Goal: Use online tool/utility: Utilize a website feature to perform a specific function

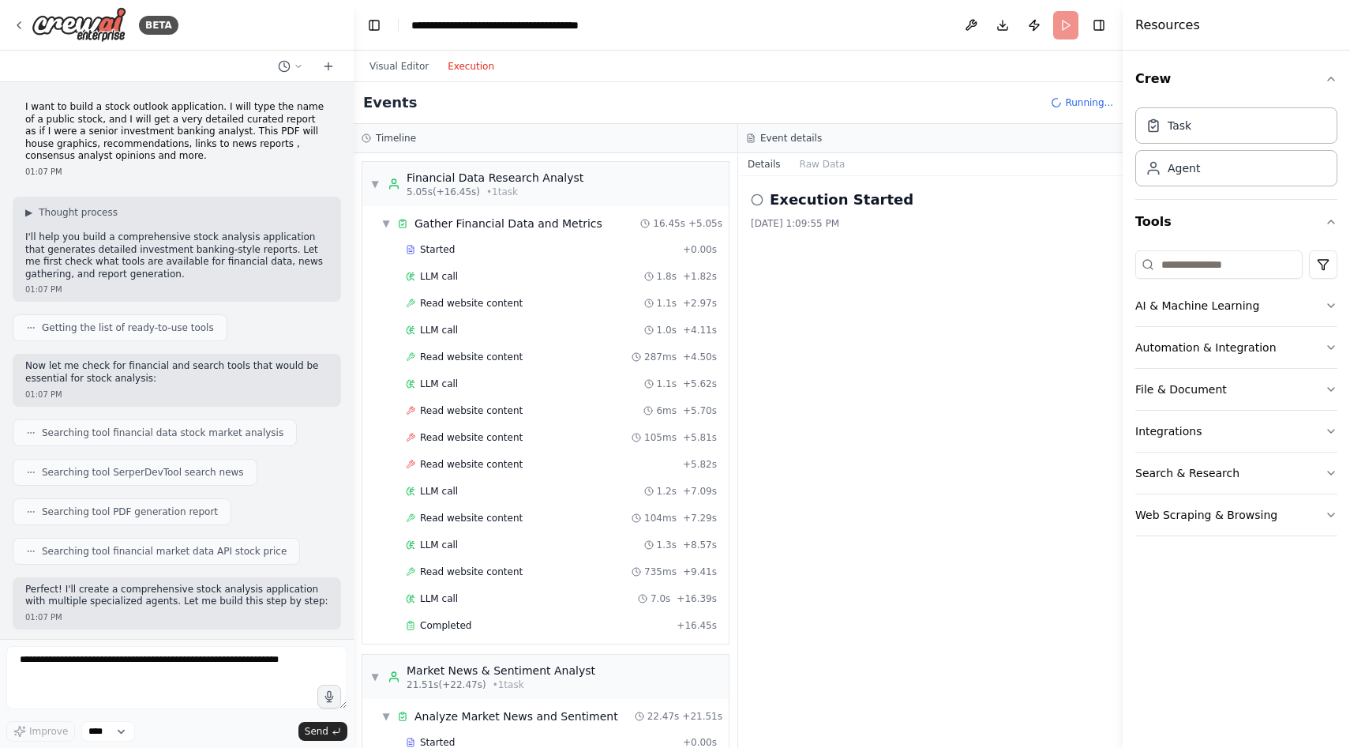
scroll to position [1051, 0]
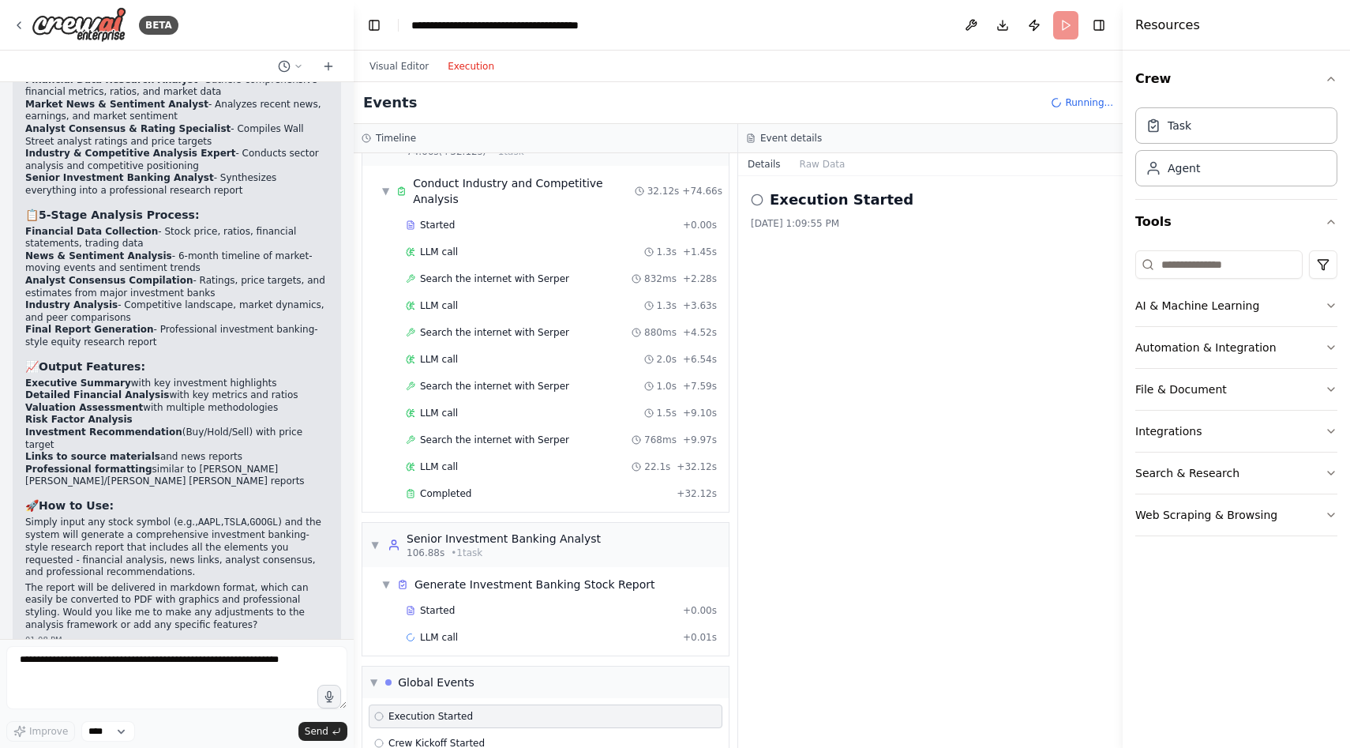
click at [791, 542] on div "Execution Started [DATE] 1:09:55 PM" at bounding box center [930, 462] width 385 height 572
click at [371, 676] on span "▼" at bounding box center [373, 682] width 7 height 13
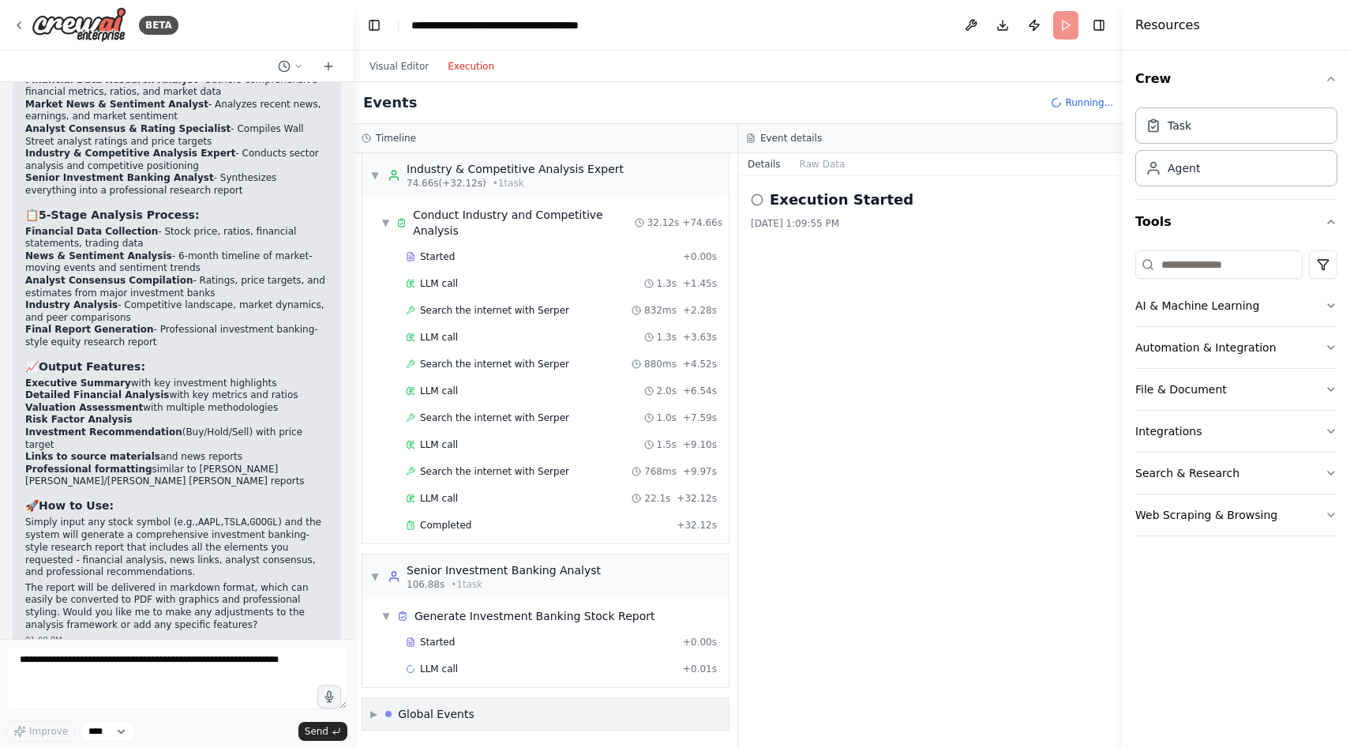
scroll to position [988, 0]
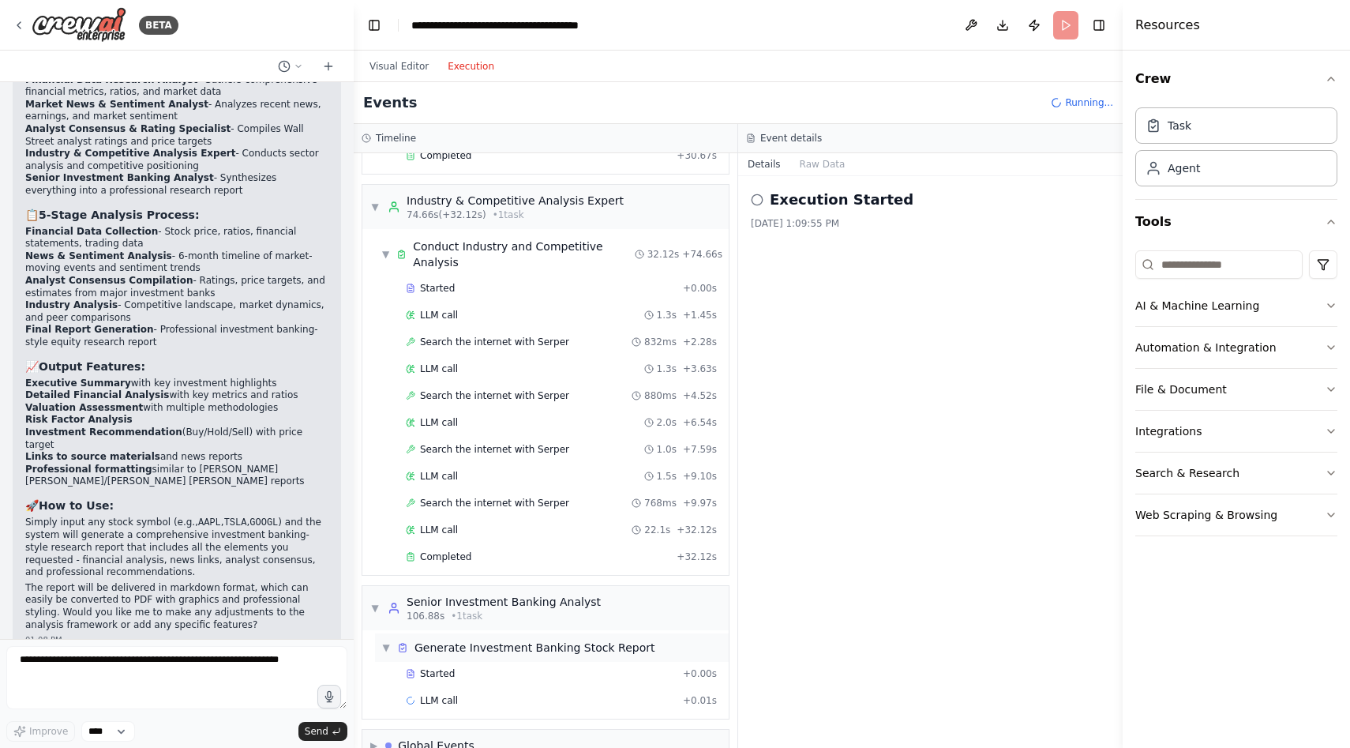
click at [566, 633] on div "▼ Generate Investment Banking Stock Report" at bounding box center [552, 647] width 354 height 28
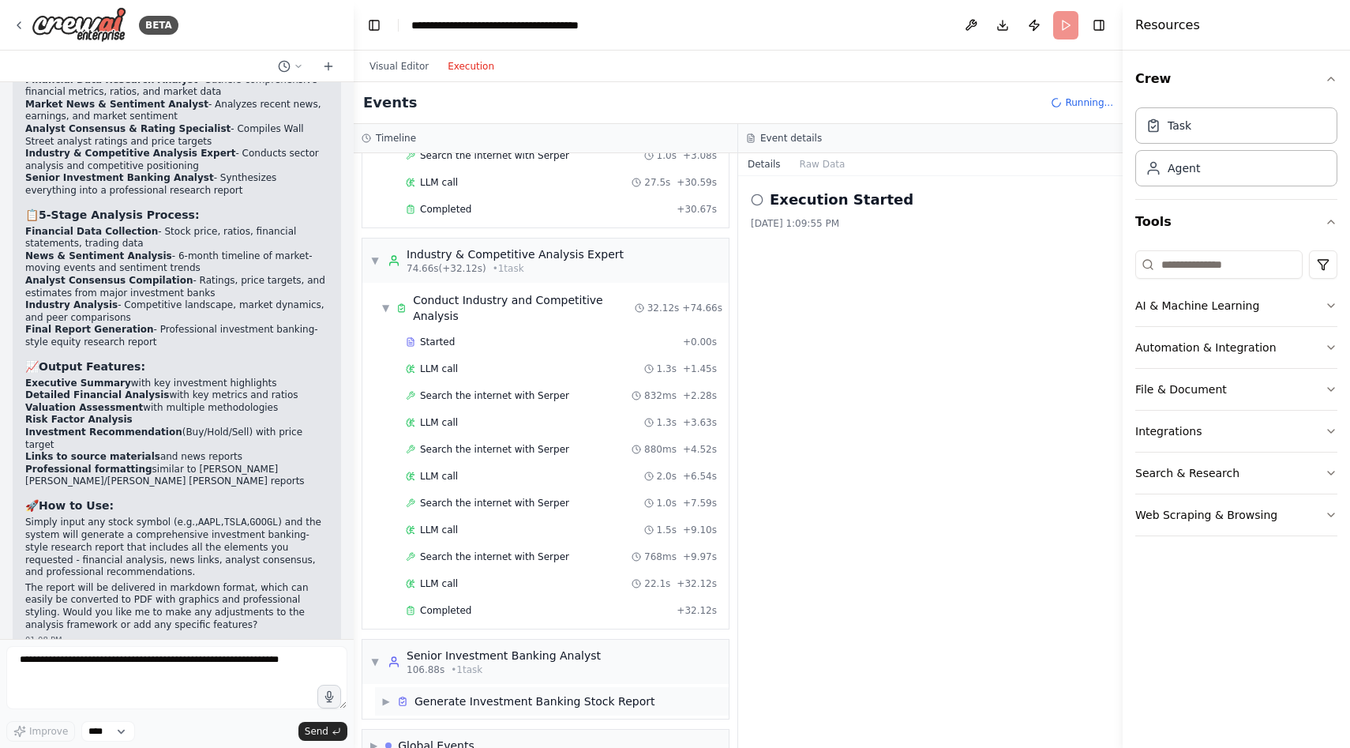
click at [454, 687] on div "▶ Generate Investment Banking Stock Report" at bounding box center [552, 701] width 354 height 28
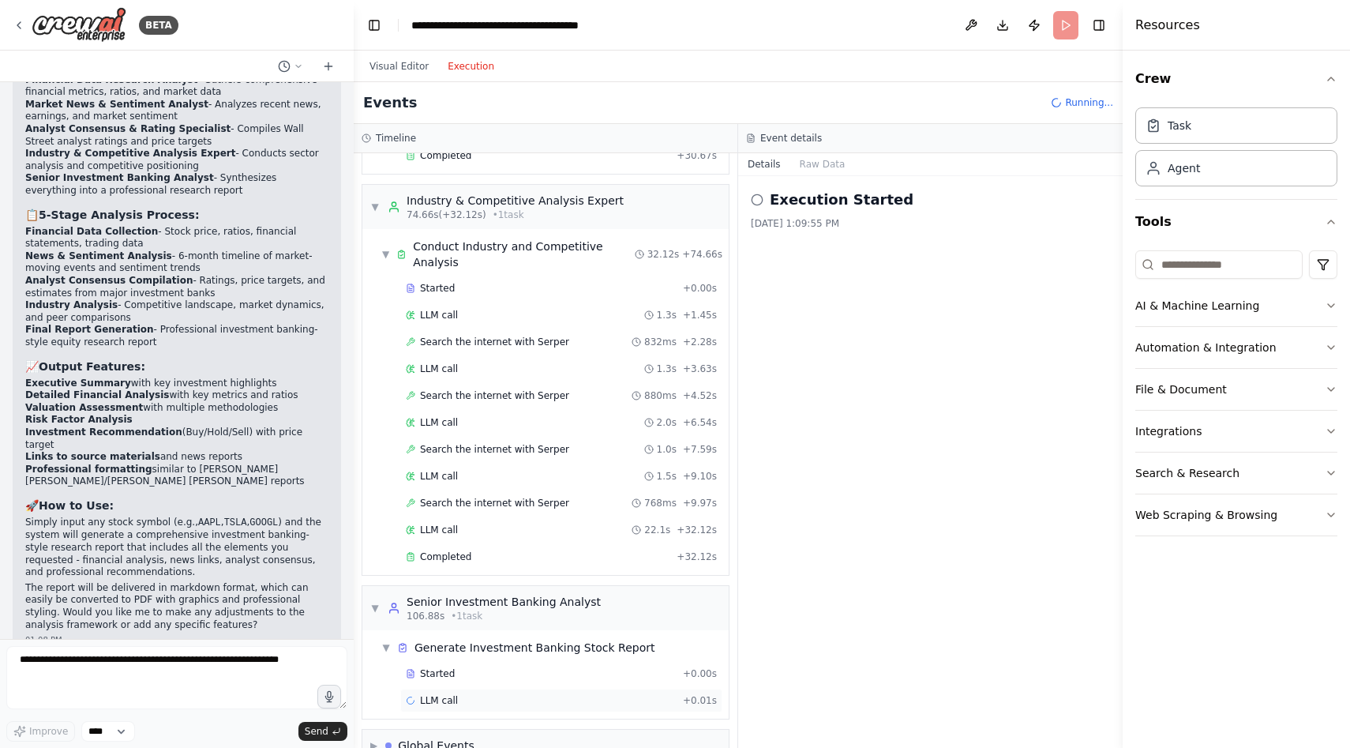
click at [420, 689] on div "LLM call + 0.01s" at bounding box center [561, 701] width 322 height 24
click at [1067, 28] on header "**********" at bounding box center [738, 25] width 769 height 51
click at [385, 641] on span "▼" at bounding box center [385, 647] width 9 height 13
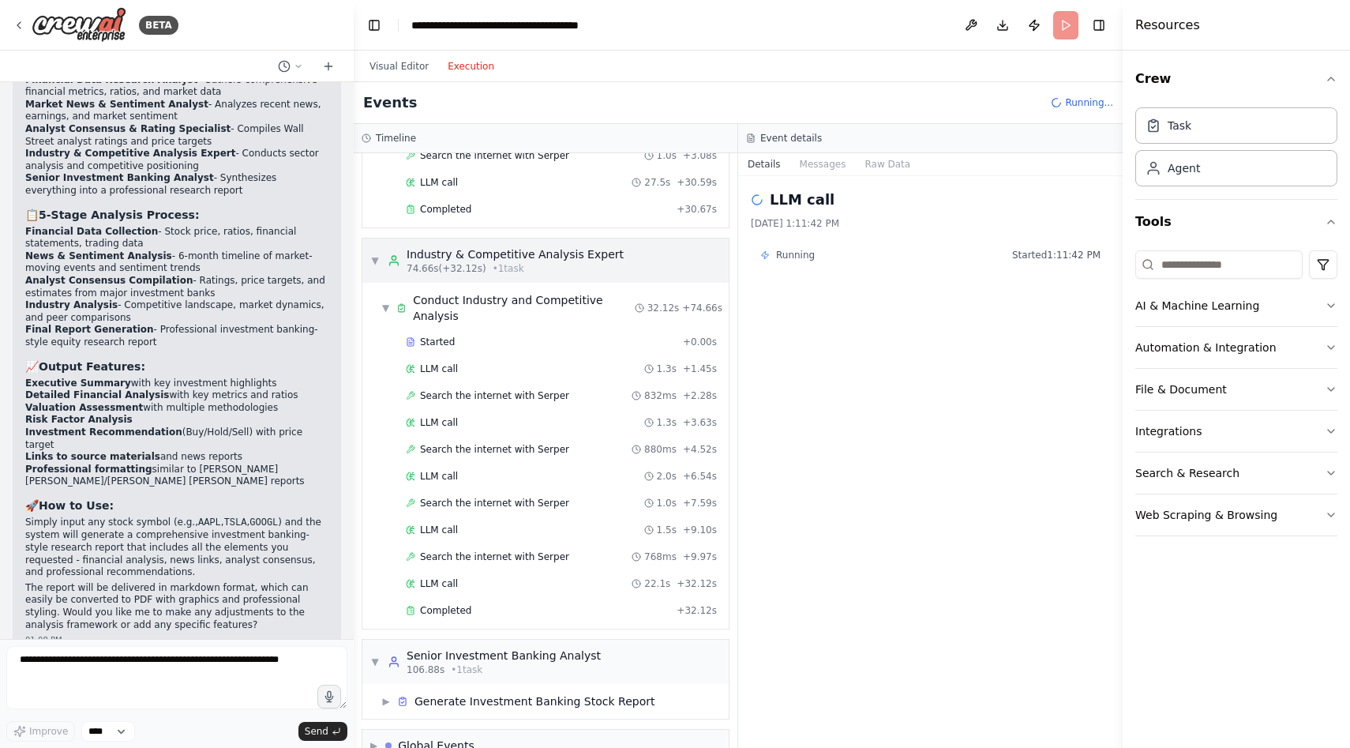
click at [374, 254] on span "▼" at bounding box center [374, 260] width 9 height 13
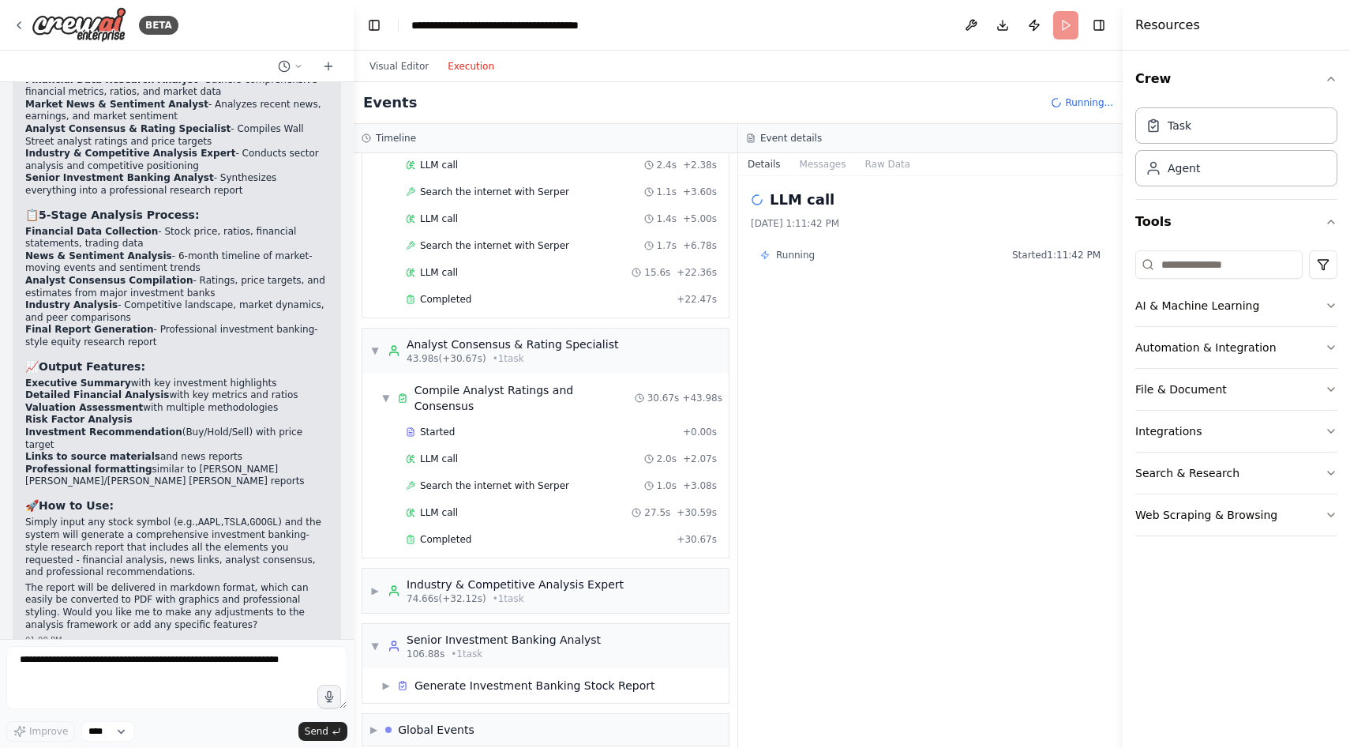
click at [875, 240] on div "LLM call [DATE] 1:11:42 PM Running Started 1:11:42 PM" at bounding box center [930, 462] width 385 height 572
click at [842, 167] on button "Messages" at bounding box center [824, 164] width 66 height 22
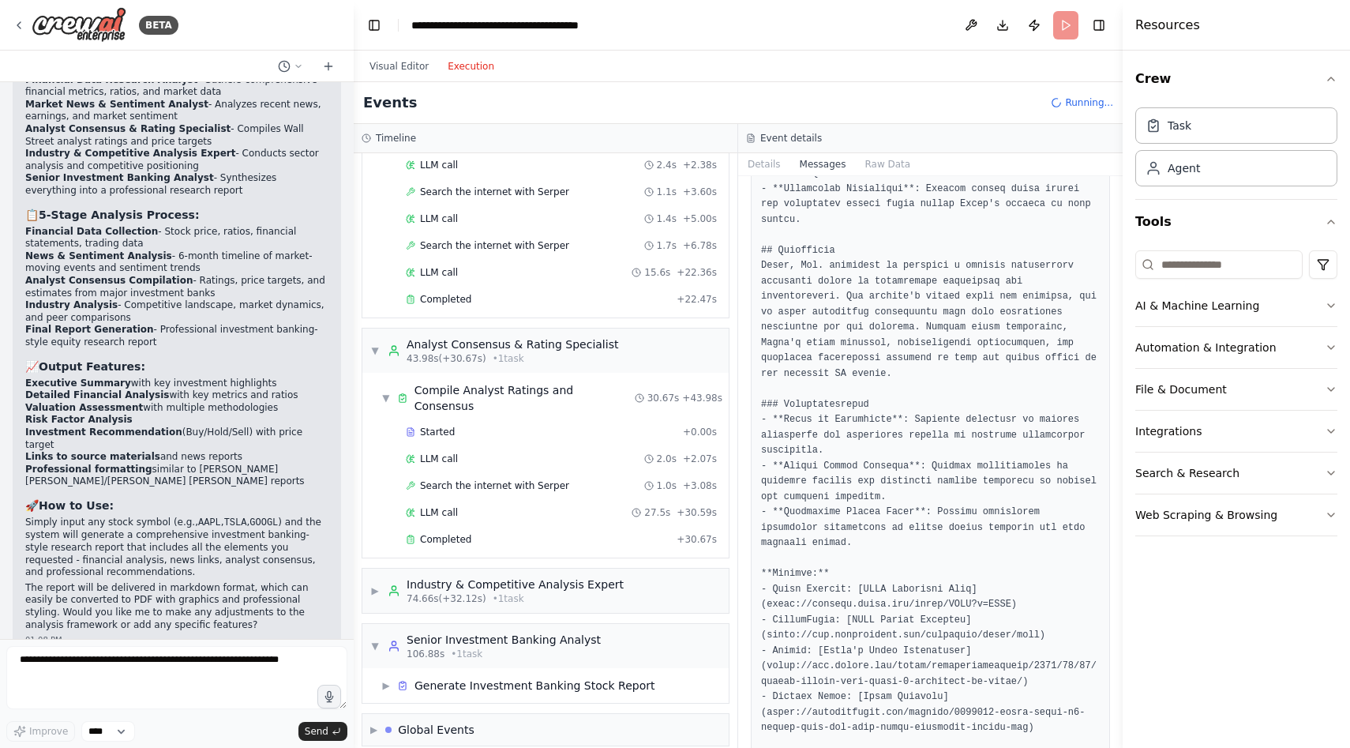
scroll to position [6146, 0]
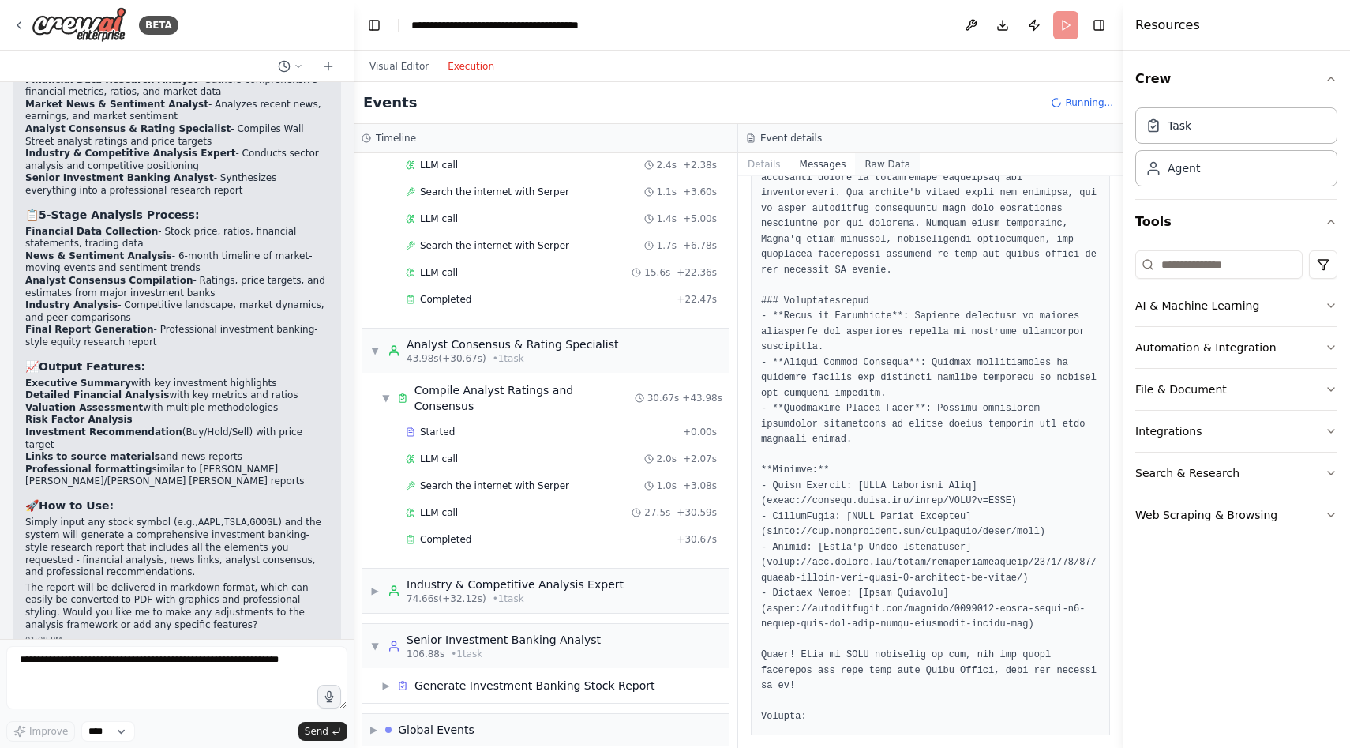
click at [880, 164] on button "Raw Data" at bounding box center [887, 164] width 65 height 22
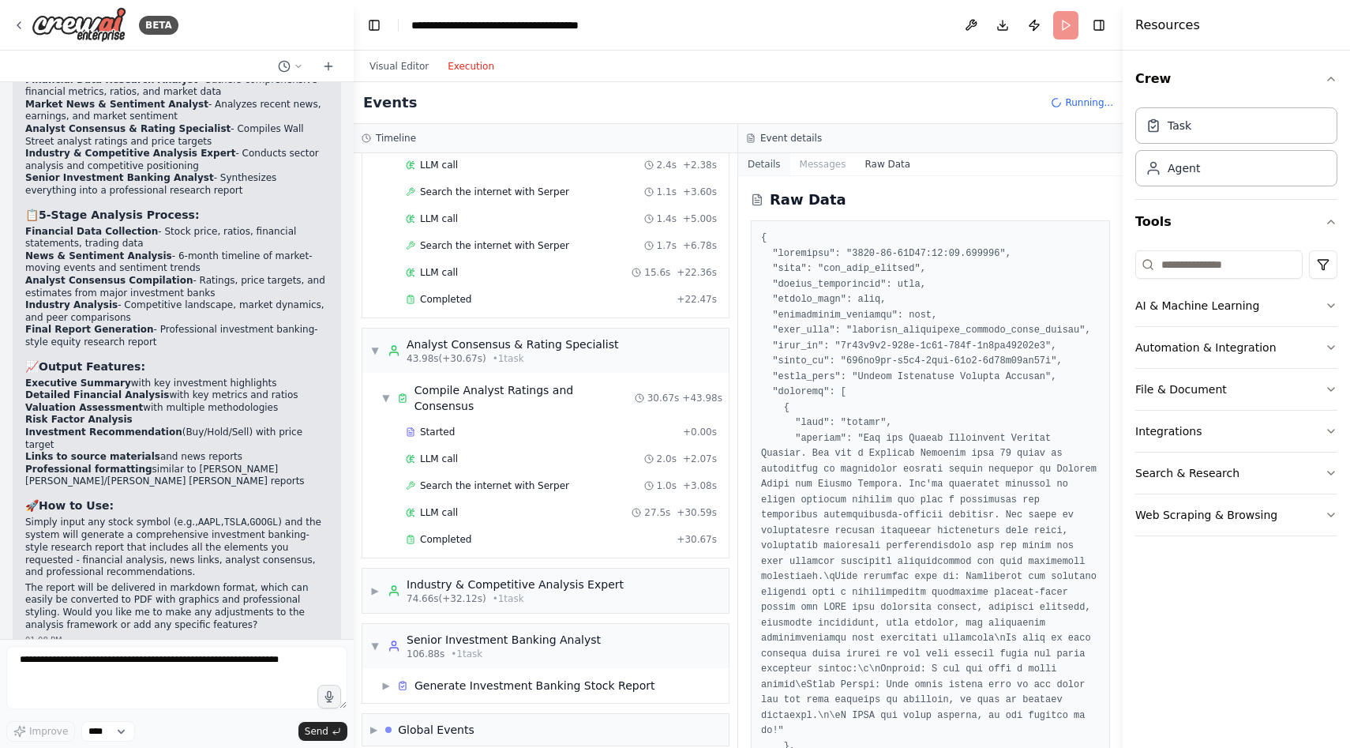
click at [776, 165] on button "Details" at bounding box center [764, 164] width 52 height 22
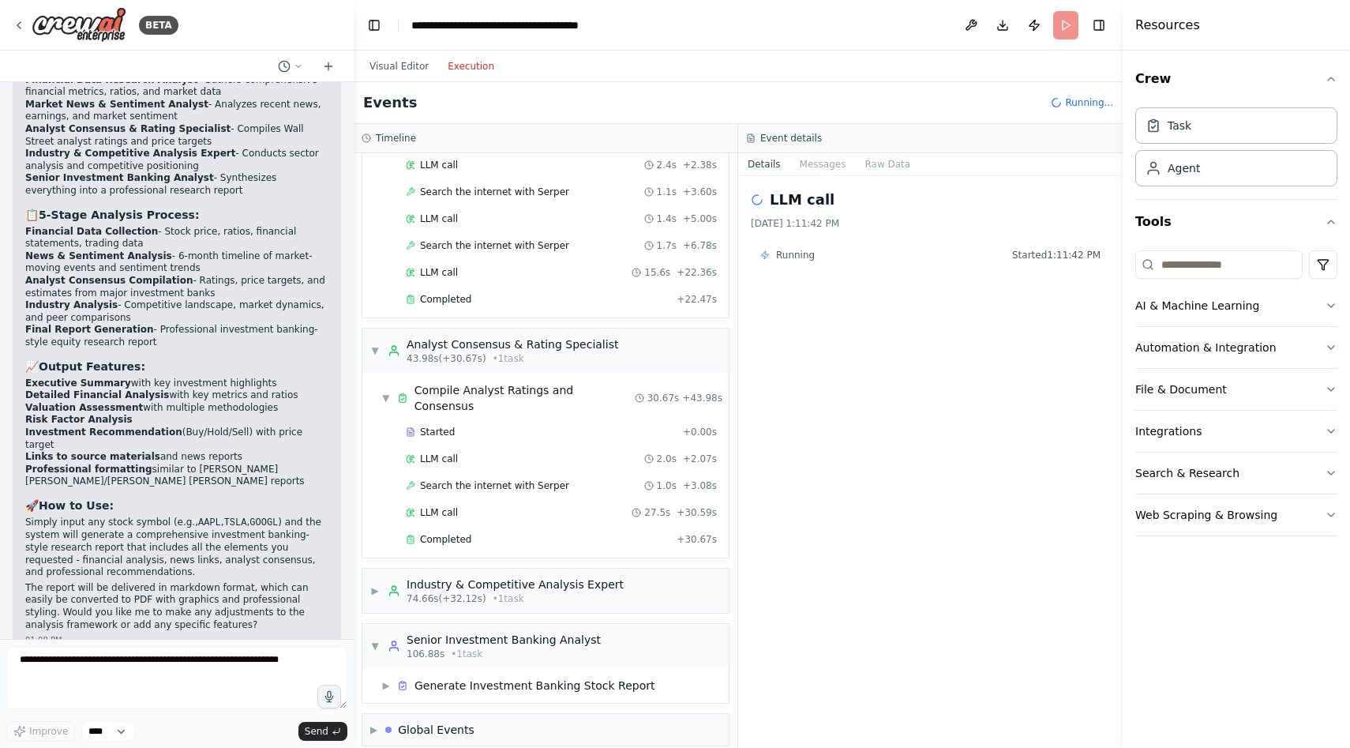
click at [1083, 103] on span "Running..." at bounding box center [1089, 102] width 48 height 13
click at [1061, 22] on header "**********" at bounding box center [738, 25] width 769 height 51
click at [410, 67] on button "Visual Editor" at bounding box center [399, 66] width 78 height 19
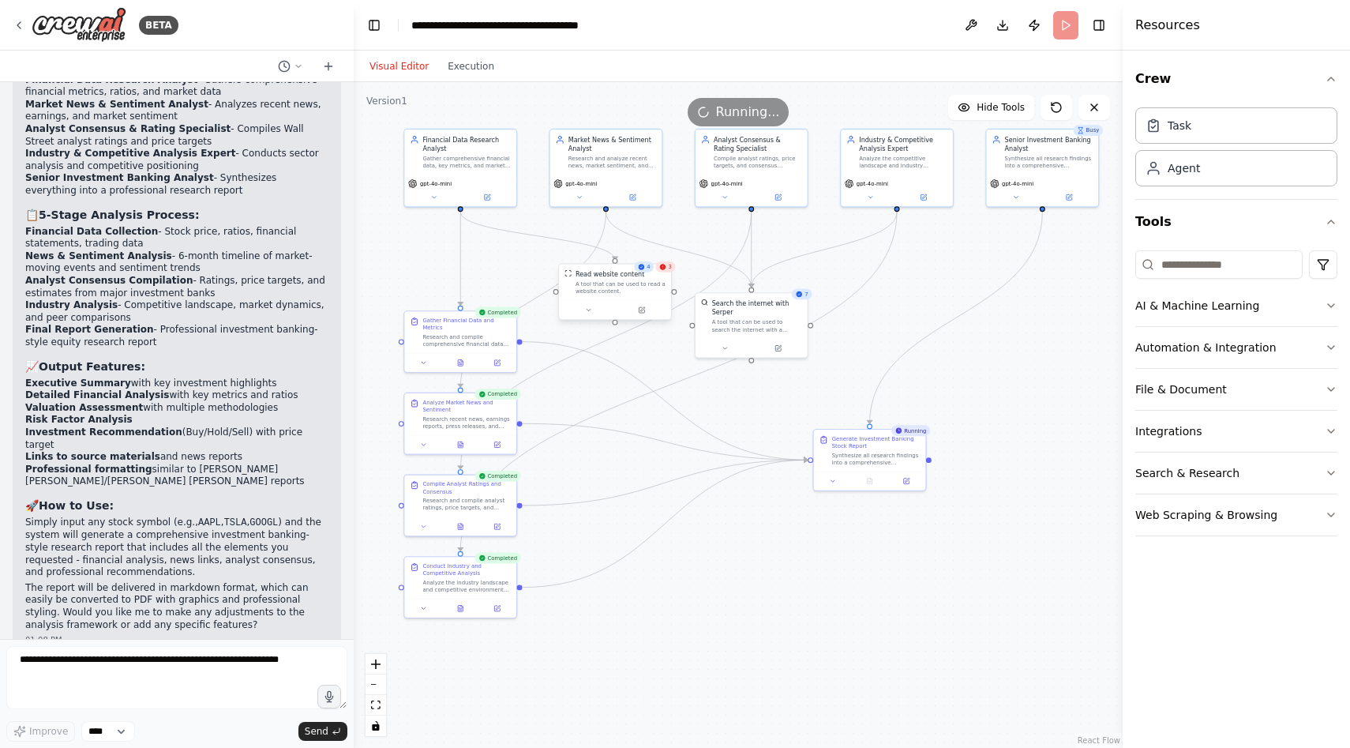
click at [670, 276] on div "Read website content A tool that can be used to read a website content." at bounding box center [615, 282] width 112 height 36
click at [1066, 106] on button at bounding box center [1057, 107] width 32 height 25
click at [453, 58] on button "Execution" at bounding box center [471, 66] width 66 height 19
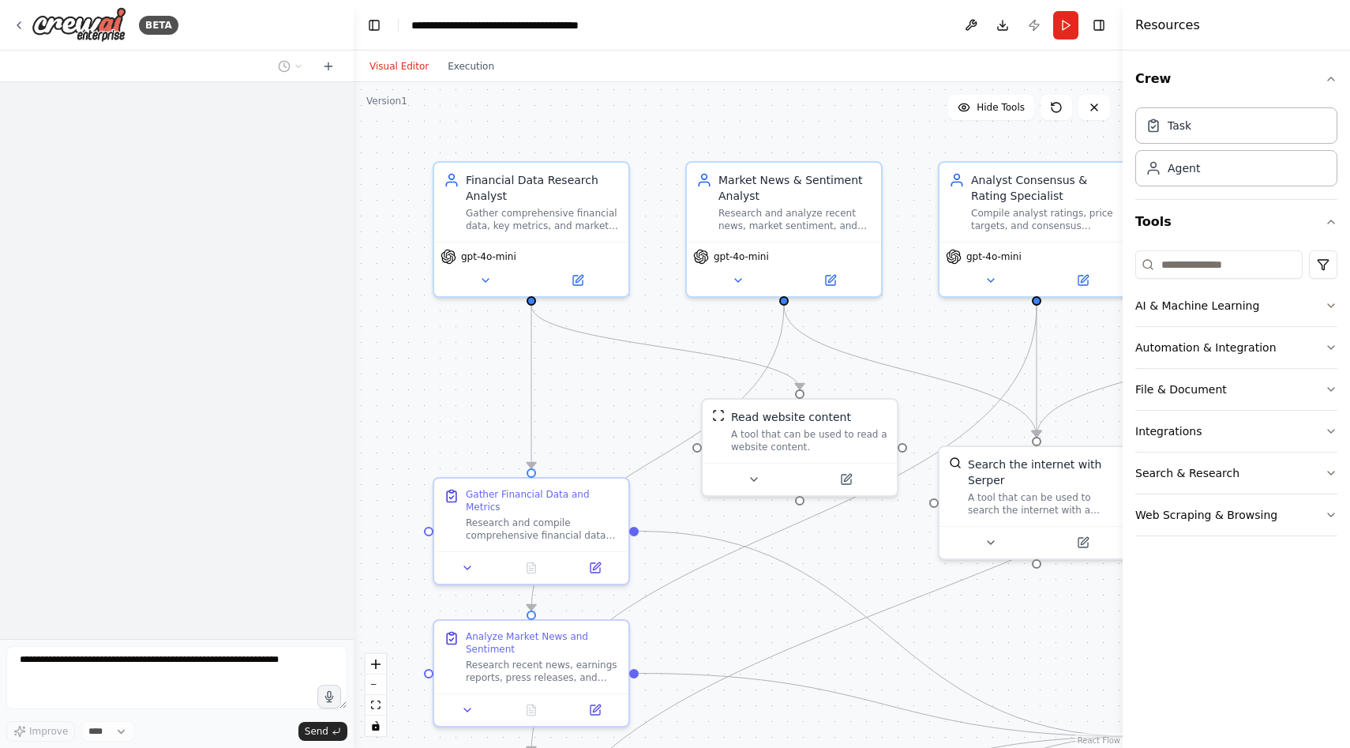
scroll to position [1384, 0]
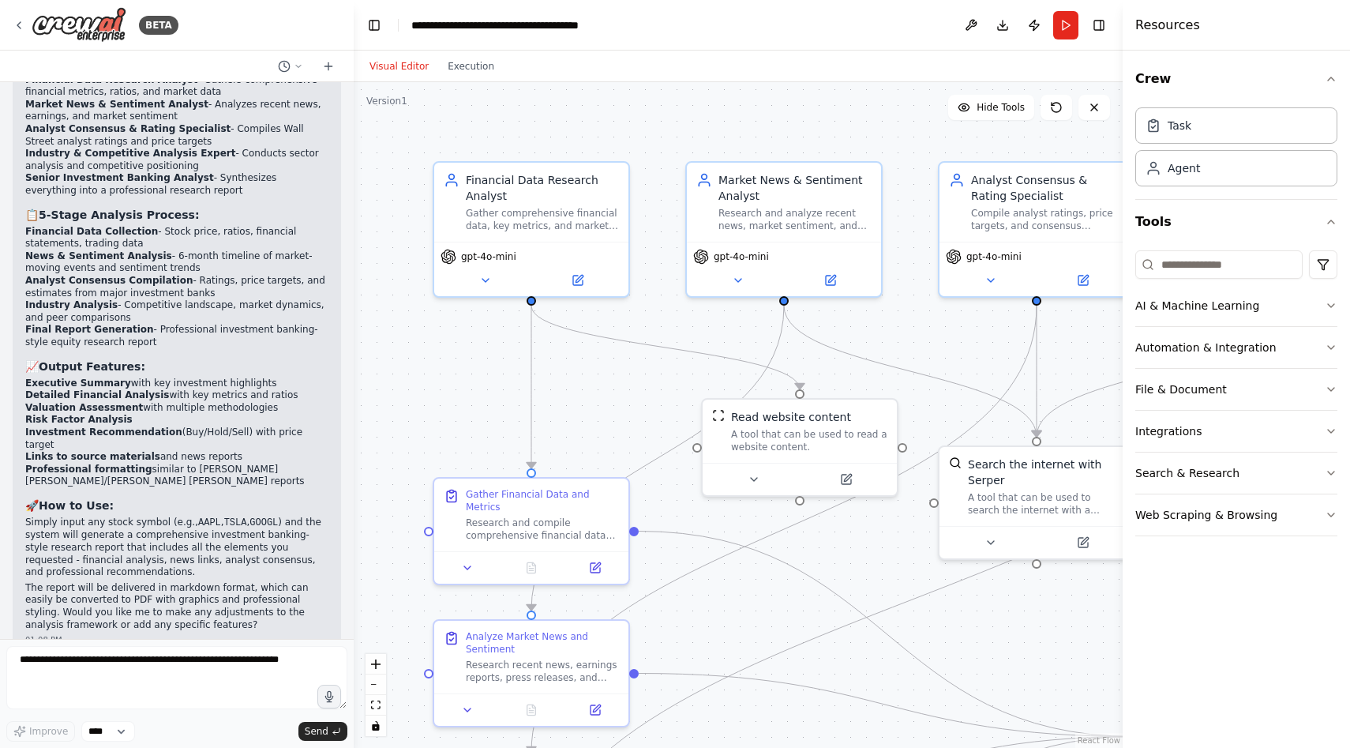
click at [490, 77] on div "Visual Editor Execution" at bounding box center [432, 67] width 144 height 32
click at [486, 76] on div "Visual Editor Execution" at bounding box center [432, 67] width 144 height 32
click at [483, 67] on button "Execution" at bounding box center [471, 66] width 66 height 19
click at [391, 60] on button "Visual Editor" at bounding box center [399, 66] width 78 height 19
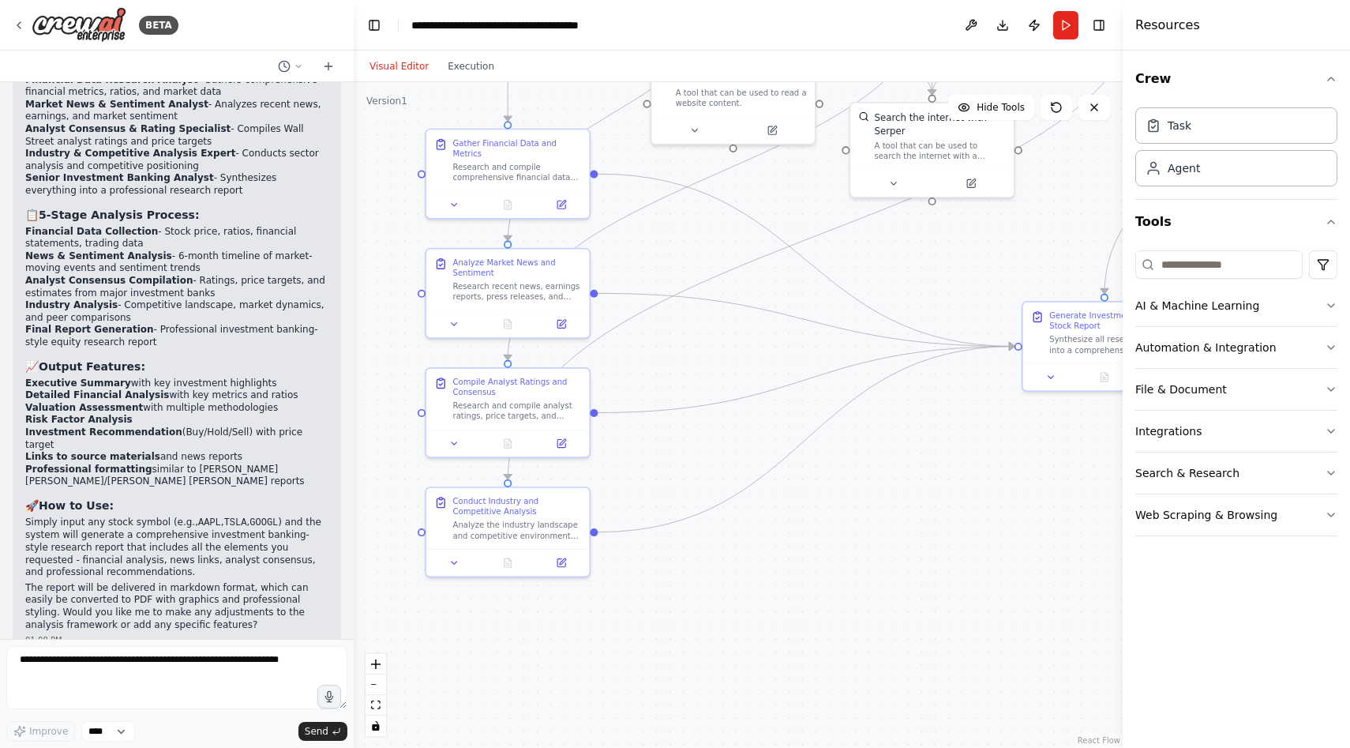
drag, startPoint x: 692, startPoint y: 610, endPoint x: 657, endPoint y: 246, distance: 364.9
click at [657, 246] on div ".deletable-edge-delete-btn { width: 20px; height: 20px; border: 0px solid #ffff…" at bounding box center [738, 415] width 769 height 666
click at [669, 501] on div ".deletable-edge-delete-btn { width: 20px; height: 20px; border: 0px solid #ffff…" at bounding box center [738, 415] width 769 height 666
click at [585, 516] on div "Conduct Industry and Competitive Analysis Analyze the industry landscape and co…" at bounding box center [525, 517] width 129 height 45
click at [1217, 171] on div "Agent" at bounding box center [1237, 167] width 202 height 36
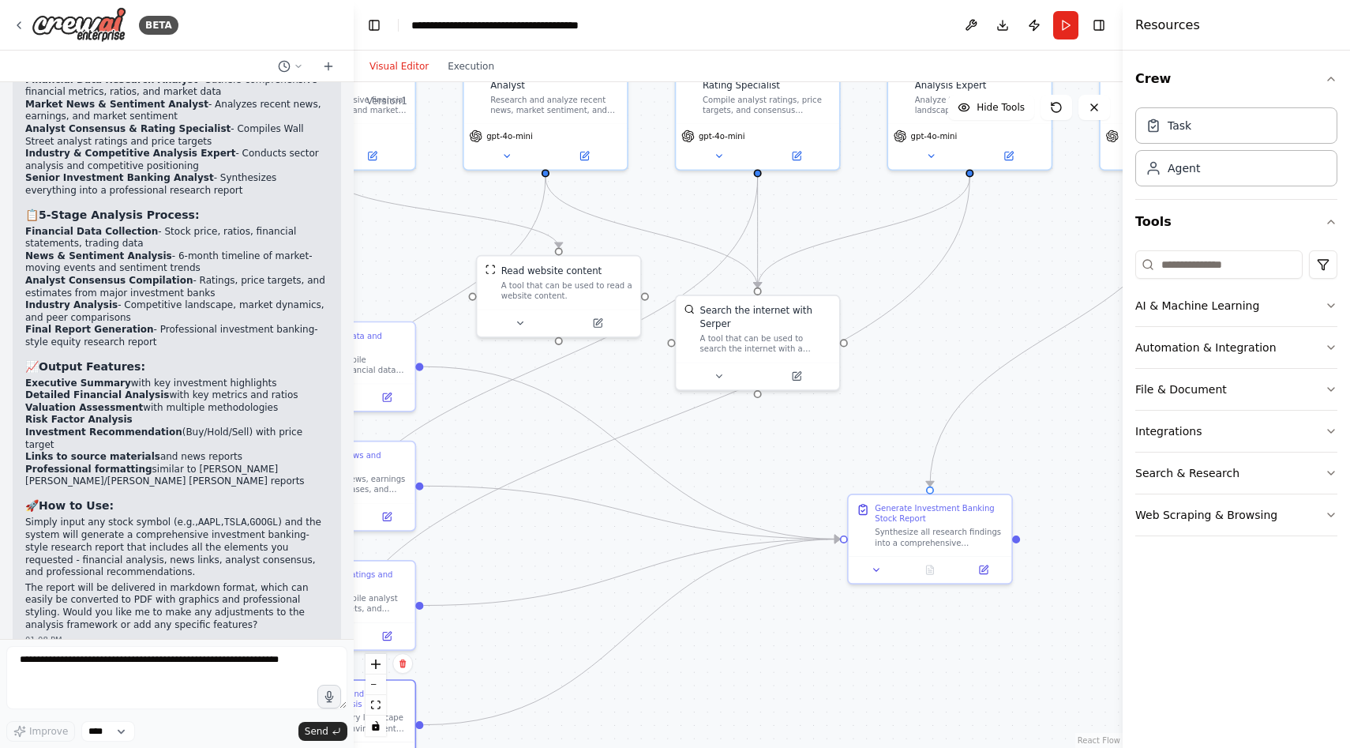
drag, startPoint x: 1069, startPoint y: 254, endPoint x: 890, endPoint y: 490, distance: 296.5
click at [890, 490] on div ".deletable-edge-delete-btn { width: 20px; height: 20px; border: 0px solid #ffff…" at bounding box center [738, 415] width 769 height 666
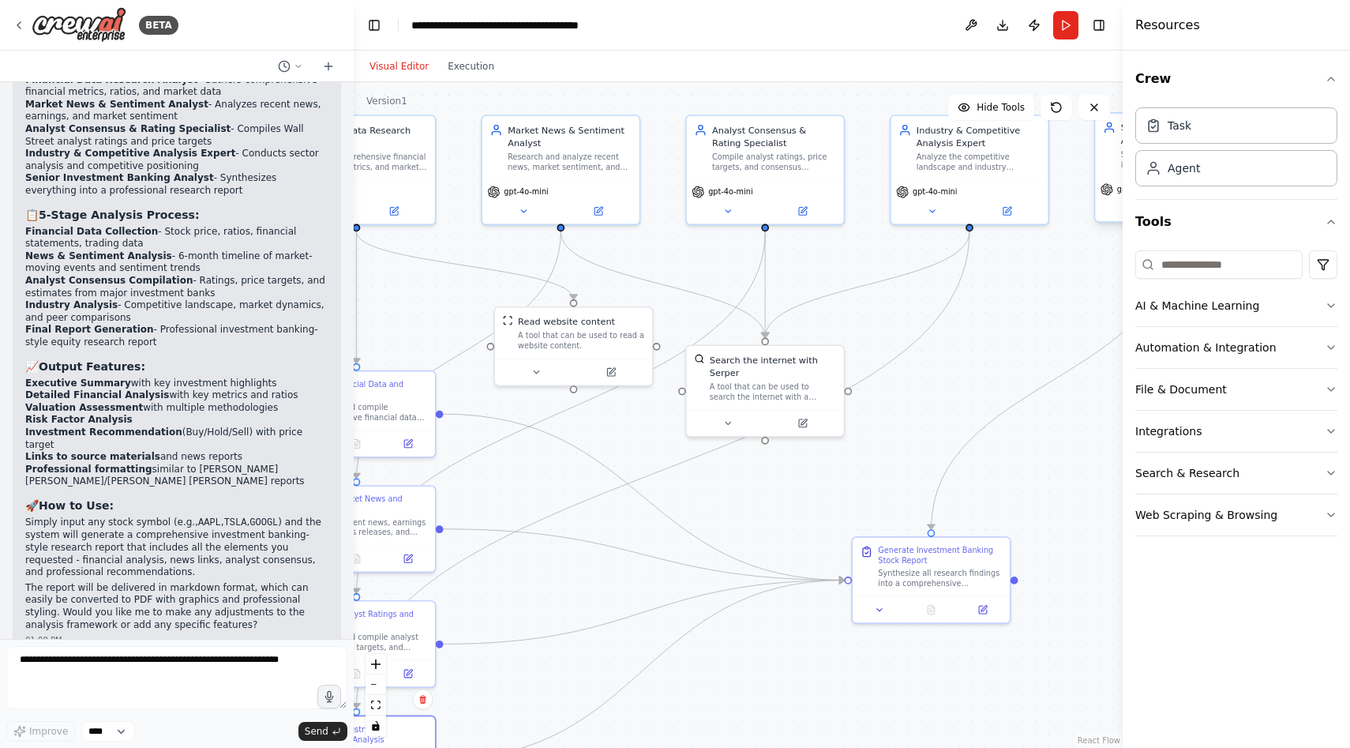
click at [1106, 141] on div "Senior Investment Banking Analyst Synthesize all research findings into a compr…" at bounding box center [1174, 145] width 142 height 48
click at [1221, 170] on div "Agent" at bounding box center [1237, 167] width 202 height 36
drag, startPoint x: 1221, startPoint y: 170, endPoint x: 1027, endPoint y: 298, distance: 232.6
click at [1027, 298] on div "BETA I want to build a stock outlook application. I will type the name of a pub…" at bounding box center [675, 374] width 1350 height 748
click at [1204, 168] on div "Agent" at bounding box center [1237, 167] width 202 height 36
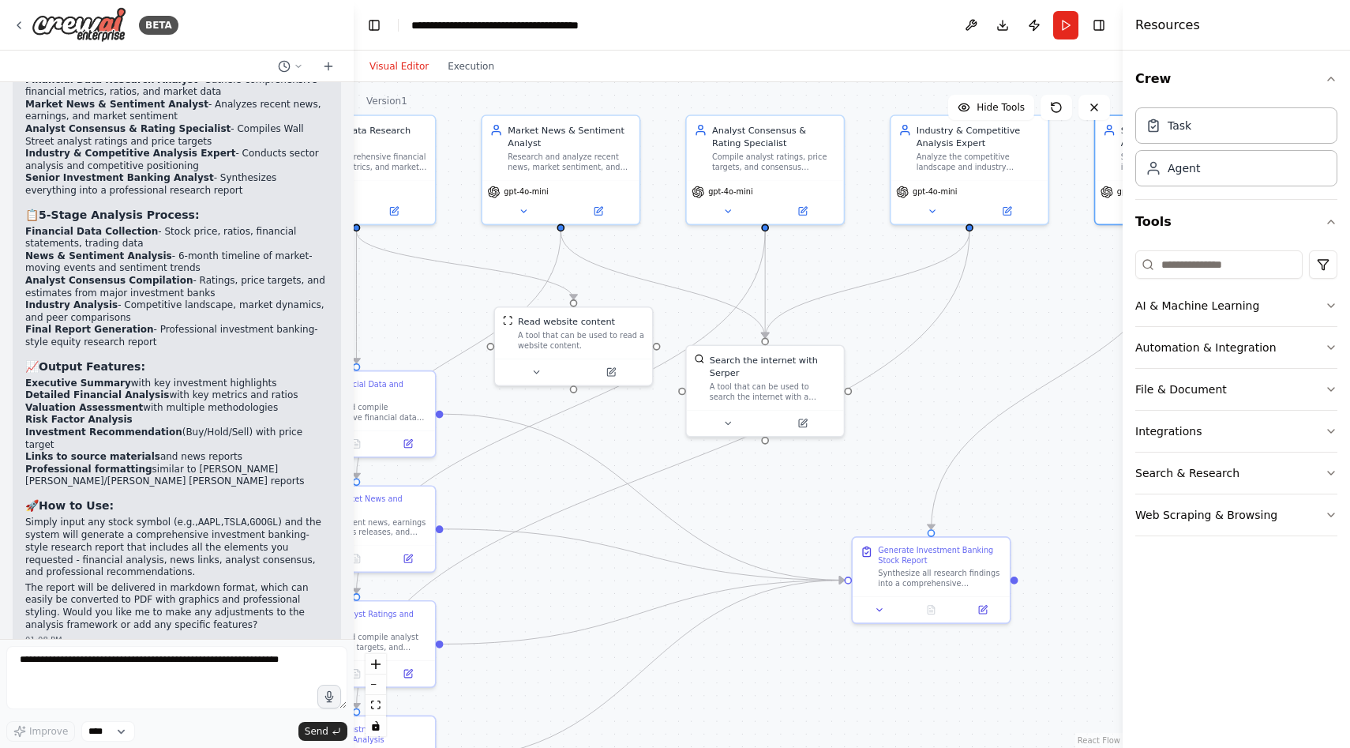
click at [1031, 308] on div ".deletable-edge-delete-btn { width: 20px; height: 20px; border: 0px solid #ffff…" at bounding box center [738, 415] width 769 height 666
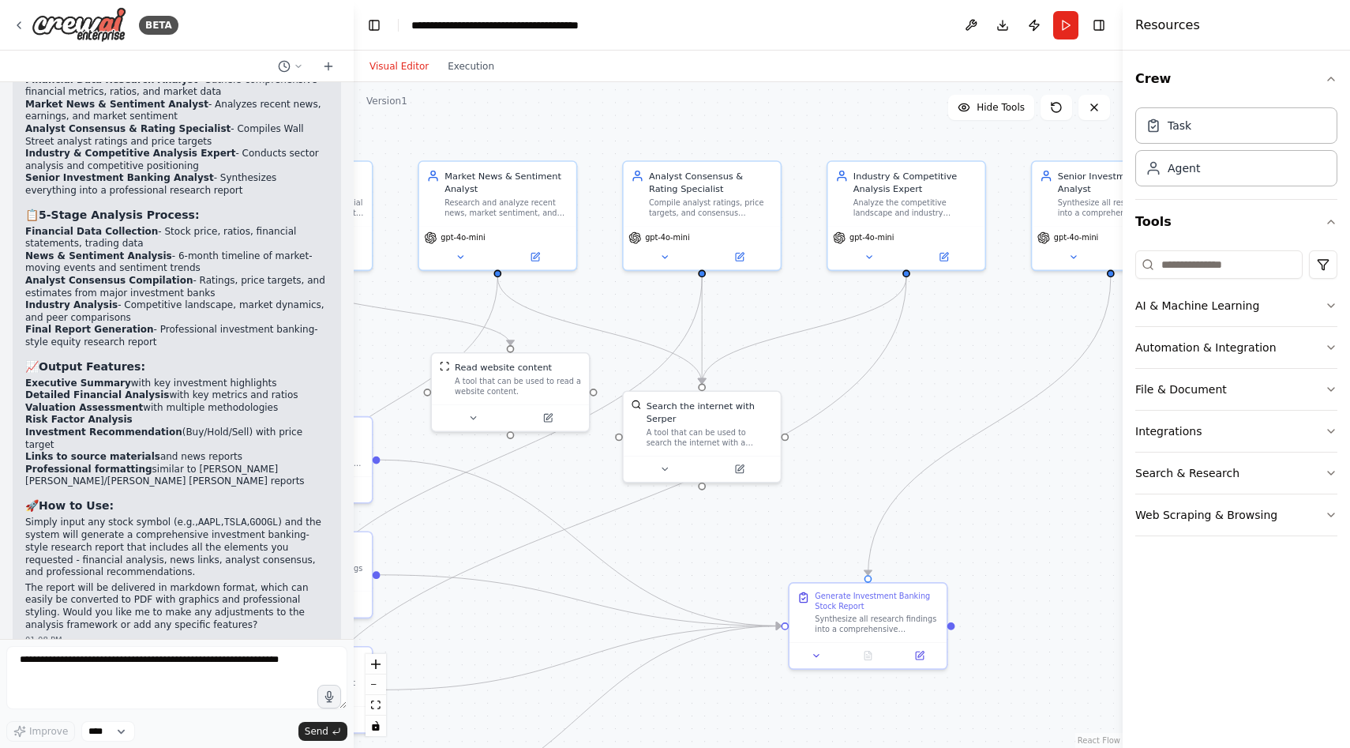
drag, startPoint x: 1031, startPoint y: 308, endPoint x: 929, endPoint y: 366, distance: 116.4
click at [929, 366] on div ".deletable-edge-delete-btn { width: 20px; height: 20px; border: 0px solid #ffff…" at bounding box center [738, 415] width 769 height 666
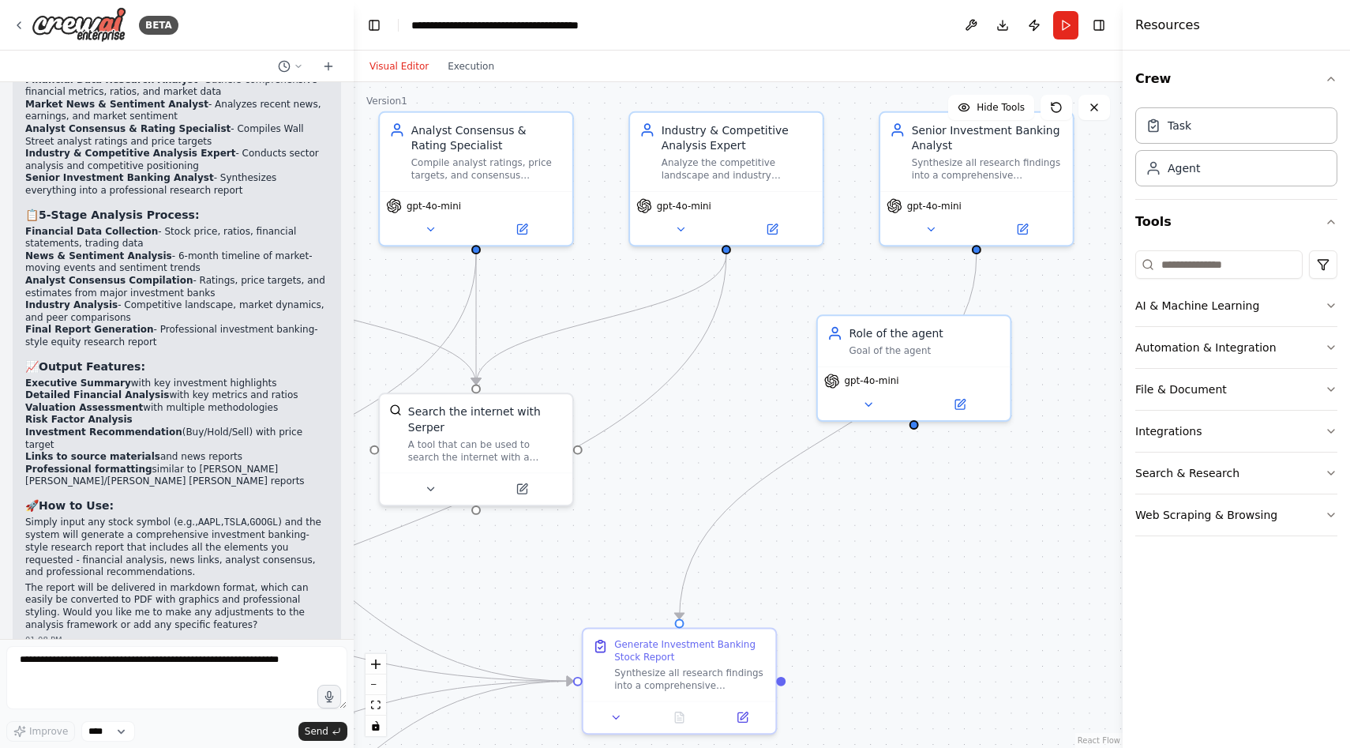
drag, startPoint x: 1035, startPoint y: 565, endPoint x: 892, endPoint y: 565, distance: 142.9
click at [892, 565] on div ".deletable-edge-delete-btn { width: 20px; height: 20px; border: 0px solid #ffff…" at bounding box center [738, 415] width 769 height 666
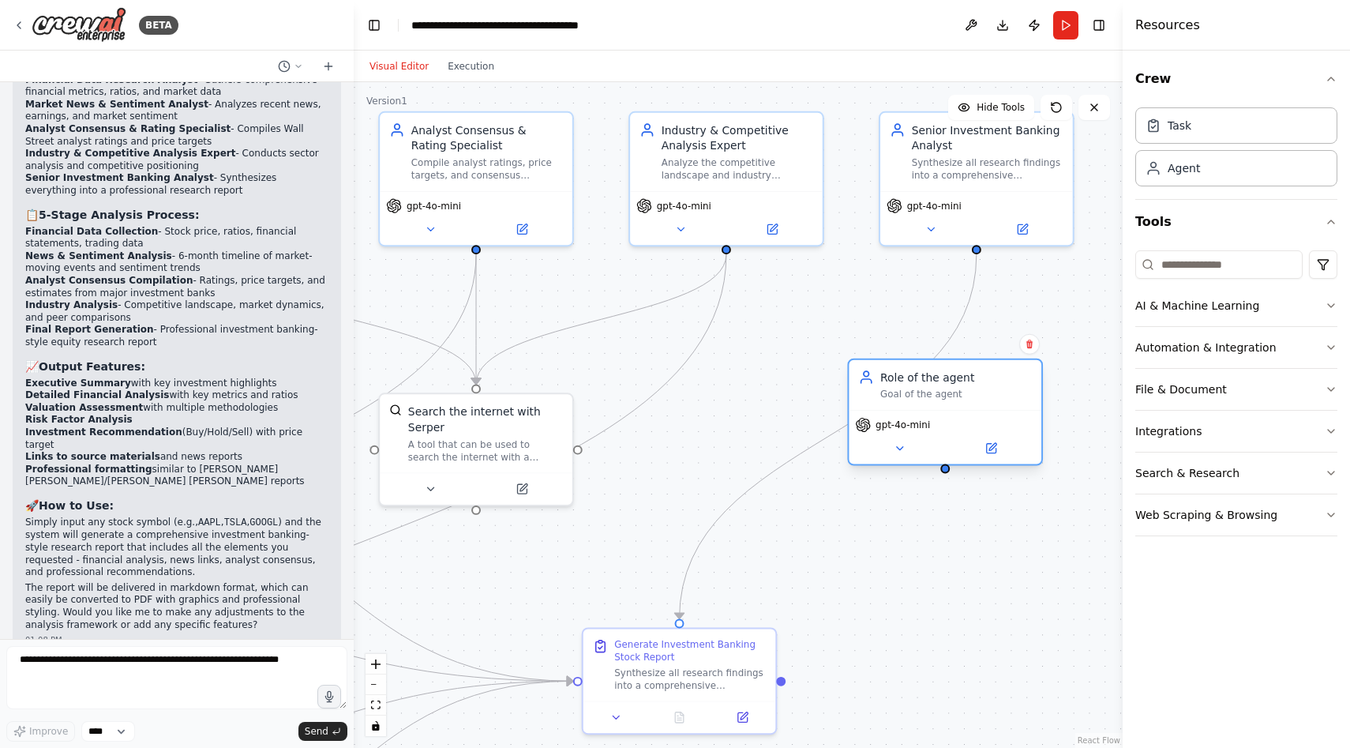
drag, startPoint x: 986, startPoint y: 350, endPoint x: 1023, endPoint y: 407, distance: 68.1
click at [1023, 400] on div "Goal of the agent" at bounding box center [957, 394] width 152 height 13
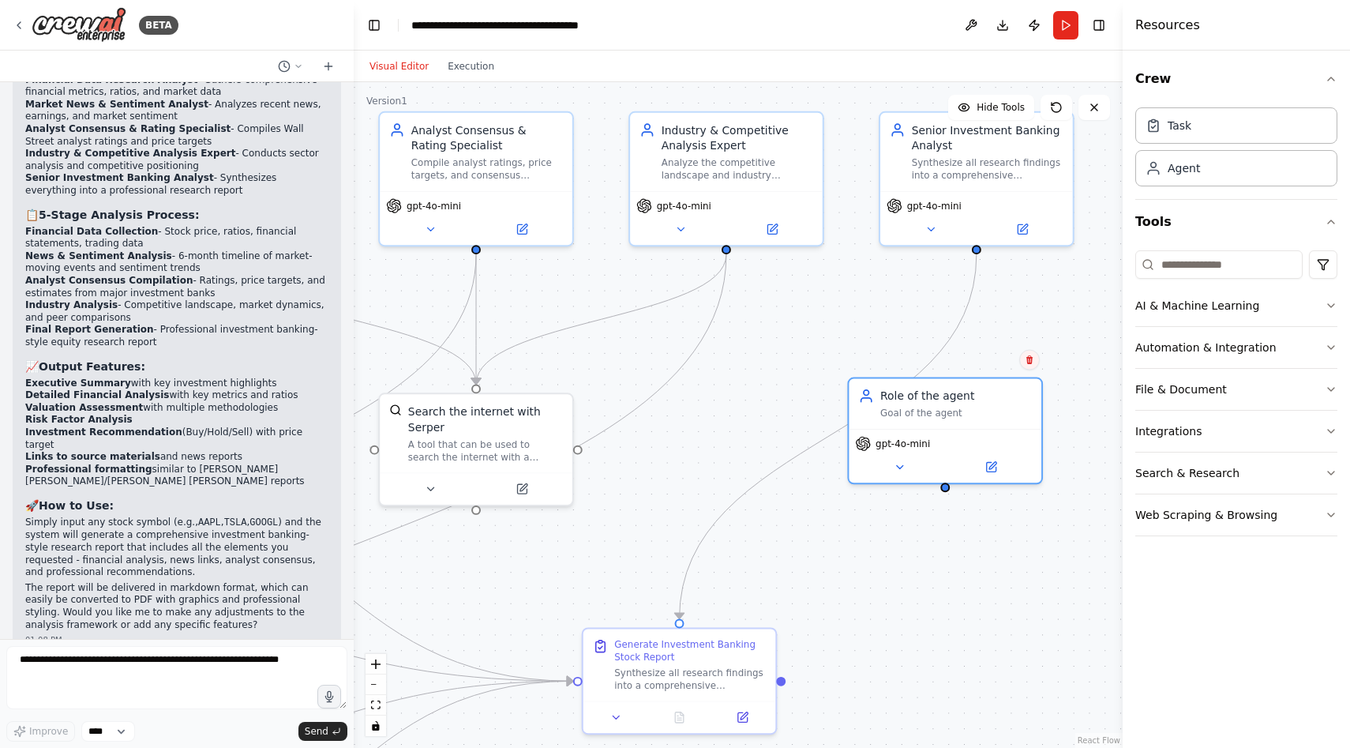
click at [1031, 365] on button at bounding box center [1030, 360] width 21 height 21
click at [993, 366] on button "Confirm" at bounding box center [985, 360] width 56 height 19
click at [1039, 155] on div "Synthesize all research findings into a comprehensive investment banking-style …" at bounding box center [988, 165] width 152 height 25
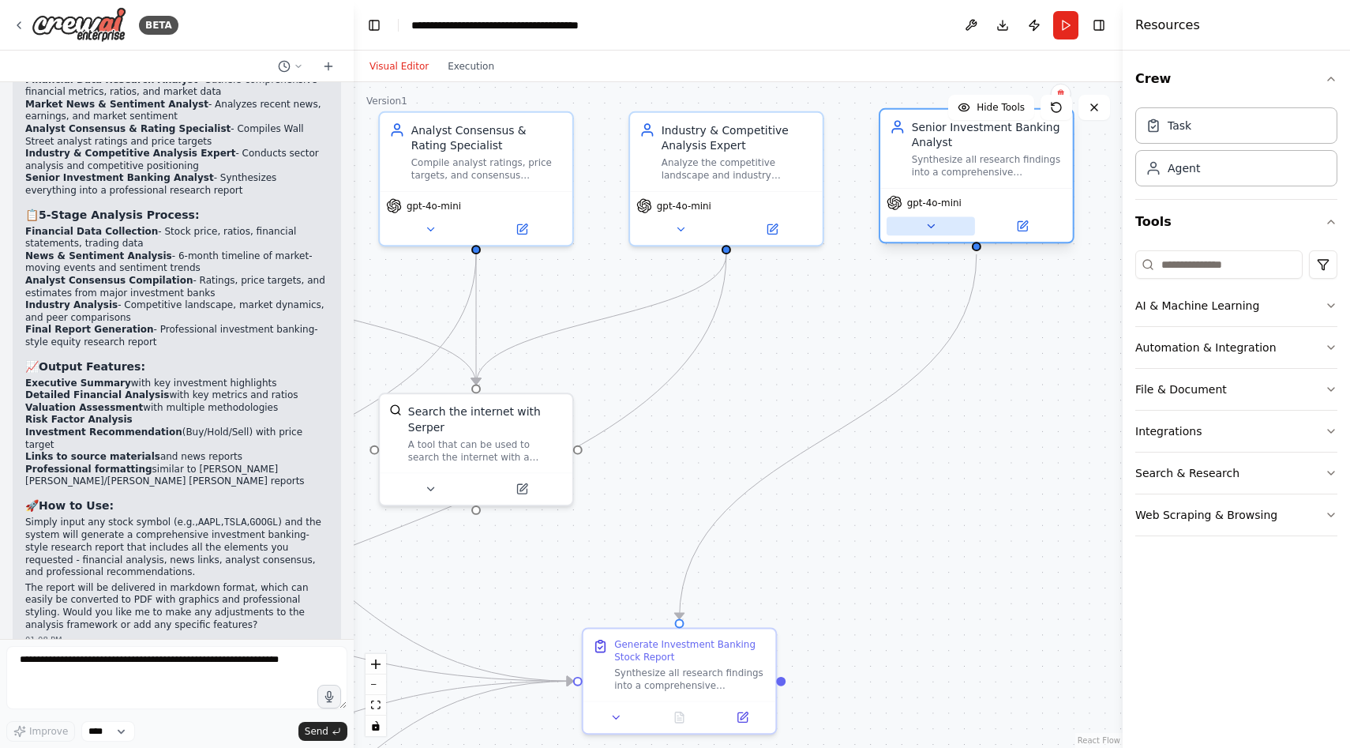
click at [934, 227] on icon at bounding box center [931, 226] width 13 height 13
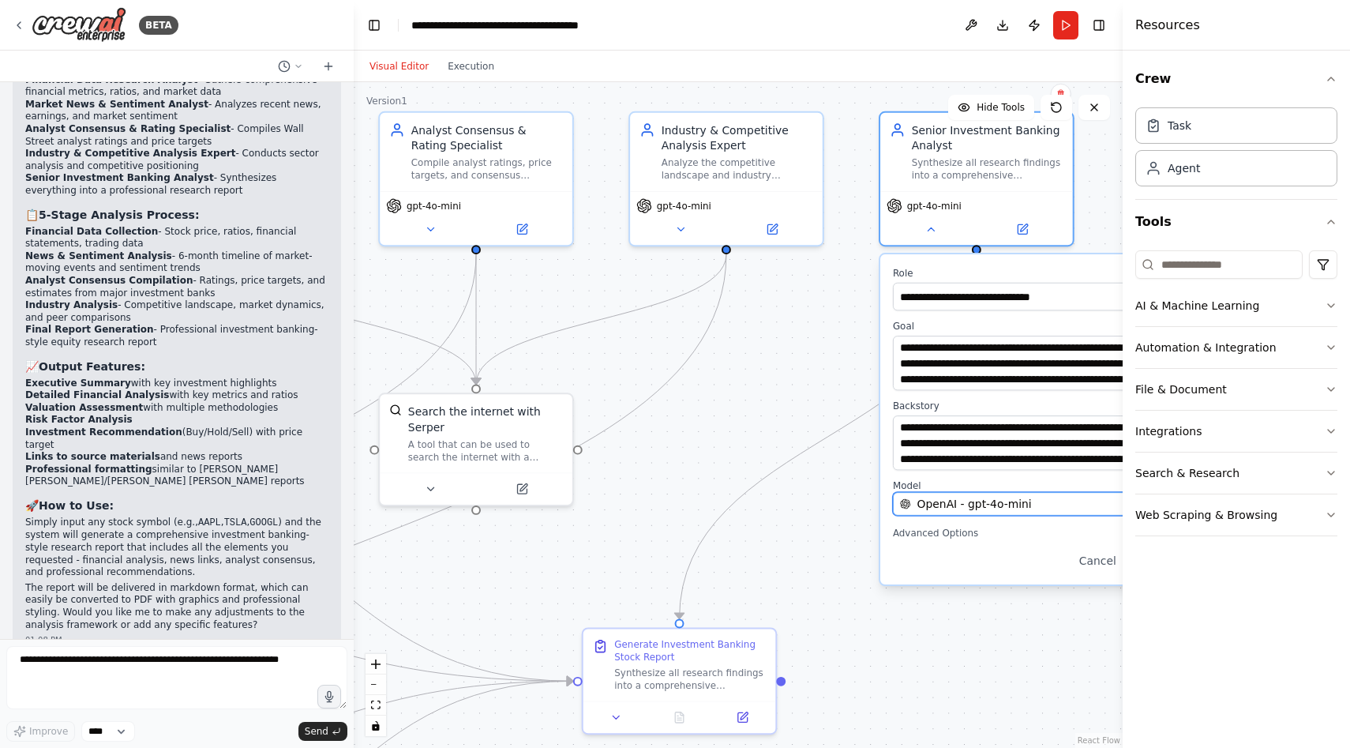
click at [963, 512] on button "OpenAI - gpt-4o-mini" at bounding box center [1035, 504] width 284 height 24
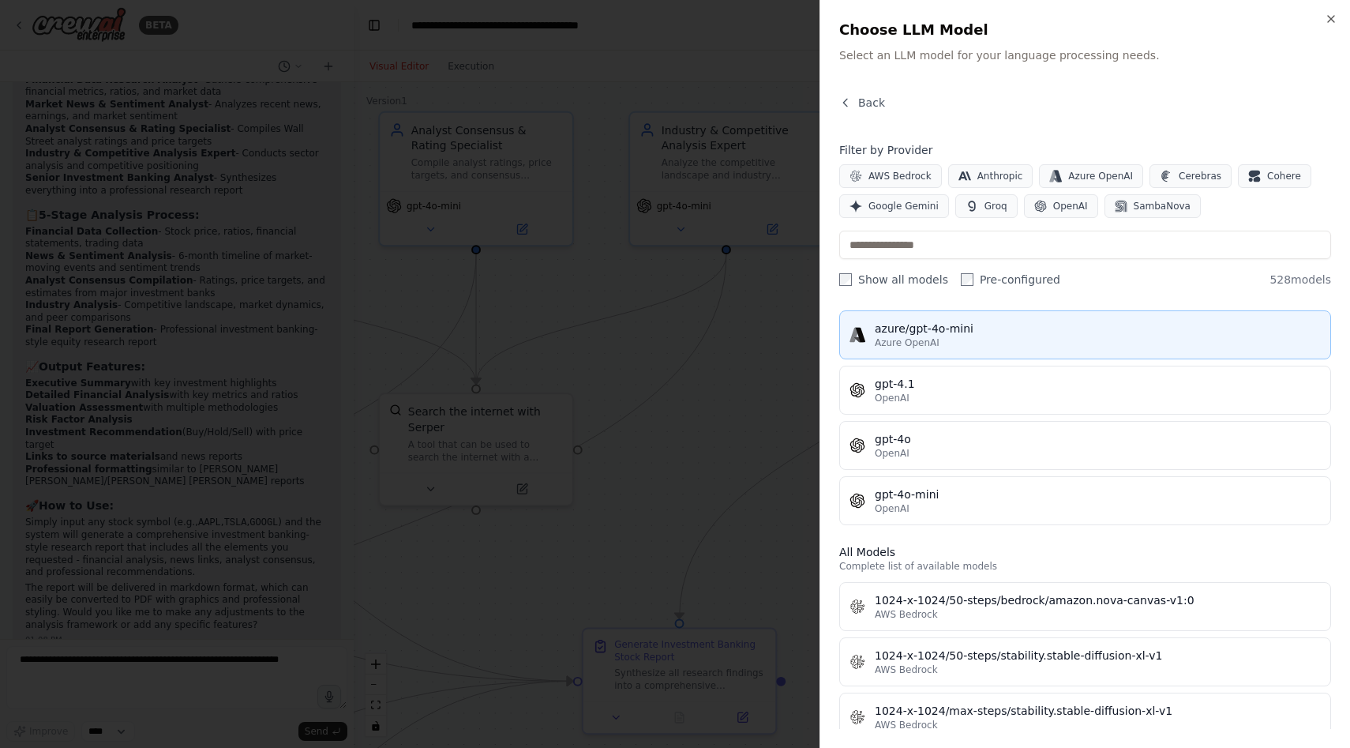
scroll to position [0, 0]
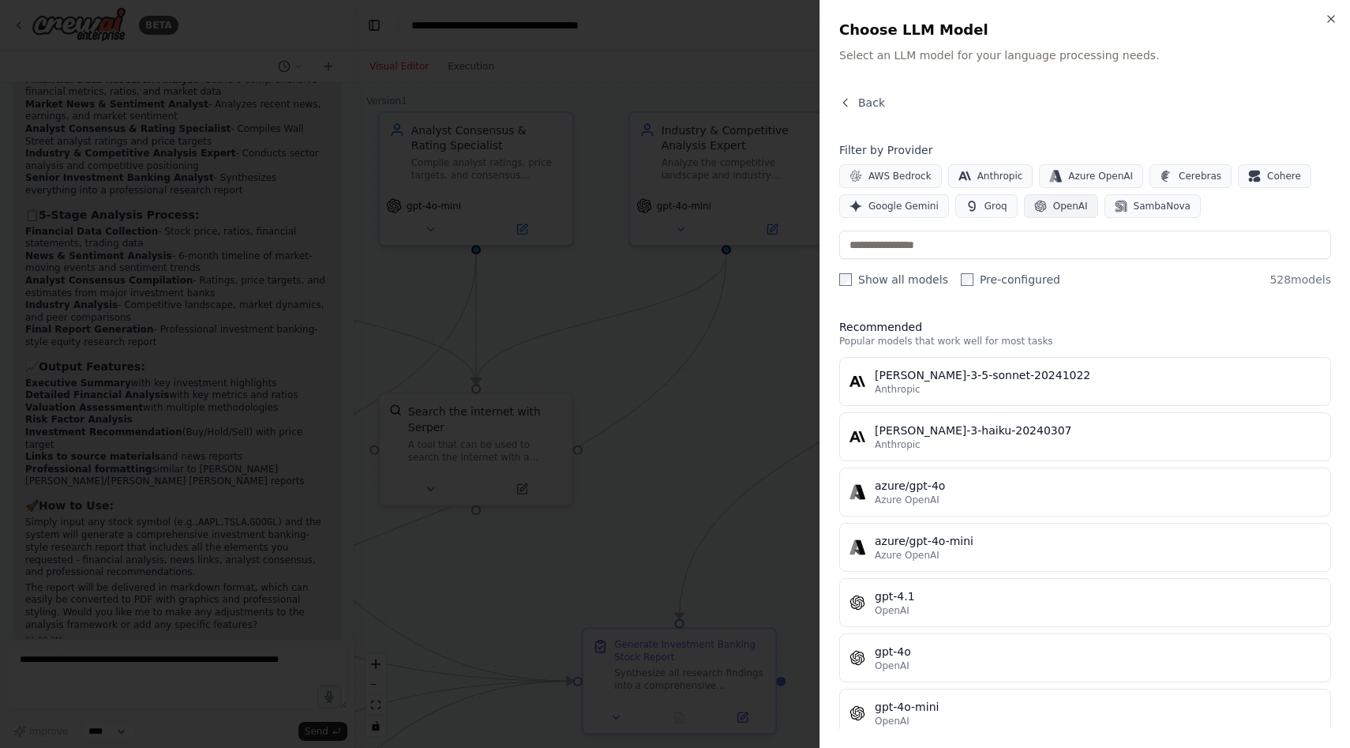
click at [1072, 202] on span "OpenAI" at bounding box center [1070, 206] width 35 height 13
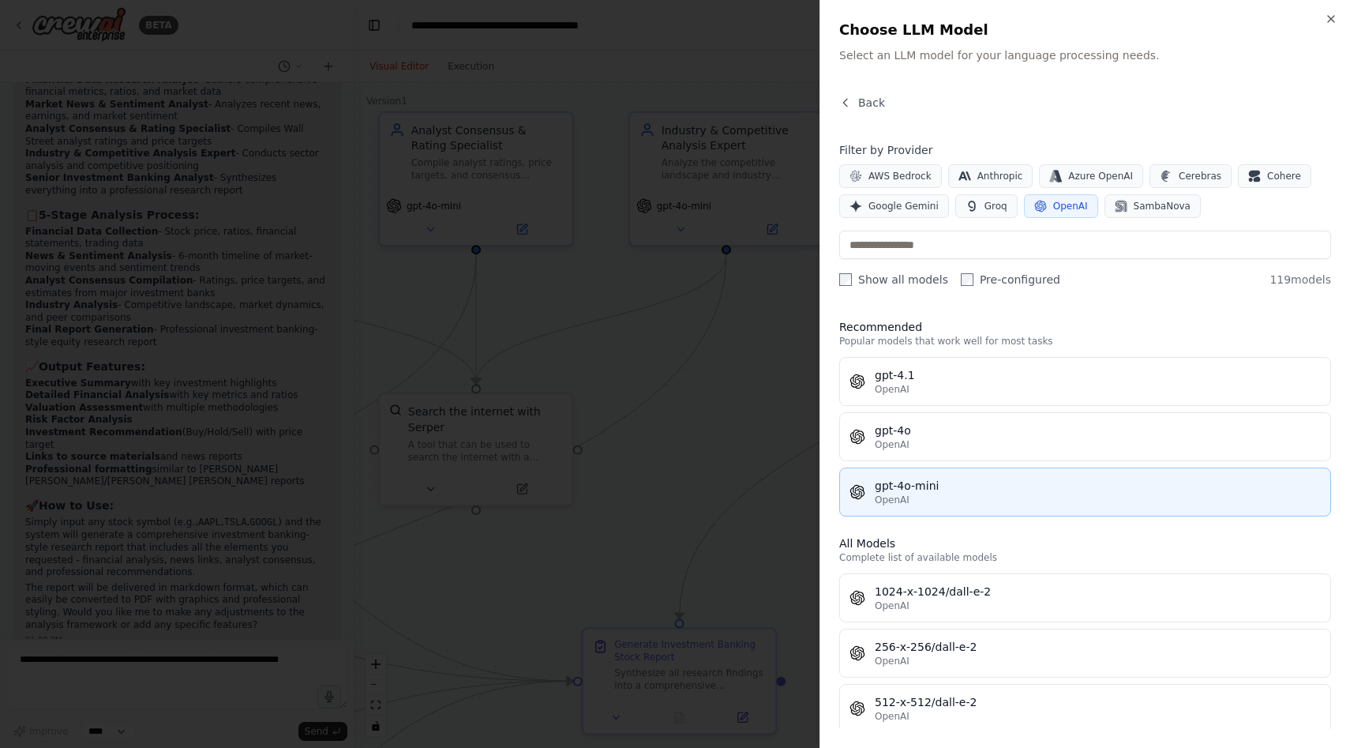
click at [959, 496] on div "OpenAI" at bounding box center [1098, 500] width 446 height 13
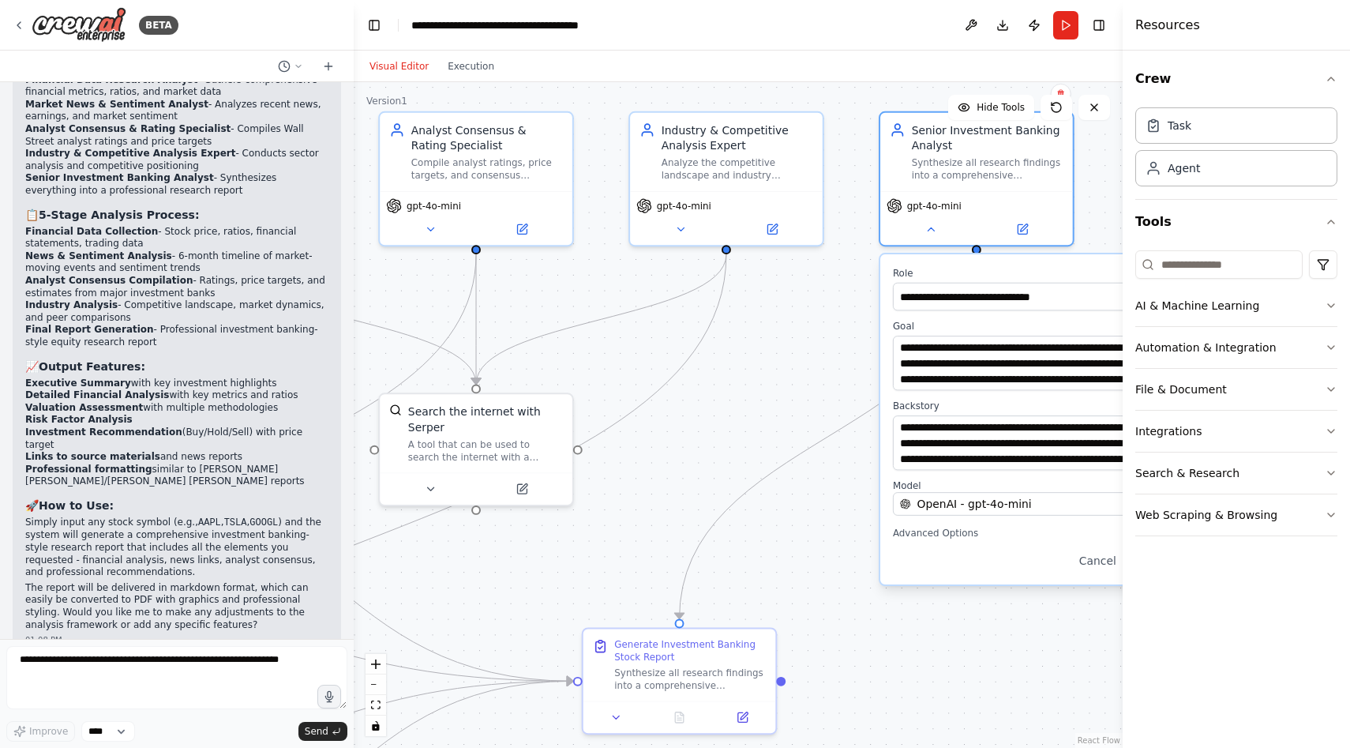
click at [1008, 637] on div ".deletable-edge-delete-btn { width: 20px; height: 20px; border: 0px solid #ffff…" at bounding box center [738, 415] width 769 height 666
click at [933, 235] on div "gpt-4o-mini" at bounding box center [977, 215] width 193 height 54
click at [932, 227] on icon at bounding box center [931, 225] width 6 height 3
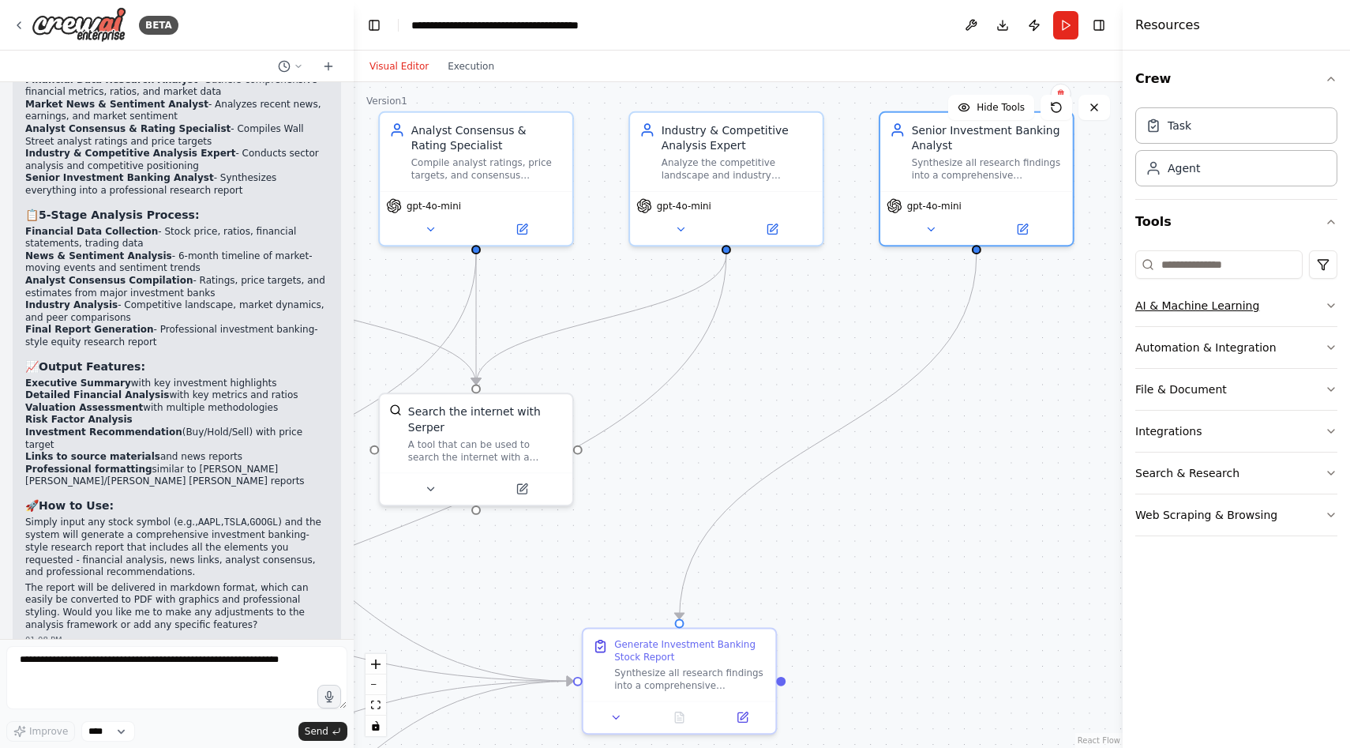
click at [1281, 308] on button "AI & Machine Learning" at bounding box center [1237, 305] width 202 height 41
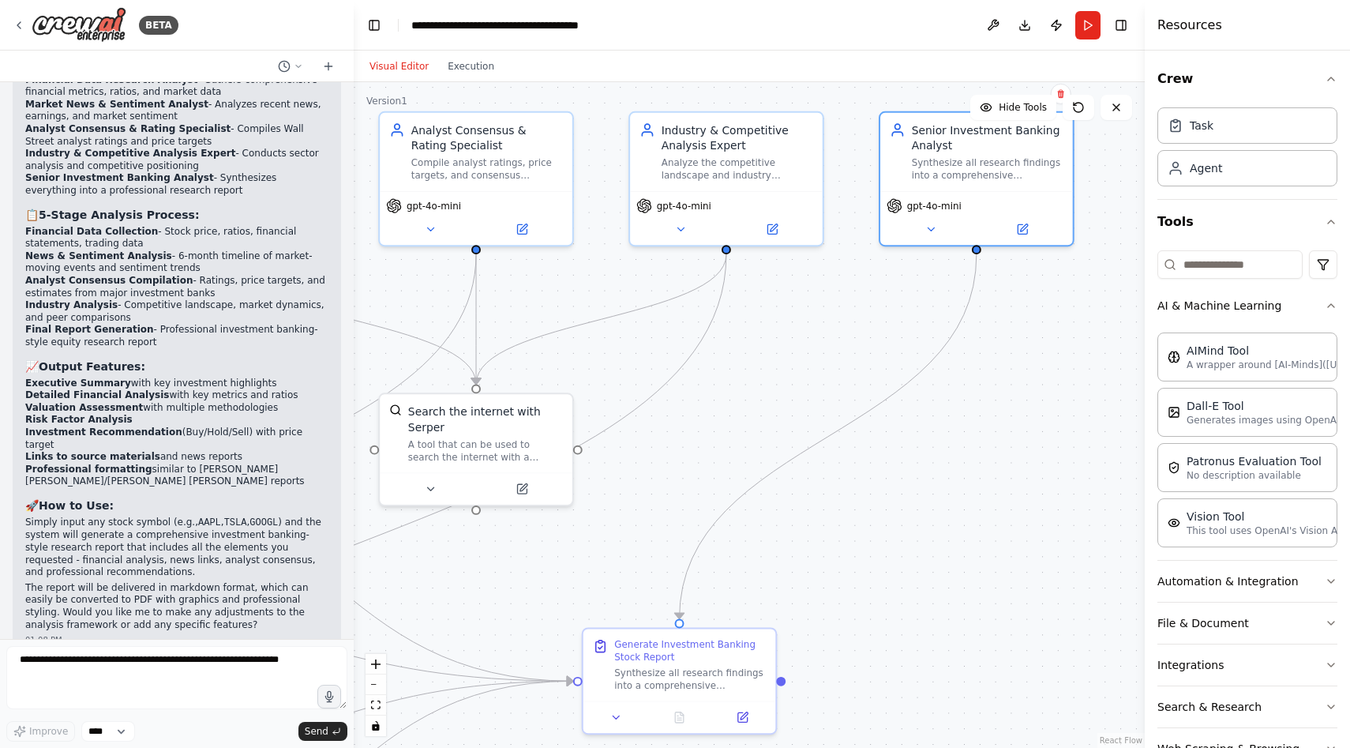
drag, startPoint x: 1125, startPoint y: 331, endPoint x: 1350, endPoint y: 220, distance: 251.1
click at [1350, 220] on div "Resources Crew Task Agent Tools AI & Machine Learning AIMind Tool A wrapper aro…" at bounding box center [1247, 374] width 205 height 748
click at [1039, 255] on div ".deletable-edge-delete-btn { width: 20px; height: 20px; border: 0px solid #ffff…" at bounding box center [749, 415] width 791 height 666
click at [461, 74] on button "Execution" at bounding box center [471, 66] width 66 height 19
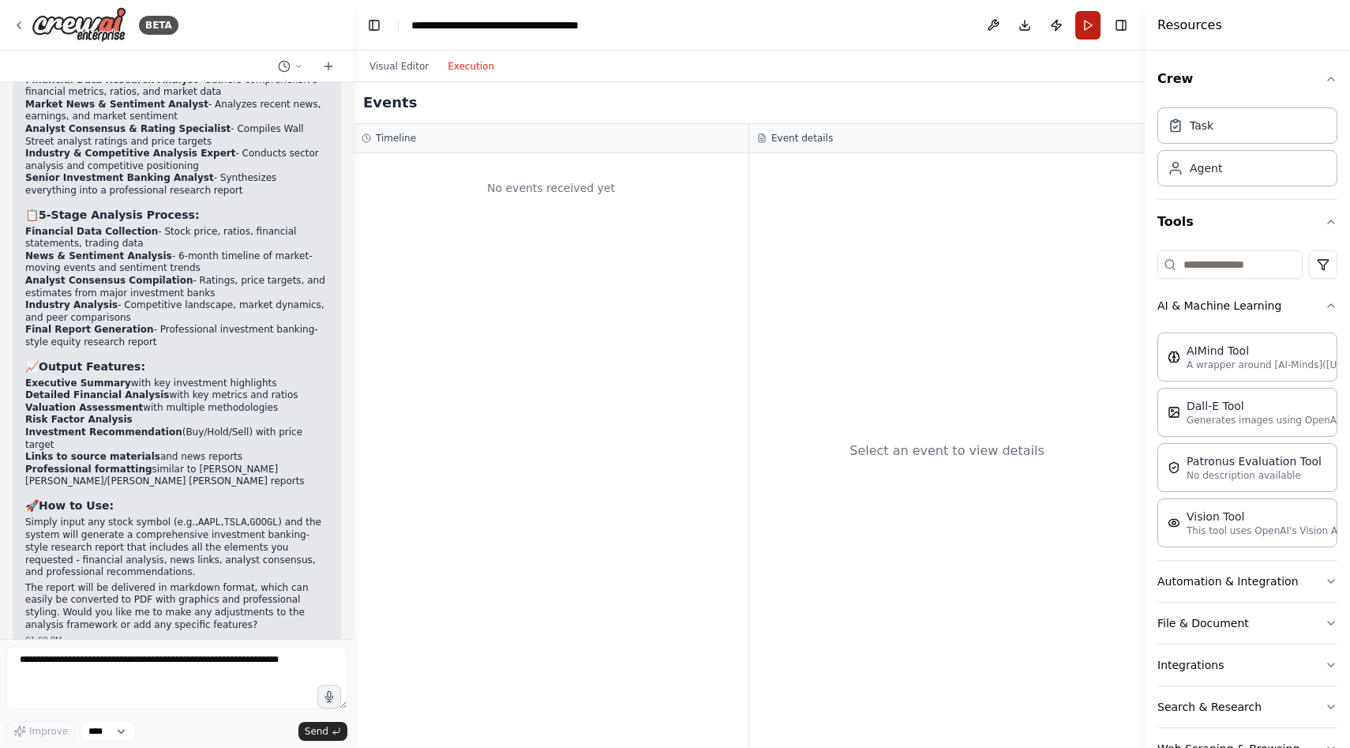
click at [1085, 24] on button "Run" at bounding box center [1088, 25] width 25 height 28
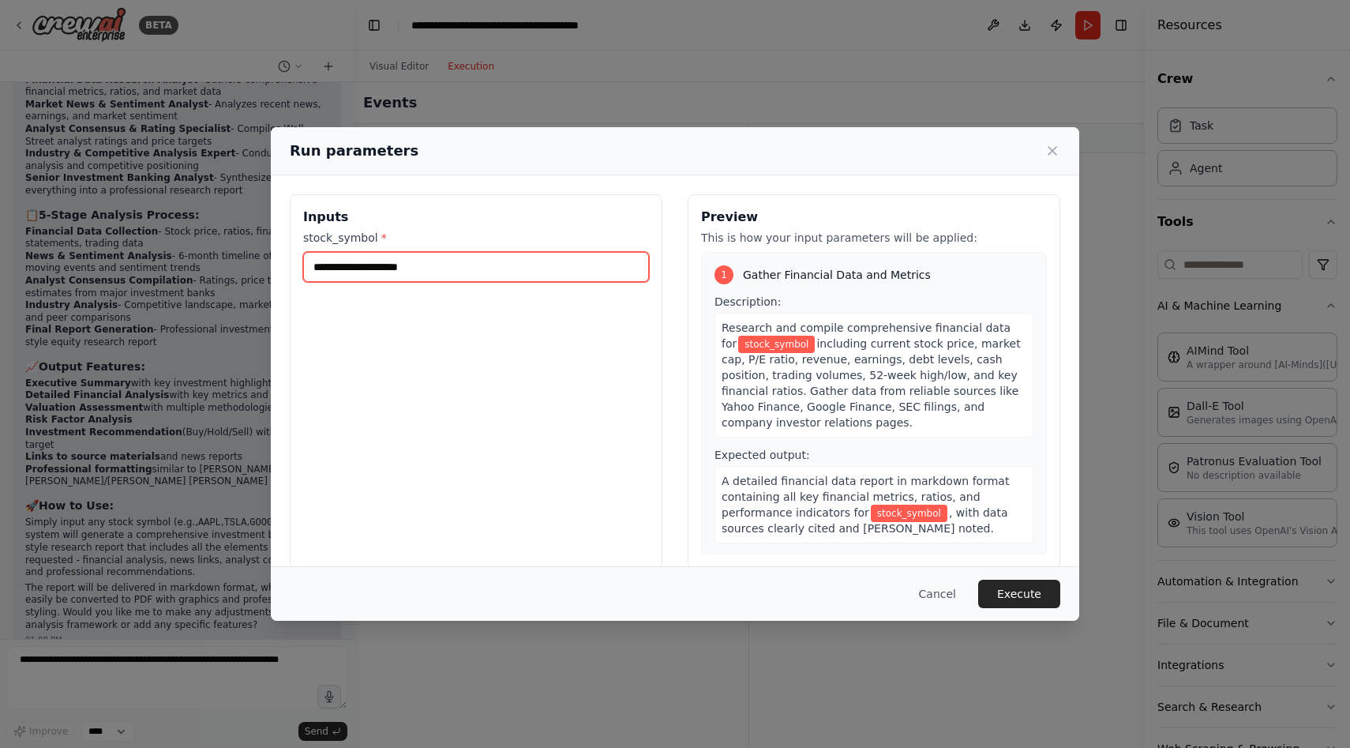
click at [535, 271] on input "stock_symbol *" at bounding box center [476, 267] width 346 height 30
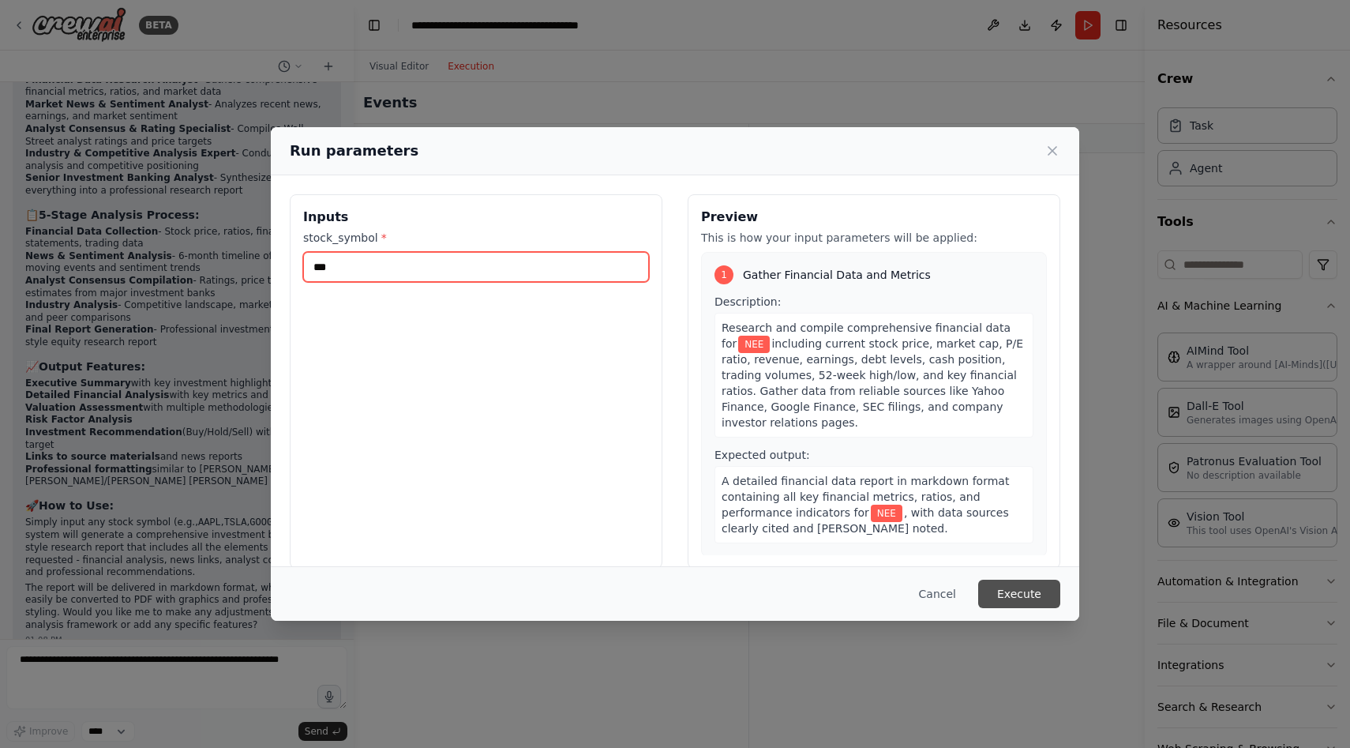
type input "***"
click at [1010, 595] on button "Execute" at bounding box center [1019, 594] width 82 height 28
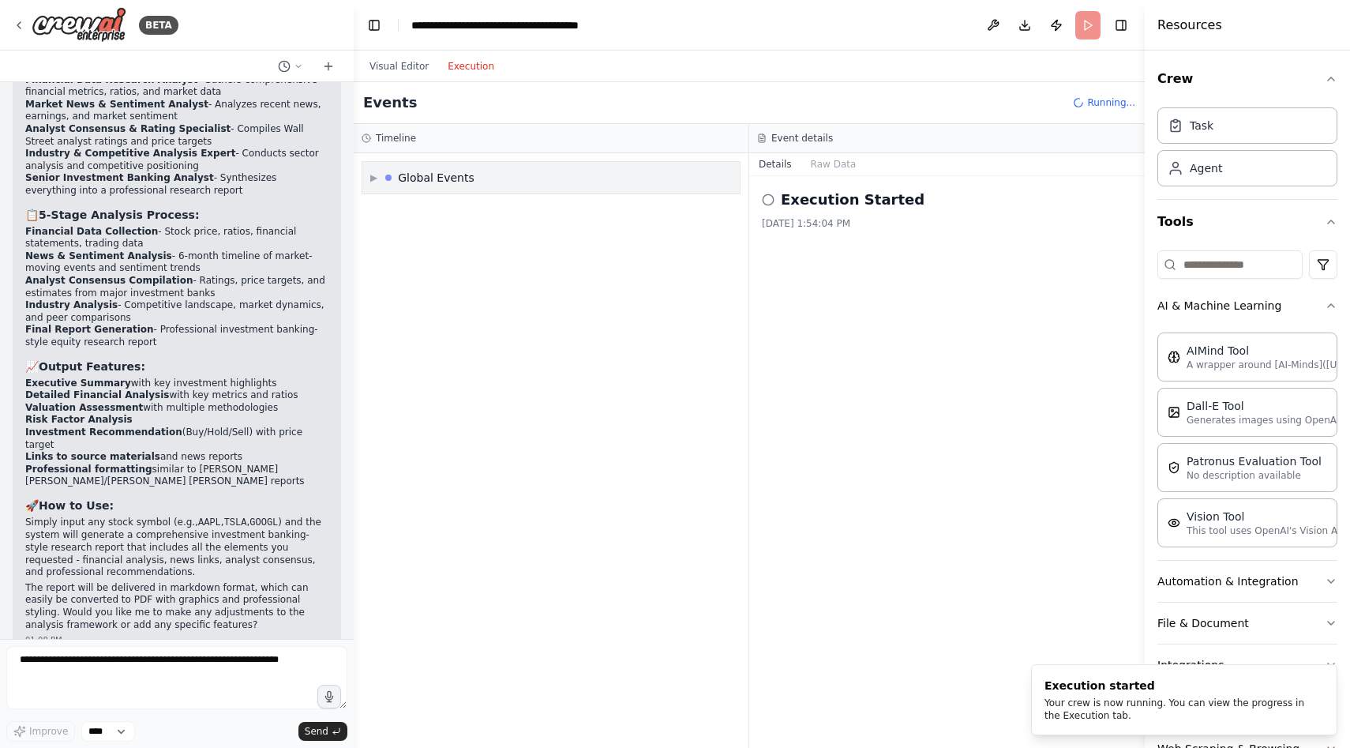
click at [372, 177] on span "▶" at bounding box center [373, 177] width 7 height 13
click at [376, 181] on span "▼" at bounding box center [373, 177] width 7 height 13
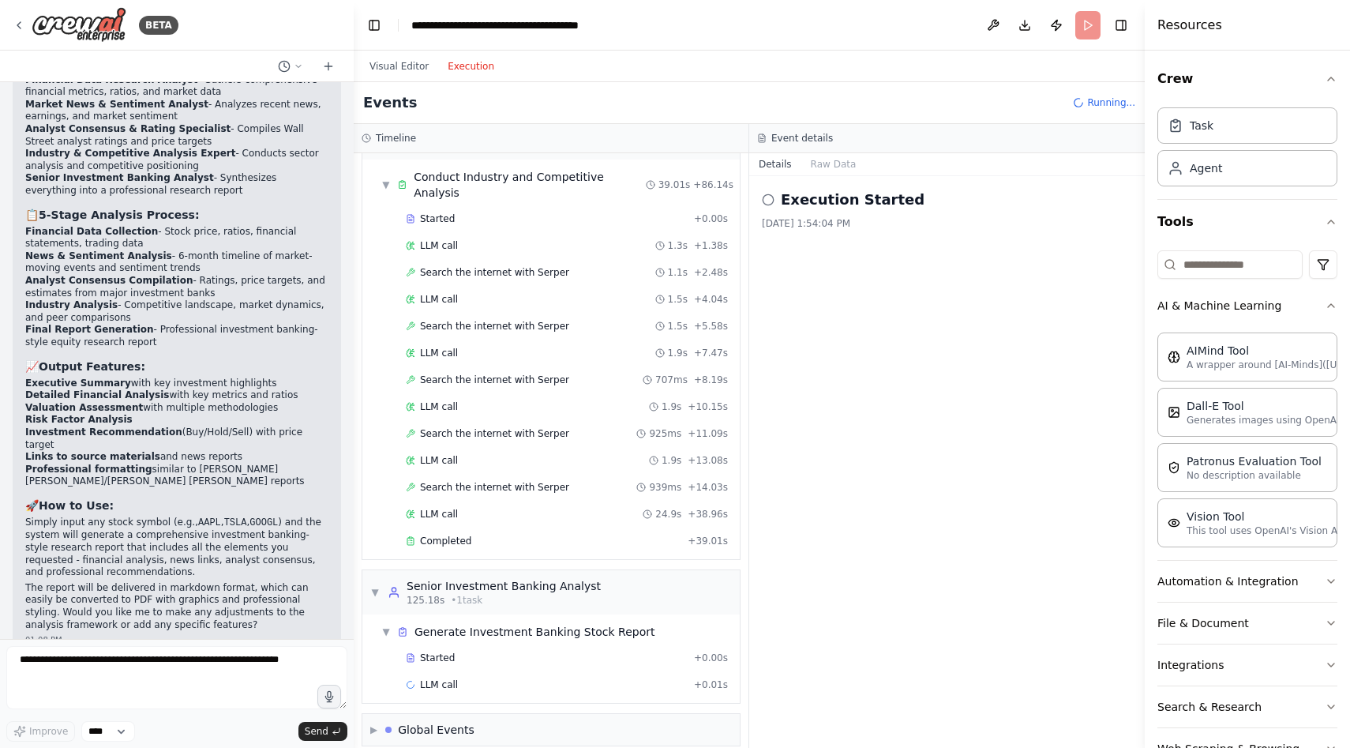
scroll to position [1256, 0]
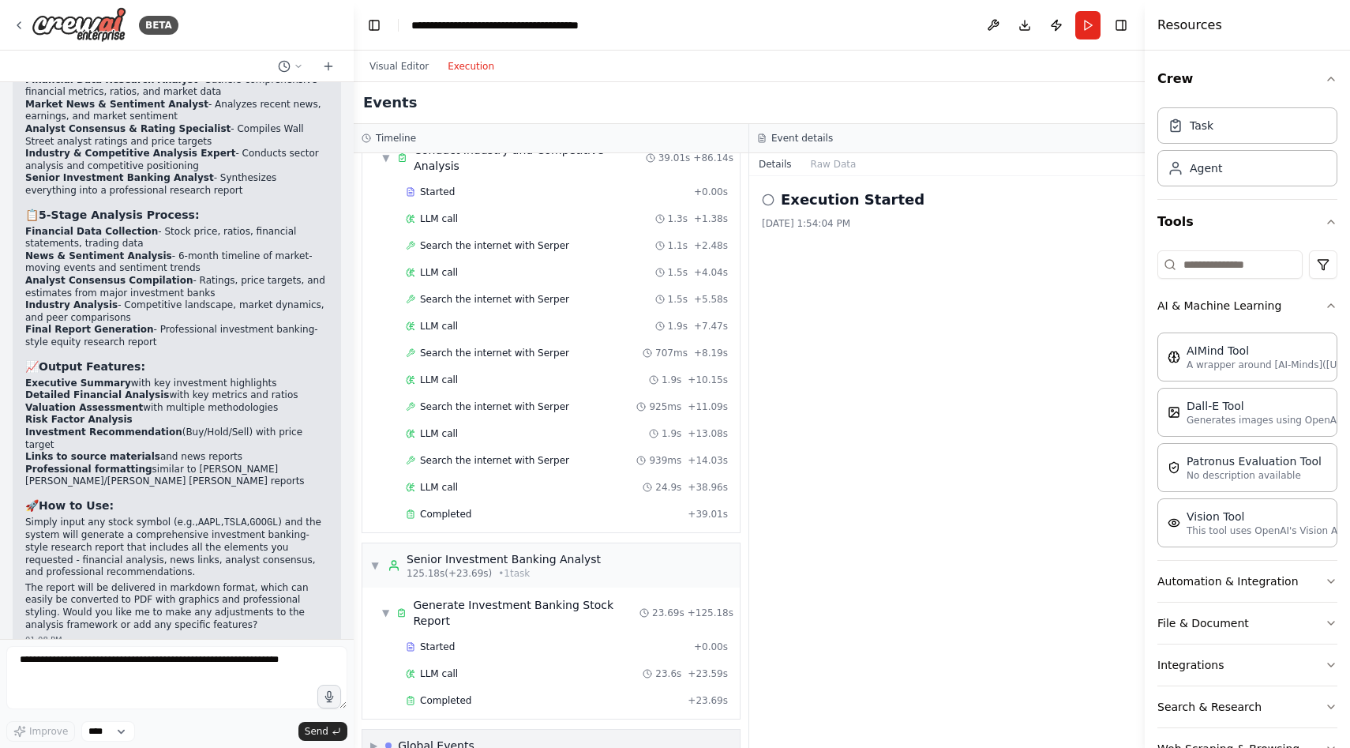
click at [374, 739] on span "▶" at bounding box center [373, 745] width 7 height 13
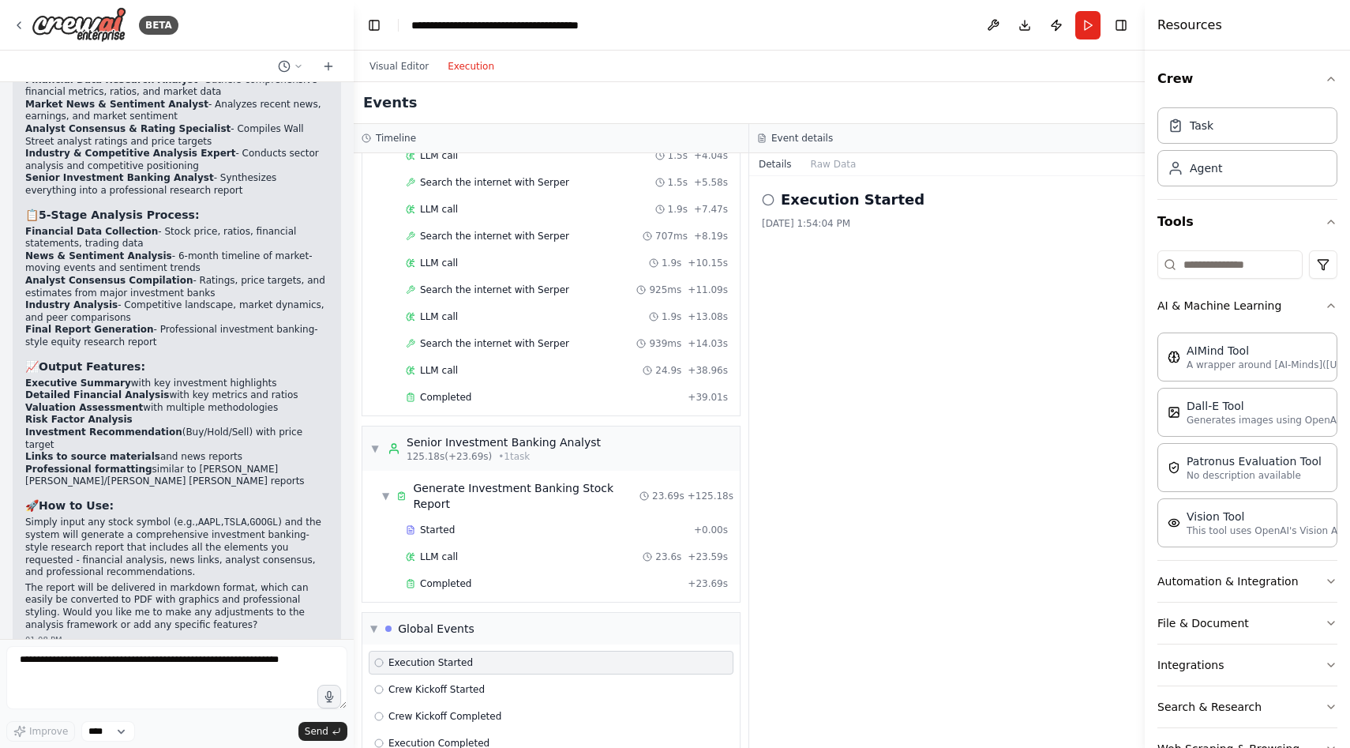
click at [450, 60] on button "Execution" at bounding box center [471, 66] width 66 height 19
click at [405, 62] on button "Visual Editor" at bounding box center [399, 66] width 78 height 19
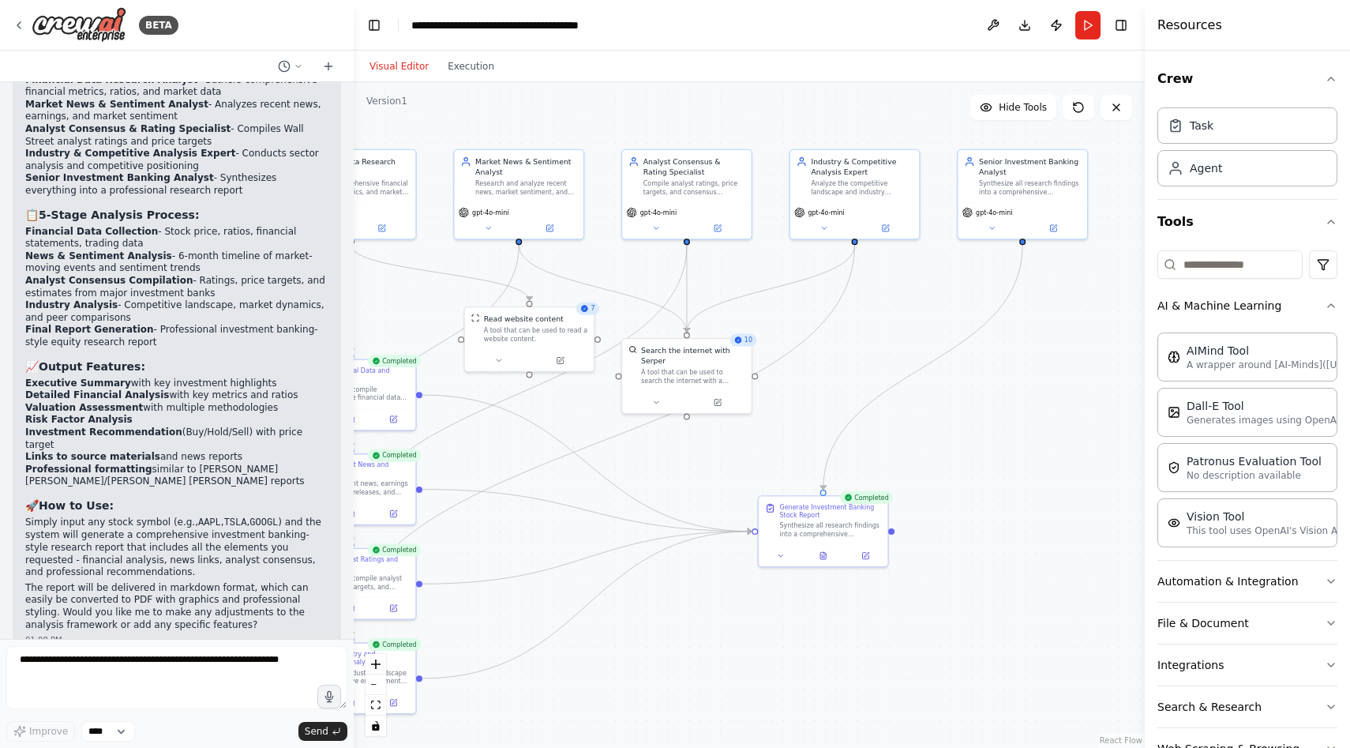
drag, startPoint x: 718, startPoint y: 304, endPoint x: 879, endPoint y: 307, distance: 161.1
click at [879, 307] on div ".deletable-edge-delete-btn { width: 20px; height: 20px; border: 0px solid #ffff…" at bounding box center [749, 415] width 791 height 666
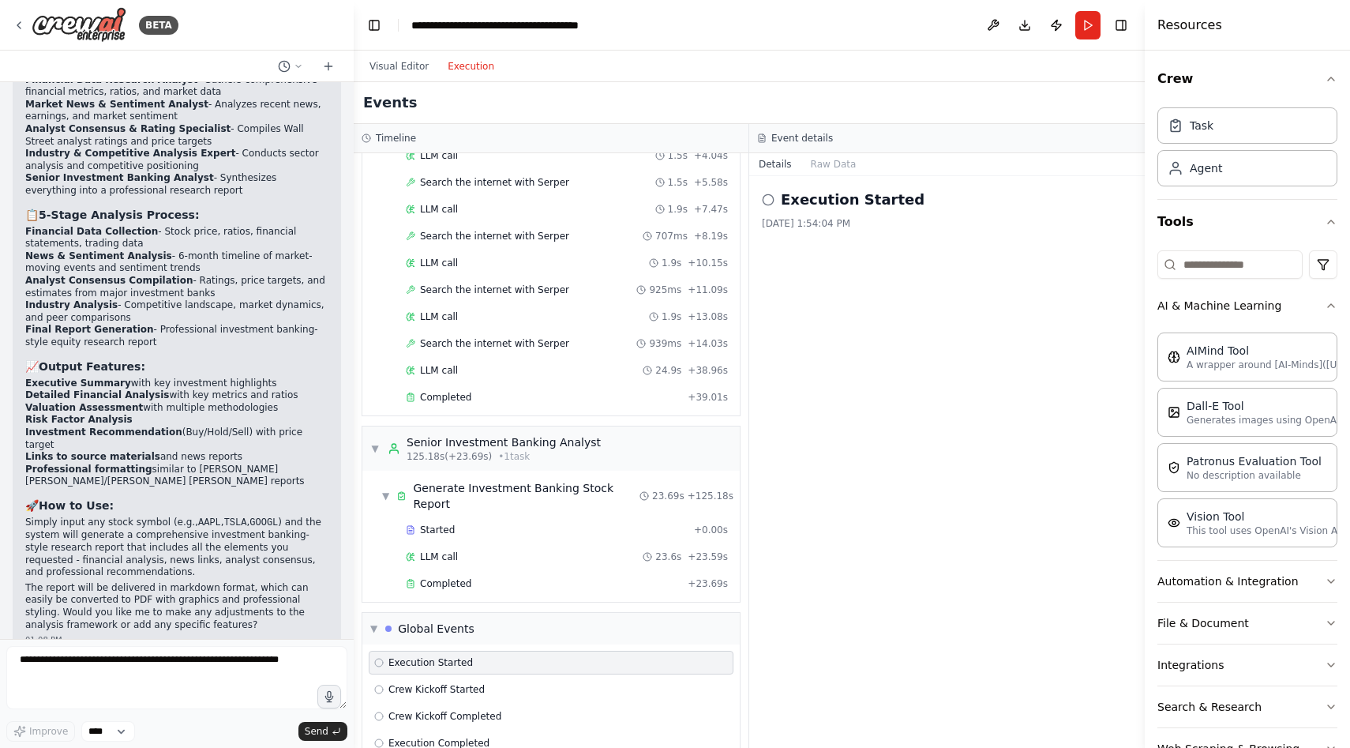
click at [474, 66] on button "Execution" at bounding box center [471, 66] width 66 height 19
click at [190, 533] on p "Simply input any stock symbol (e.g., AAPL , TSLA , GOOGL ) and the system will …" at bounding box center [176, 547] width 303 height 62
click at [239, 664] on textarea at bounding box center [176, 677] width 341 height 63
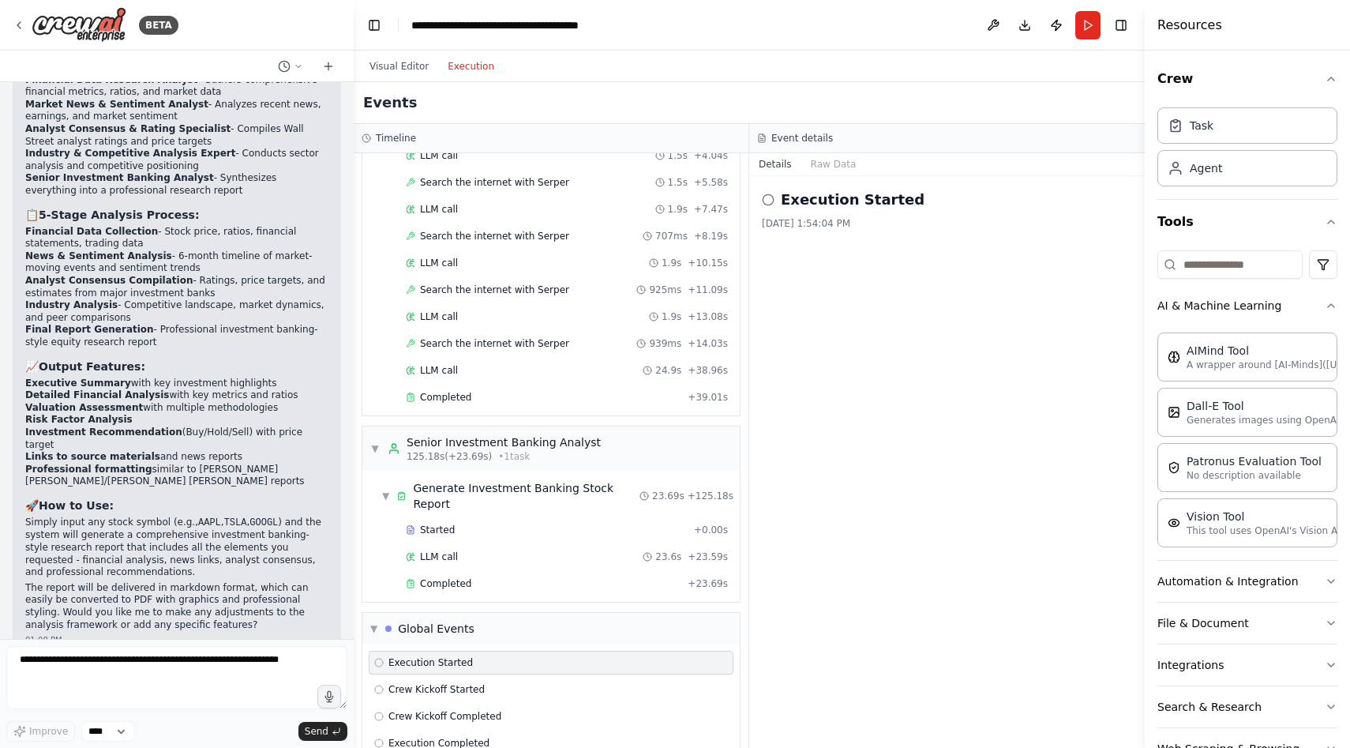
click at [855, 317] on div "Execution Started 8/13/2025, 1:54:04 PM" at bounding box center [947, 462] width 396 height 572
click at [838, 159] on button "Raw Data" at bounding box center [834, 164] width 65 height 22
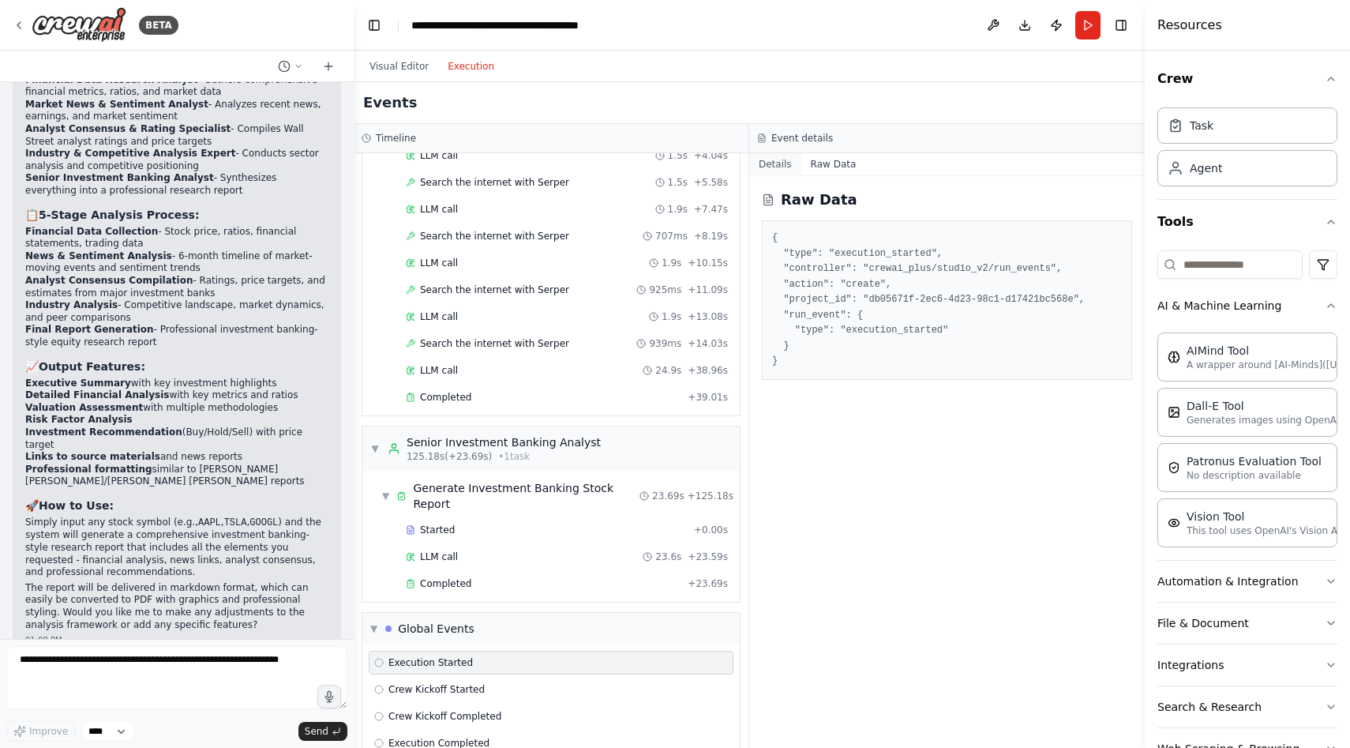
click at [778, 156] on button "Details" at bounding box center [775, 164] width 52 height 22
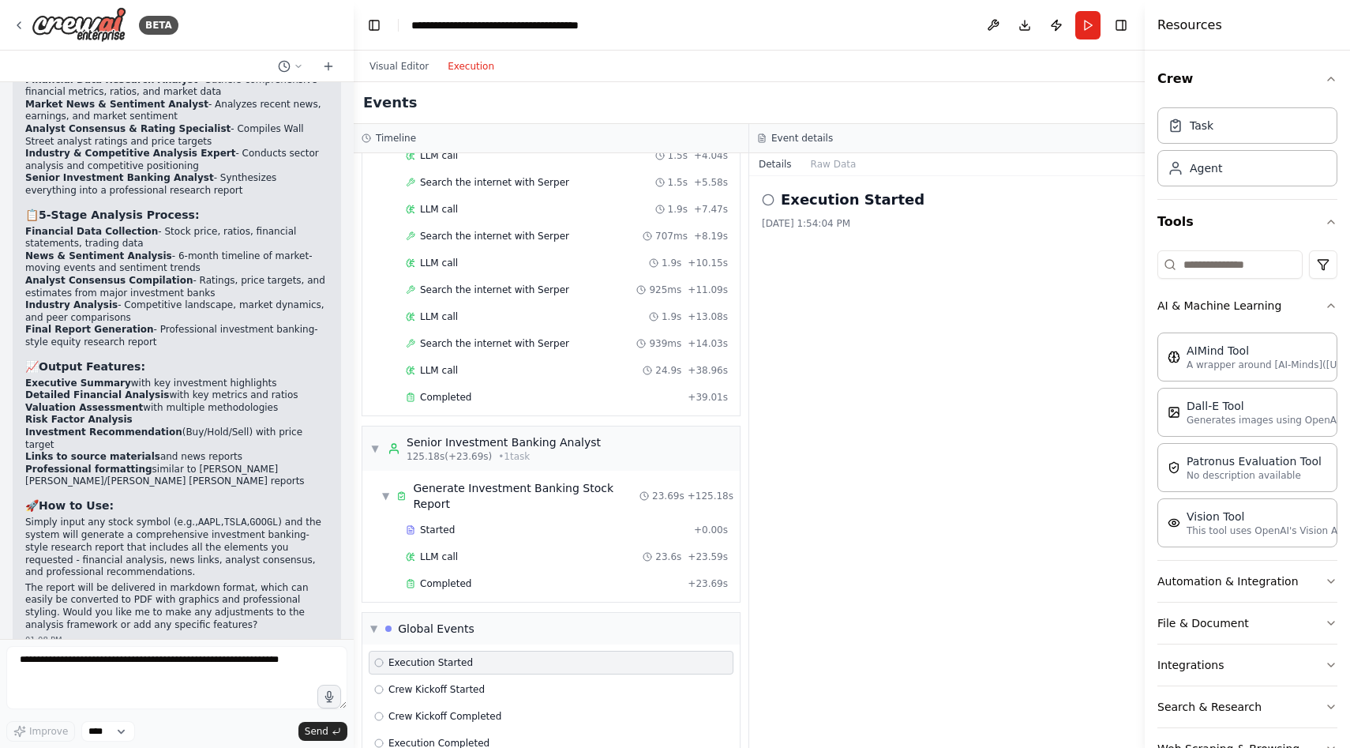
click at [1132, 21] on header "**********" at bounding box center [749, 25] width 791 height 51
click at [1125, 22] on button "Toggle Right Sidebar" at bounding box center [1121, 25] width 22 height 22
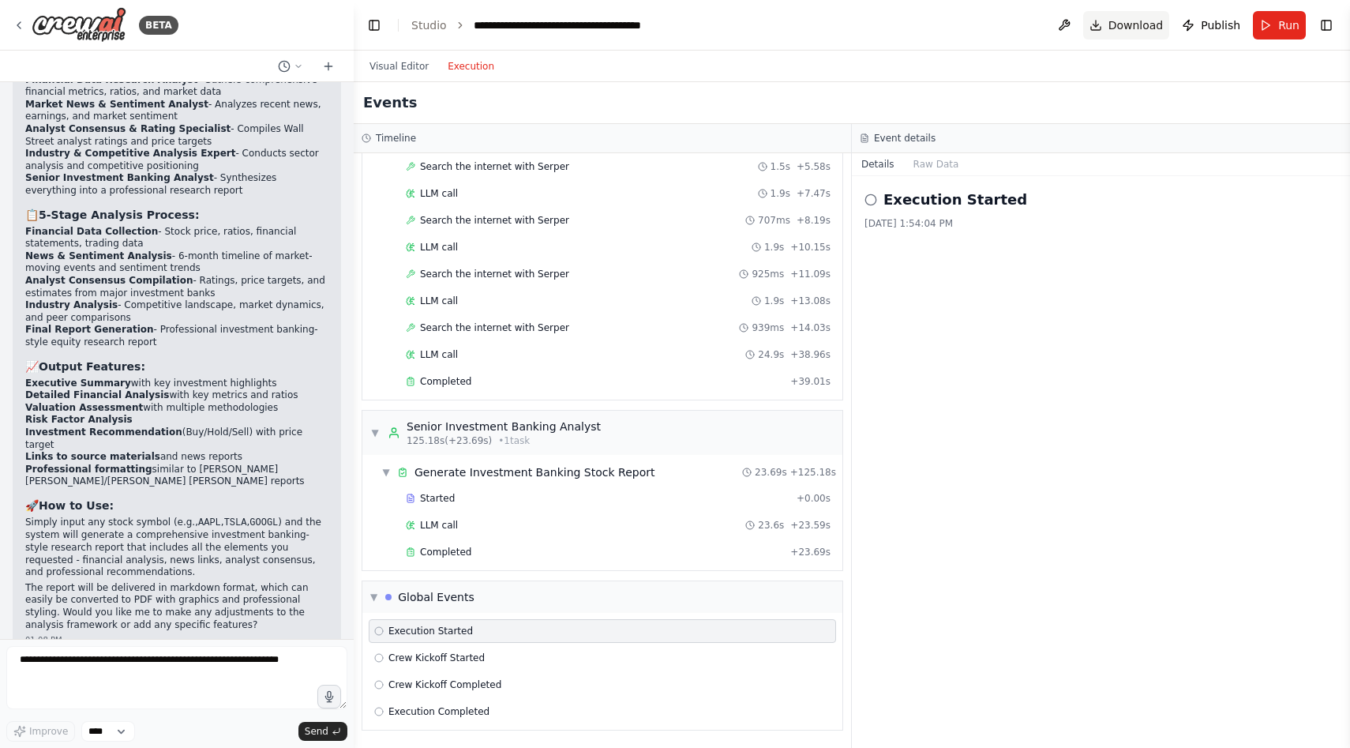
click at [1117, 32] on span "Download" at bounding box center [1136, 25] width 55 height 16
click at [108, 686] on textarea at bounding box center [176, 677] width 341 height 63
type textarea "*"
type textarea "**********"
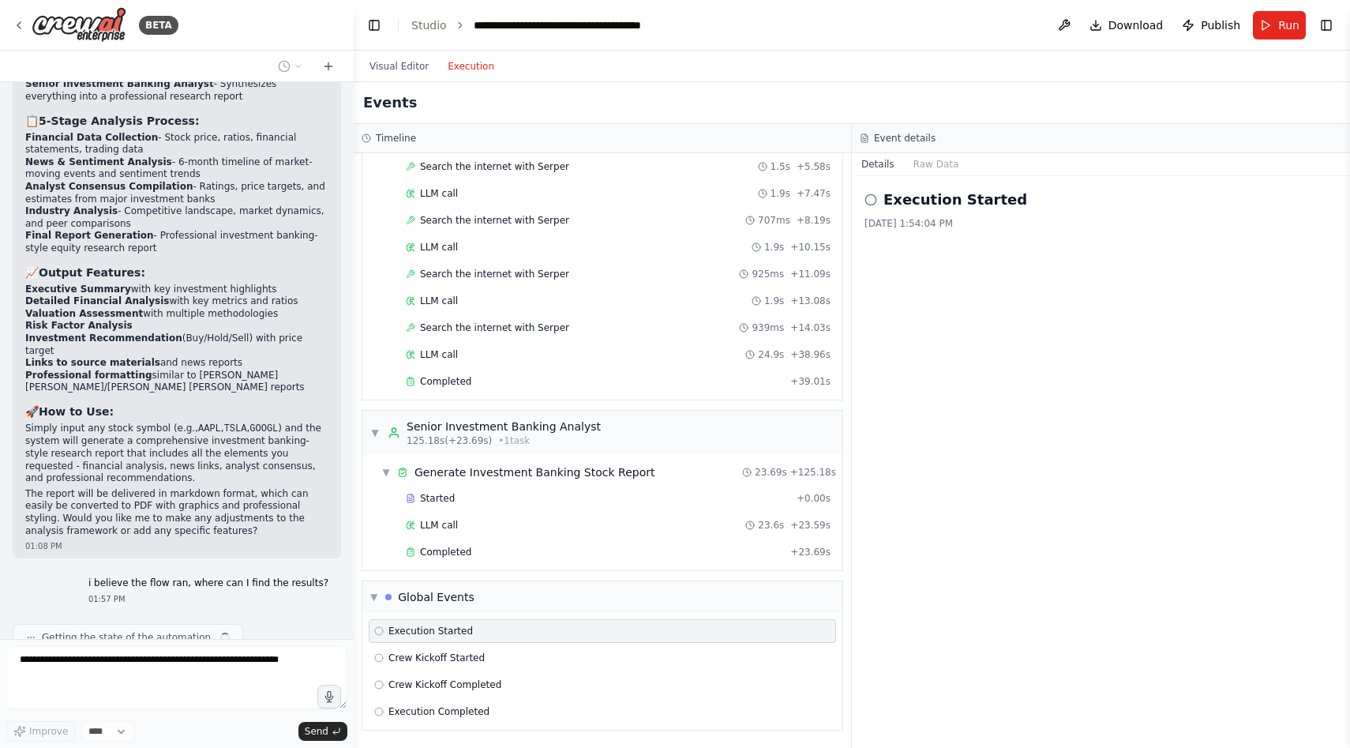
scroll to position [1517, 0]
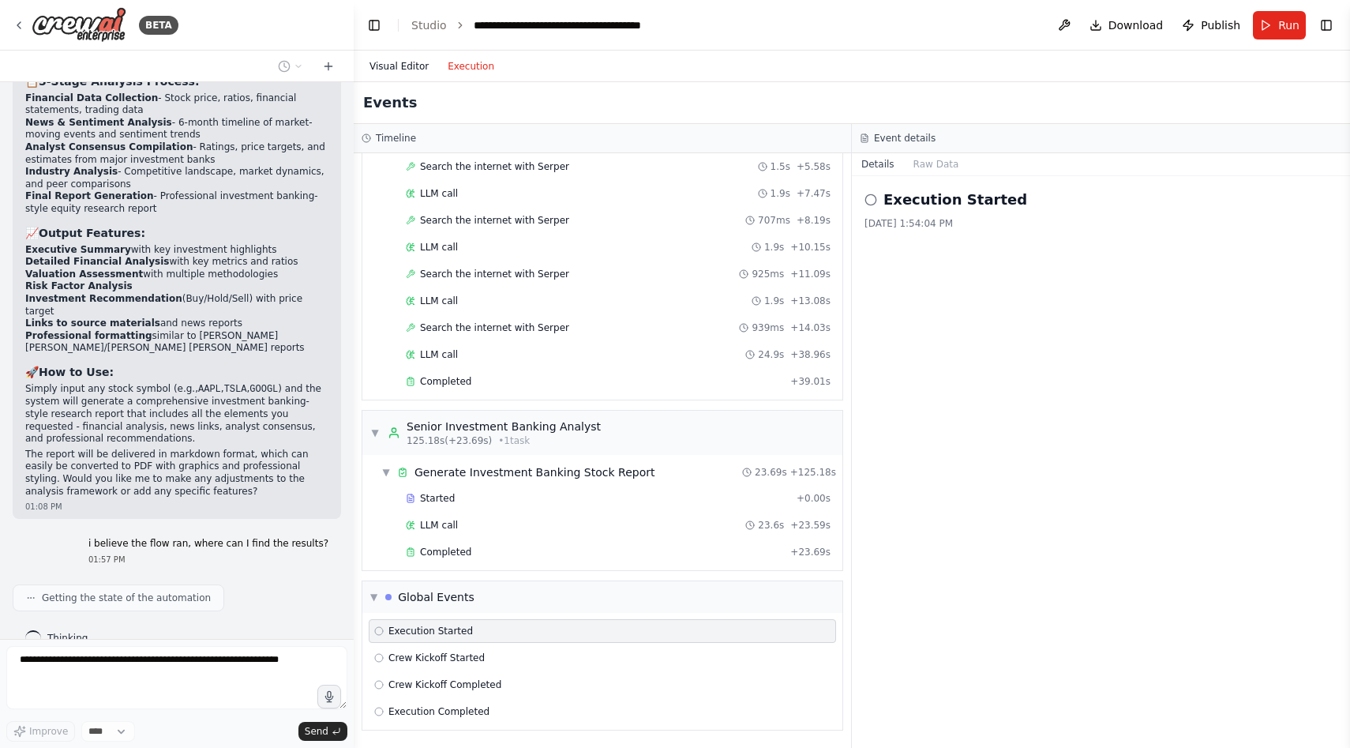
click at [391, 65] on button "Visual Editor" at bounding box center [399, 66] width 78 height 19
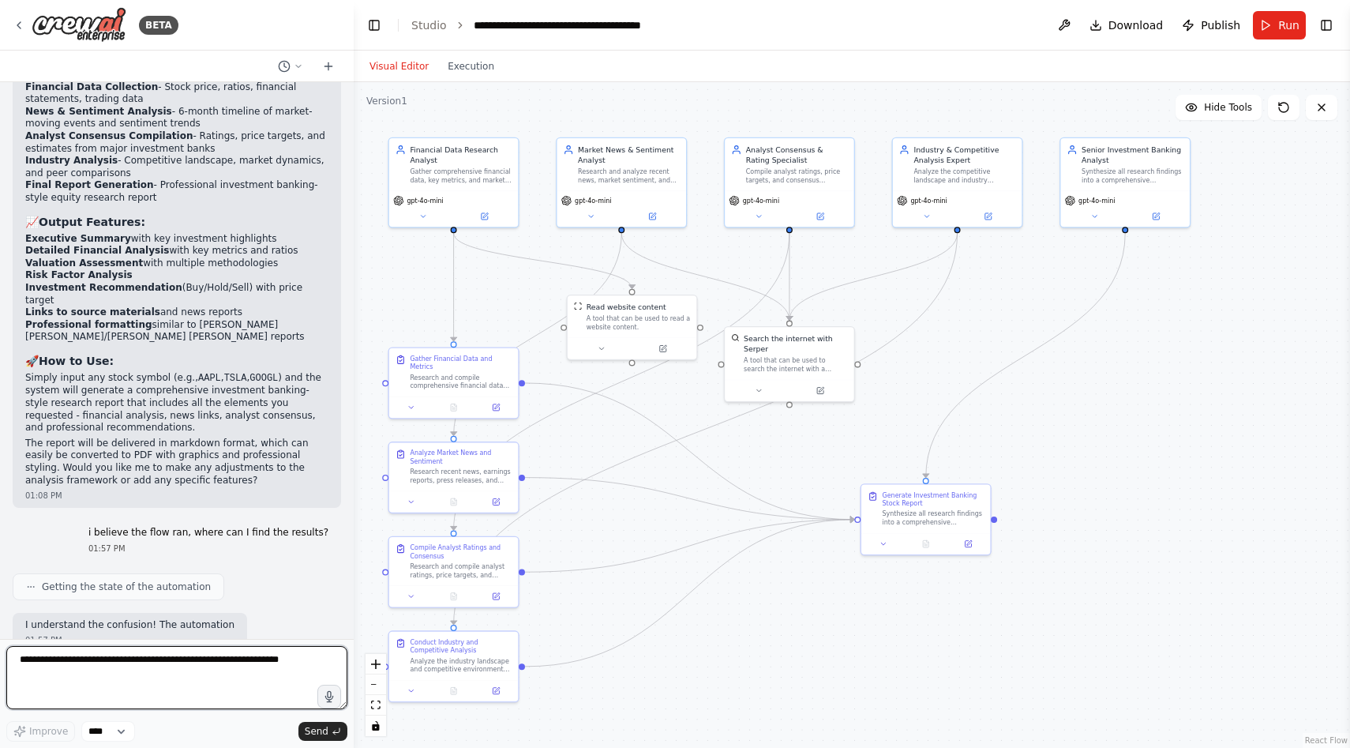
drag, startPoint x: 1027, startPoint y: 114, endPoint x: 1113, endPoint y: 102, distance: 86.9
click at [1113, 102] on div ".deletable-edge-delete-btn { width: 20px; height: 20px; border: 0px solid #ffff…" at bounding box center [852, 415] width 997 height 666
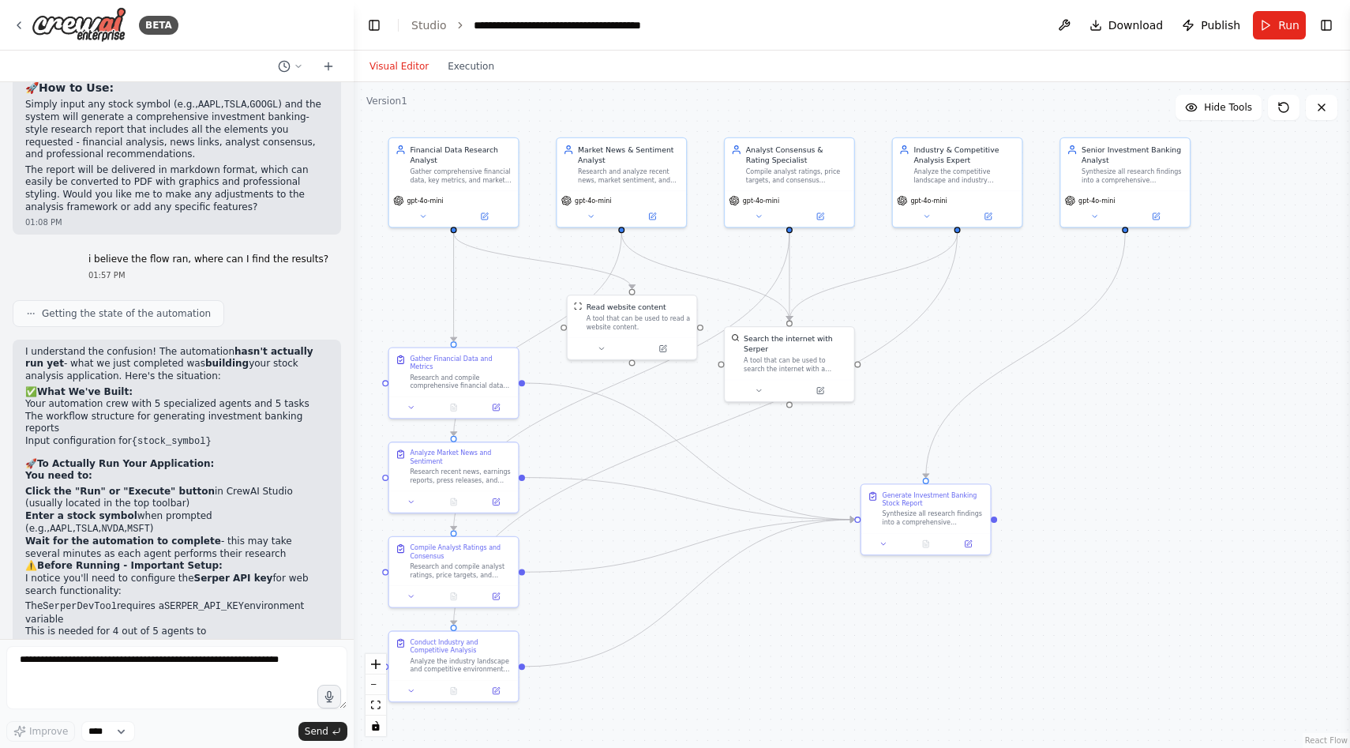
click at [227, 419] on div "I understand the confusion! The automation hasn't actually run yet - what we ju…" at bounding box center [176, 492] width 303 height 292
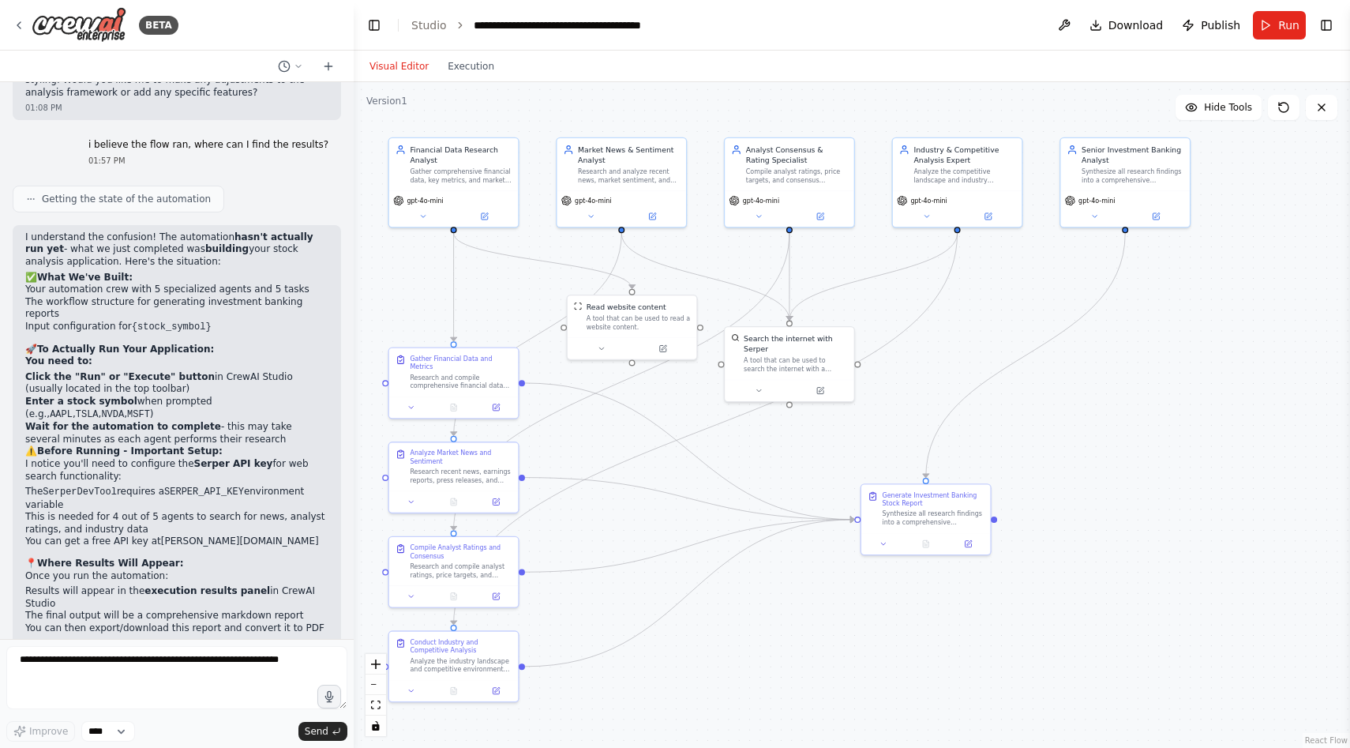
scroll to position [1928, 0]
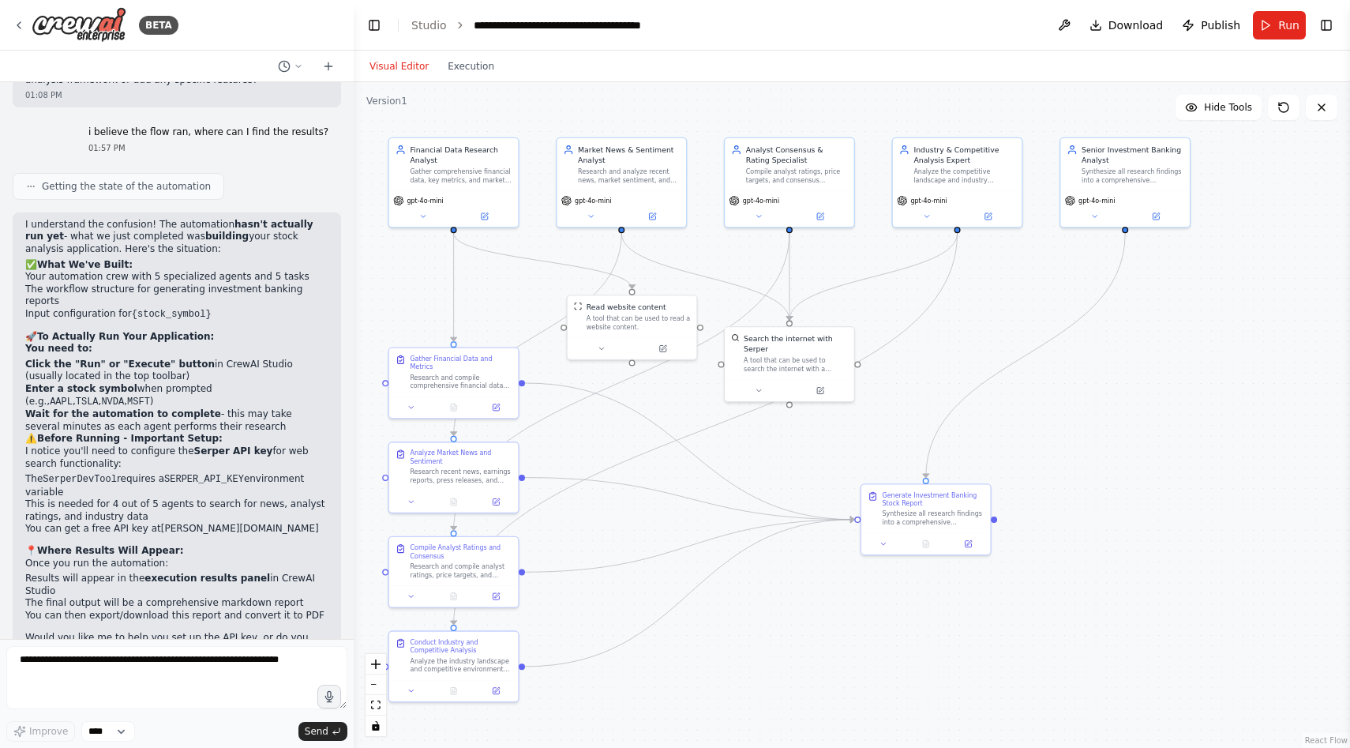
click at [227, 331] on h2 "🚀 To Actually Run Your Application:" at bounding box center [176, 337] width 303 height 13
click at [479, 73] on button "Execution" at bounding box center [471, 66] width 66 height 19
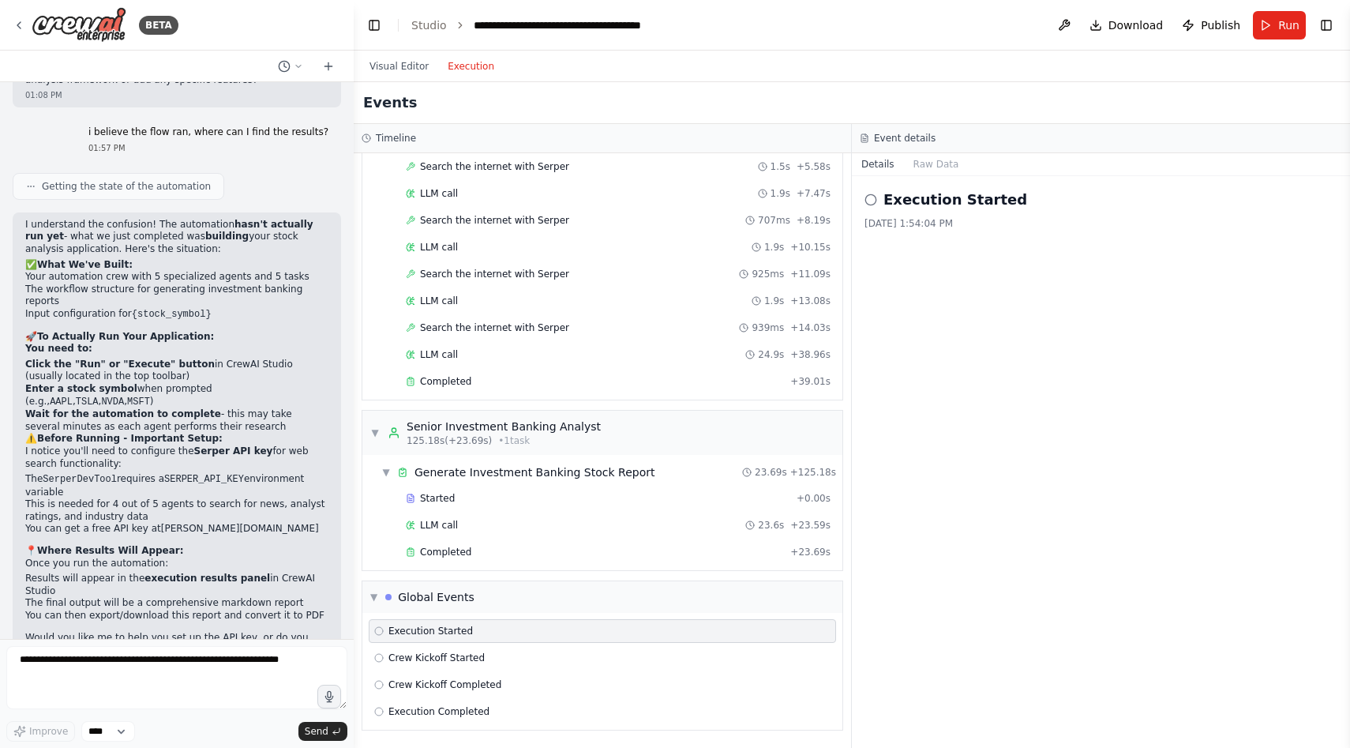
click at [937, 338] on div "Execution Started 8/13/2025, 1:54:04 PM" at bounding box center [1101, 462] width 498 height 572
click at [1277, 25] on button "Run" at bounding box center [1279, 25] width 53 height 28
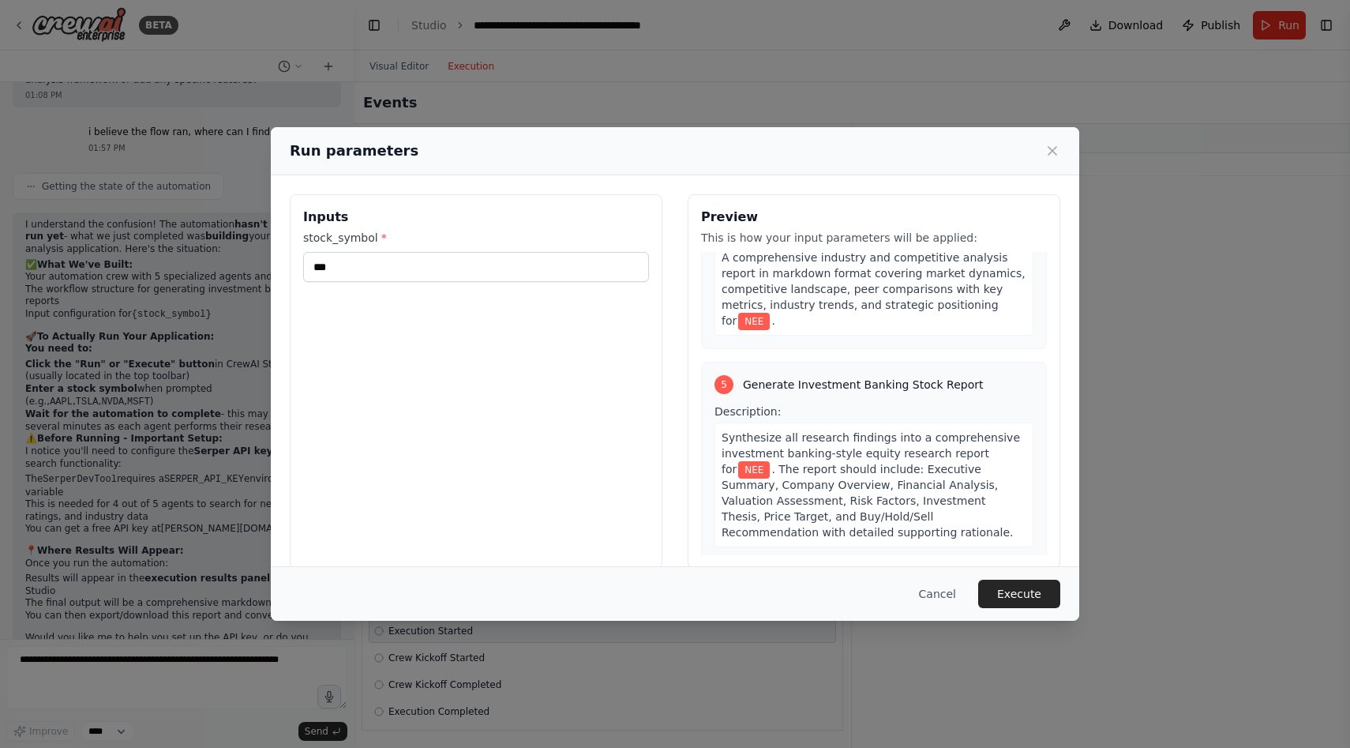
scroll to position [1271, 0]
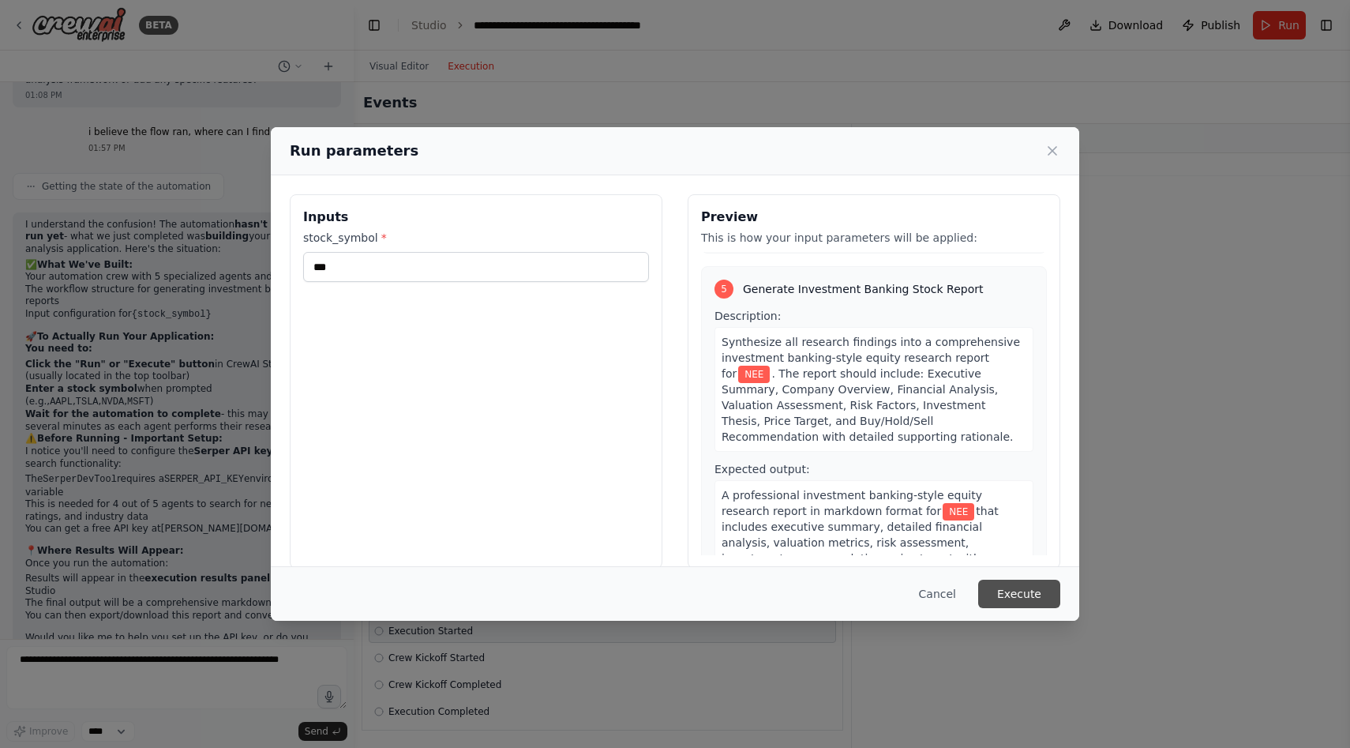
click at [1010, 599] on button "Execute" at bounding box center [1019, 594] width 82 height 28
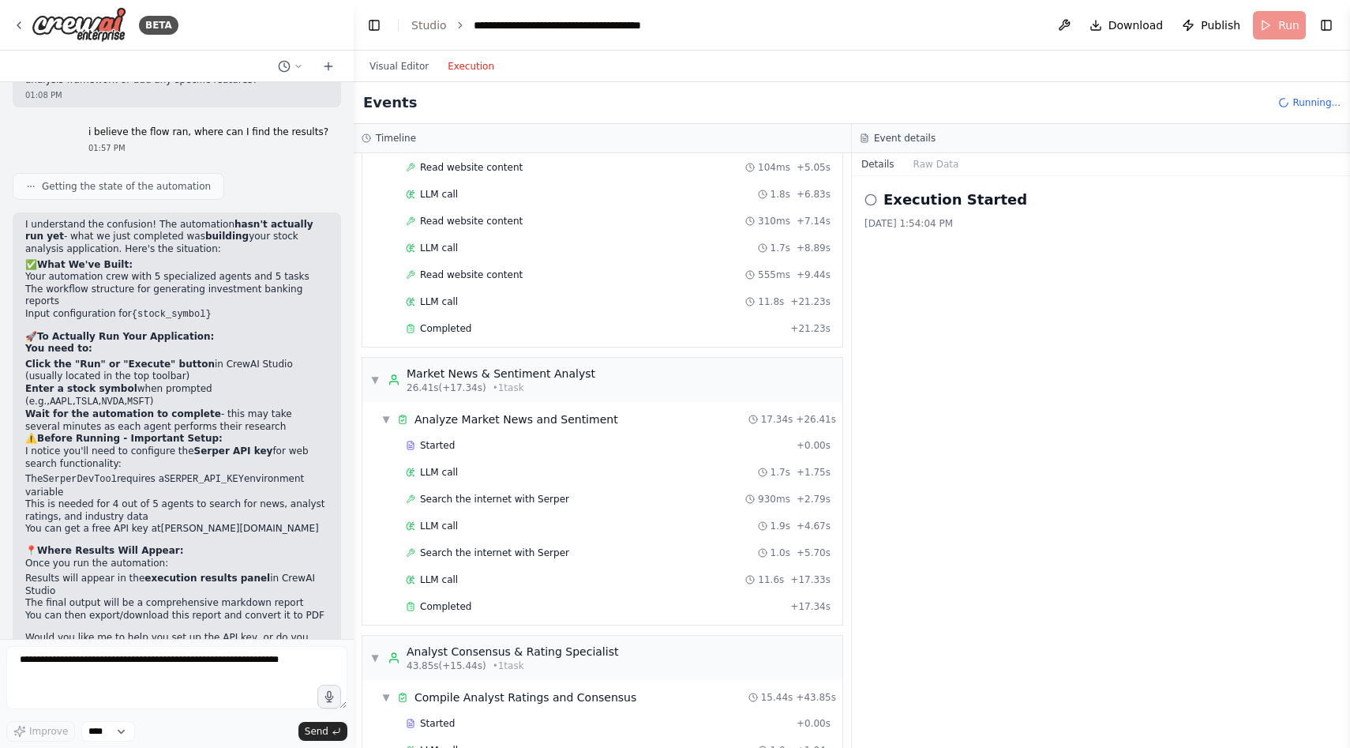
scroll to position [192, 0]
click at [1072, 25] on button at bounding box center [1064, 25] width 25 height 28
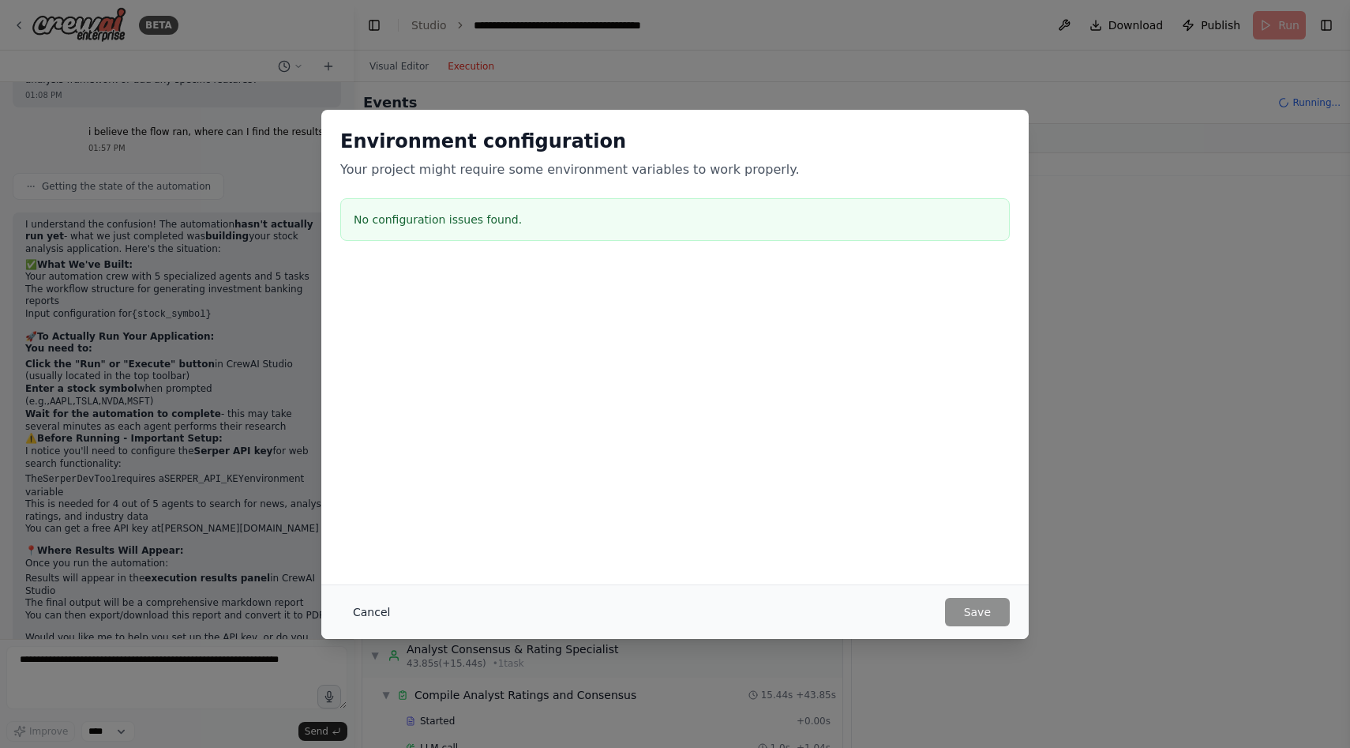
click at [383, 614] on button "Cancel" at bounding box center [371, 612] width 62 height 28
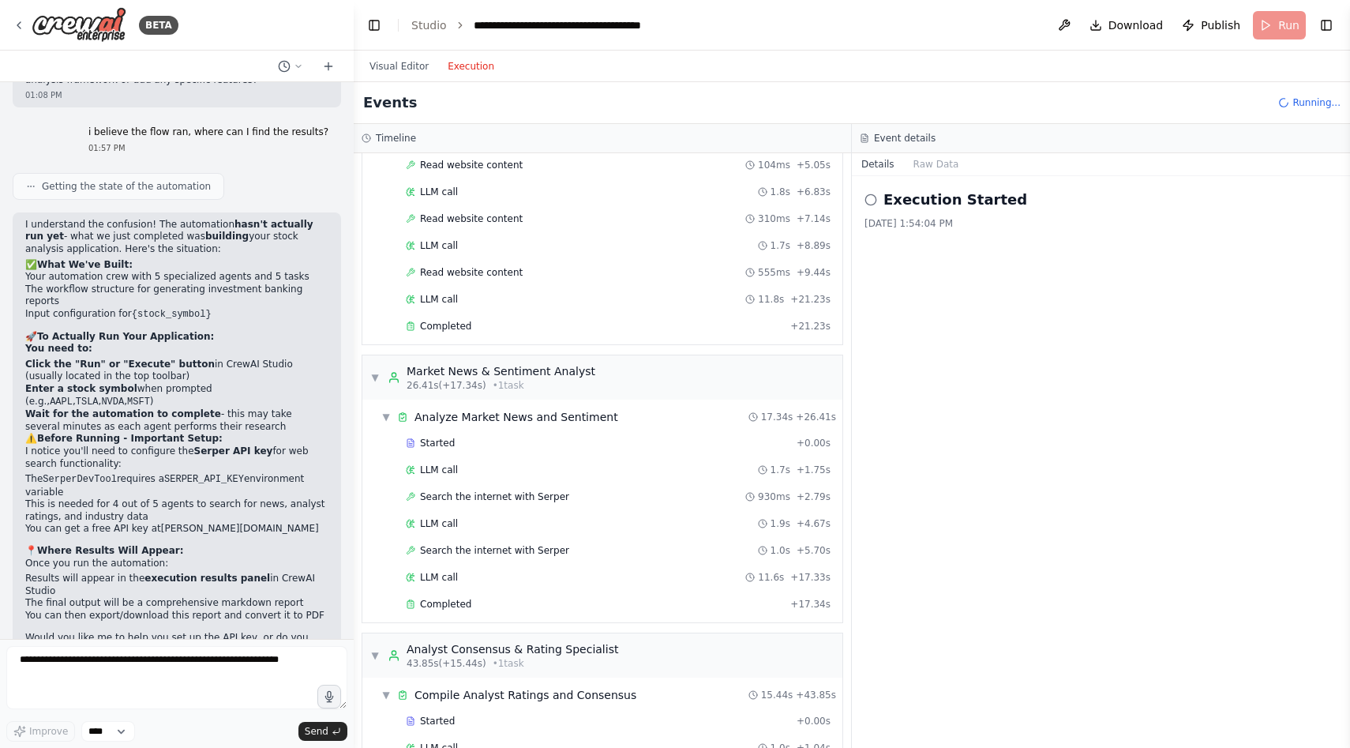
scroll to position [0, 0]
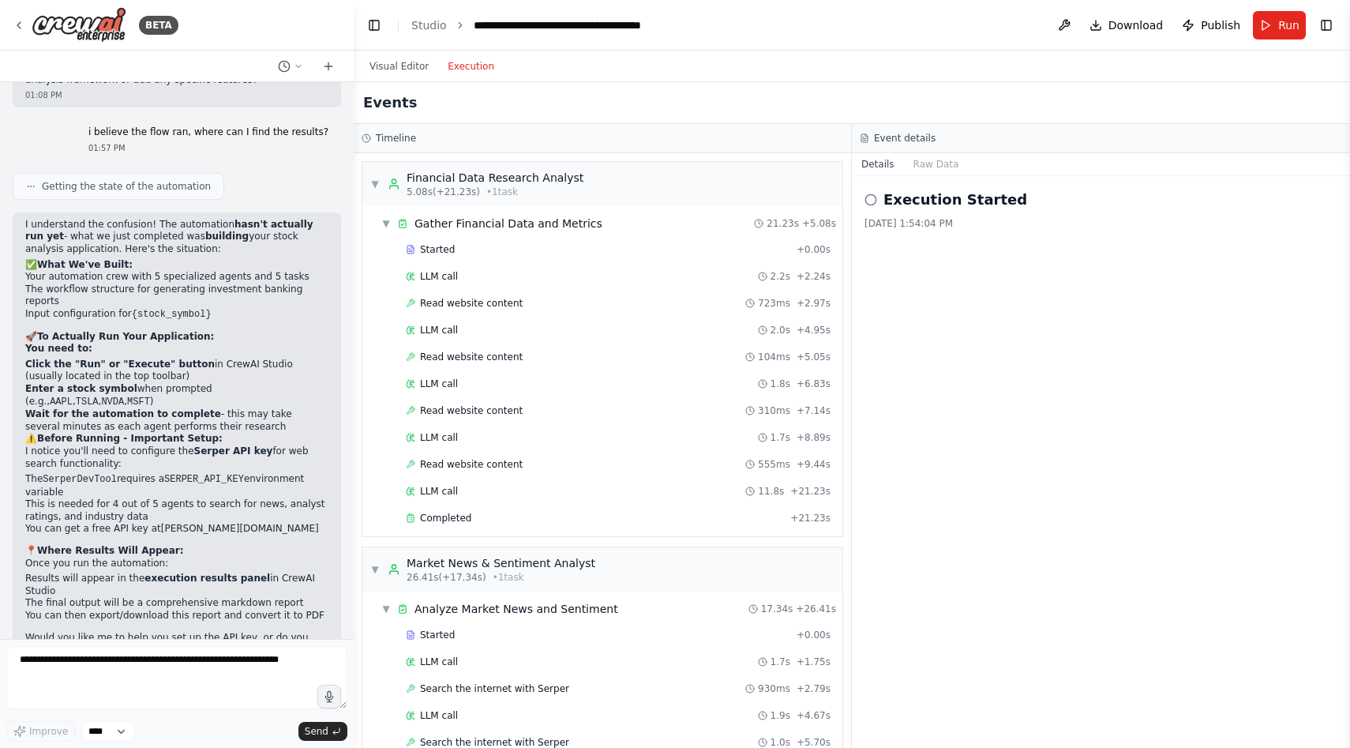
click at [975, 313] on div "Execution Started 8/13/2025, 1:54:04 PM" at bounding box center [1101, 462] width 498 height 572
click at [297, 66] on icon at bounding box center [298, 66] width 5 height 2
click at [305, 49] on div at bounding box center [177, 374] width 354 height 748
click at [376, 25] on button "Toggle Left Sidebar" at bounding box center [374, 25] width 22 height 22
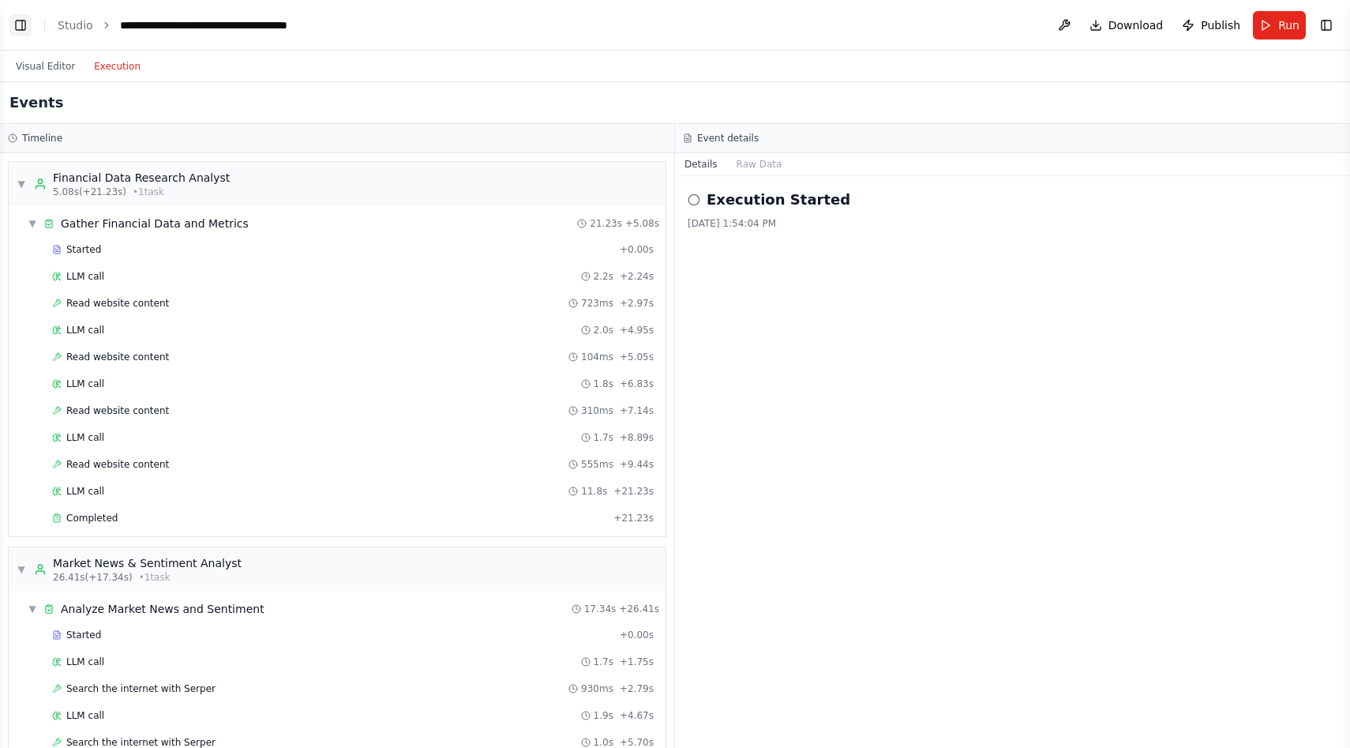
click at [21, 29] on button "Toggle Left Sidebar" at bounding box center [20, 25] width 22 height 22
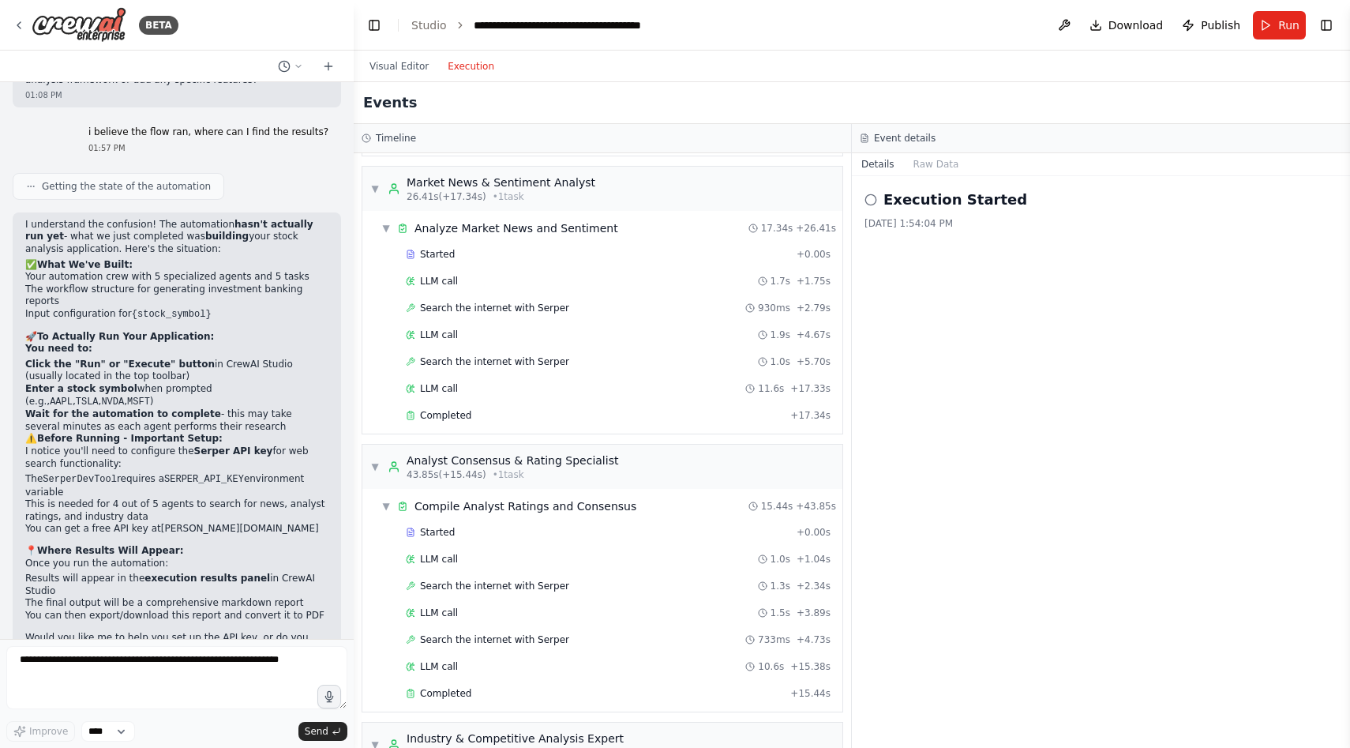
scroll to position [917, 0]
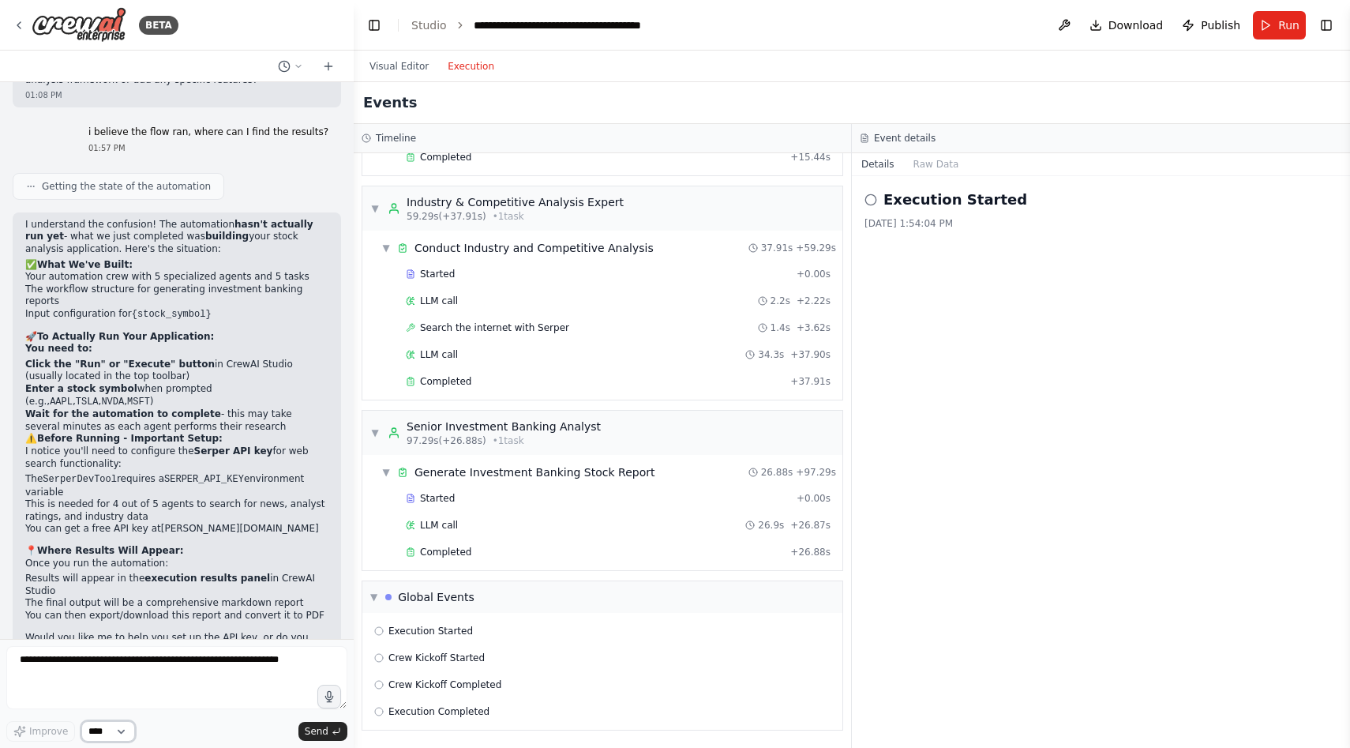
click at [103, 733] on select "****" at bounding box center [108, 731] width 54 height 21
click at [385, 475] on span "▼" at bounding box center [385, 472] width 9 height 13
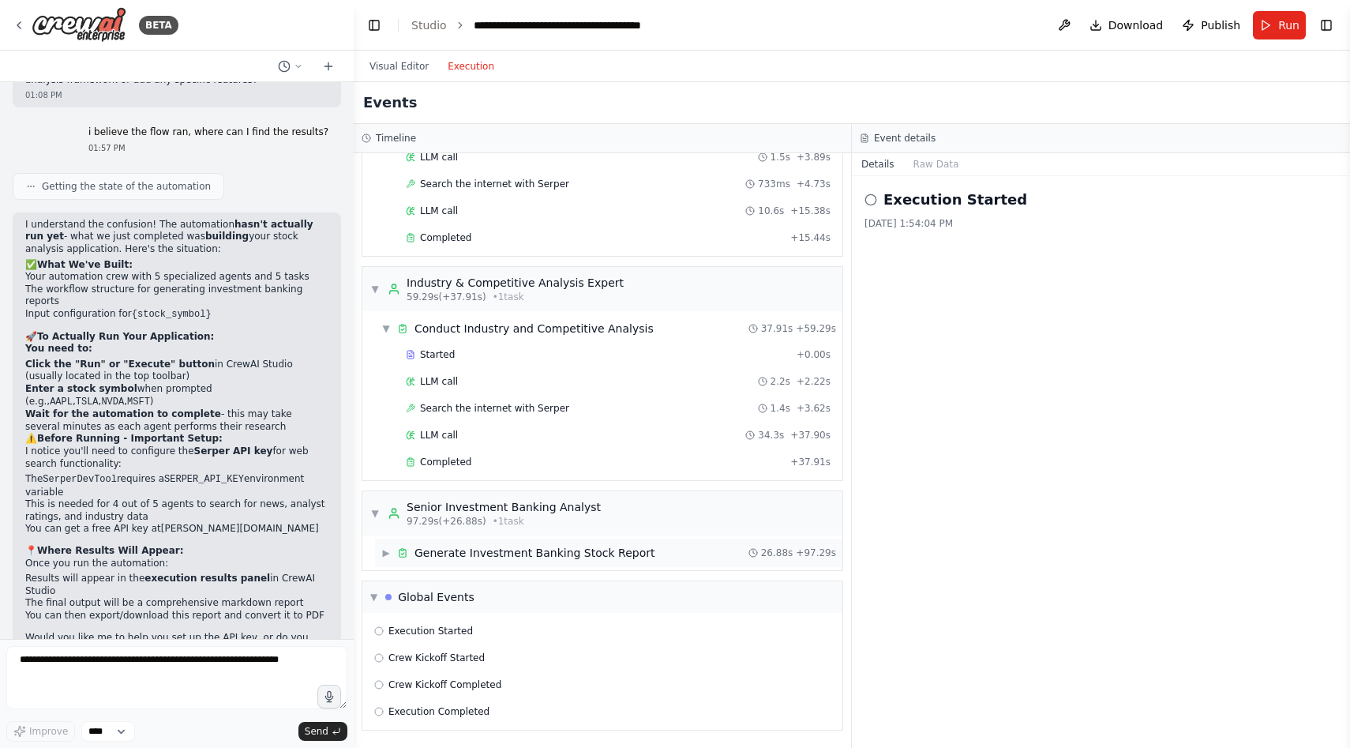
click at [385, 555] on span "▶" at bounding box center [385, 552] width 9 height 13
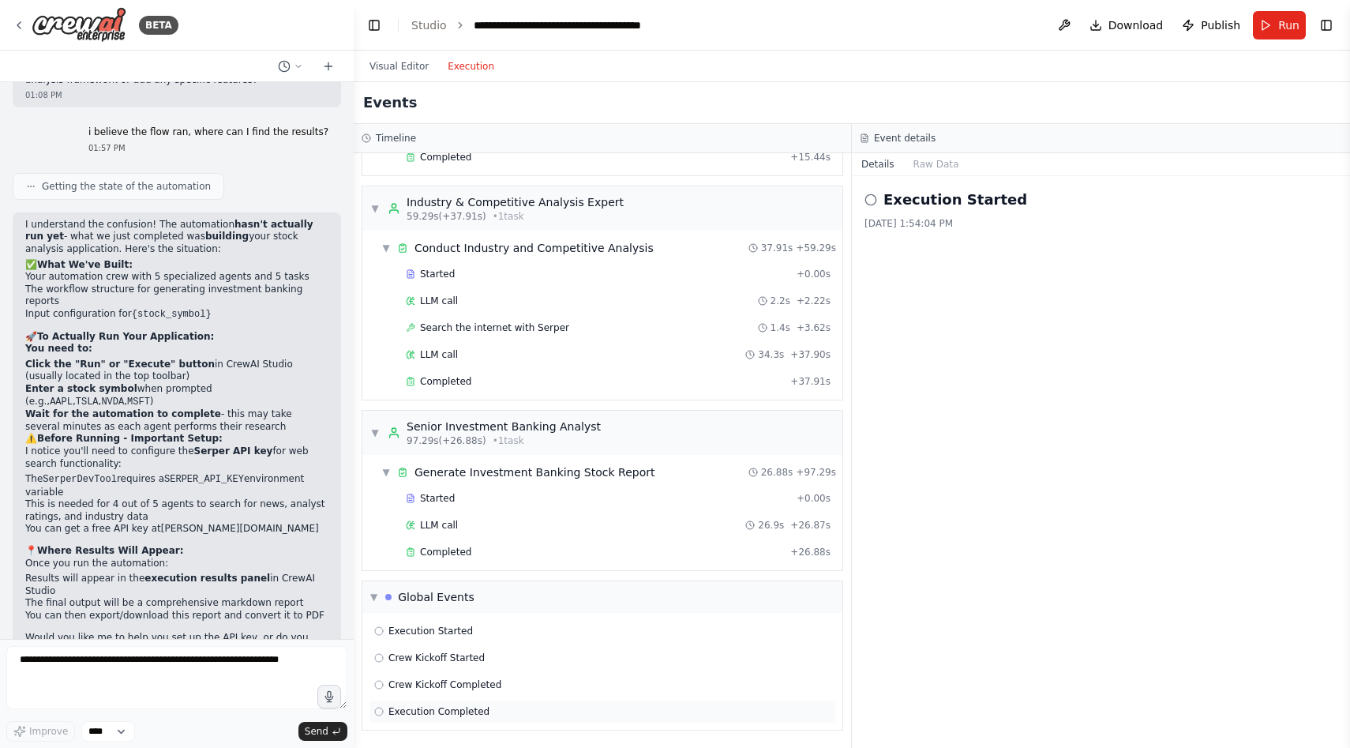
click at [402, 715] on span "Execution Completed" at bounding box center [439, 711] width 101 height 13
click at [914, 216] on div "Execution Completed 8/13/2025, 2:00:21 PM" at bounding box center [1101, 209] width 473 height 41
click at [931, 171] on button "Raw Data" at bounding box center [936, 164] width 65 height 22
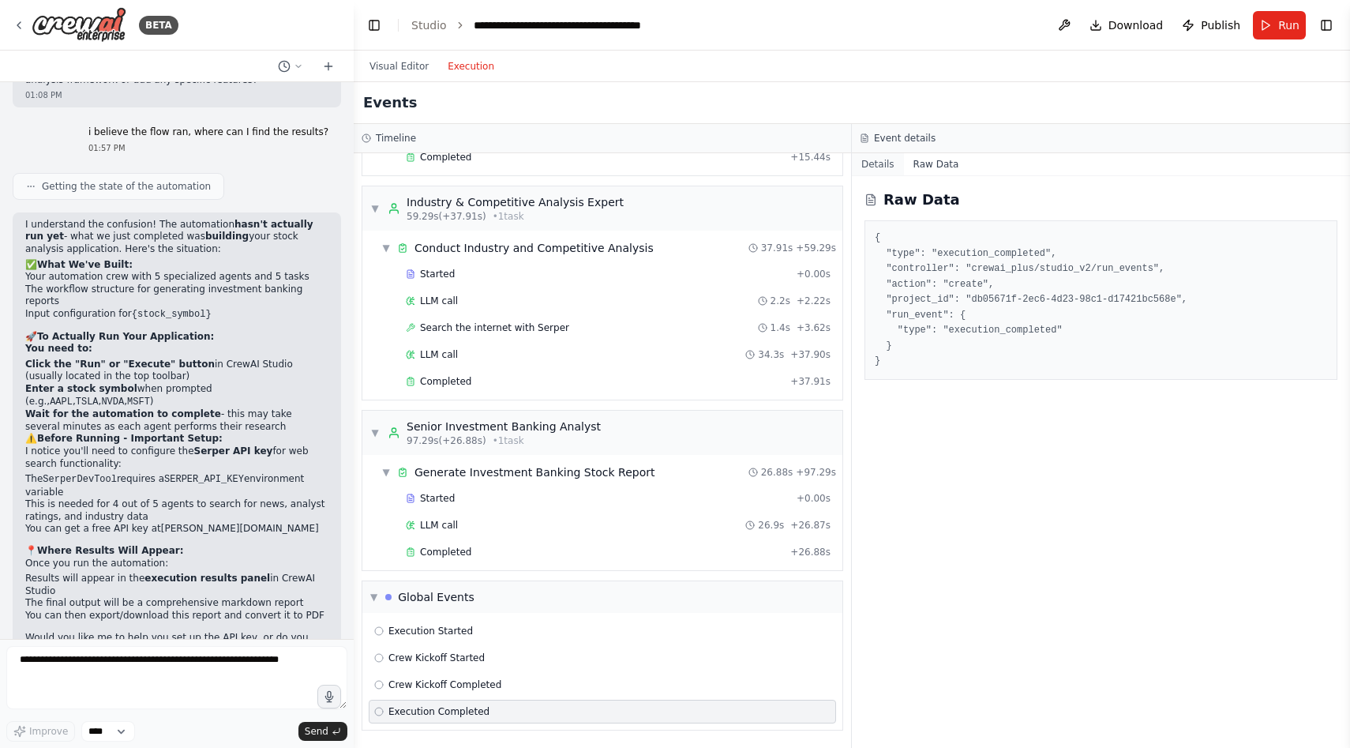
click at [882, 168] on button "Details" at bounding box center [878, 164] width 52 height 22
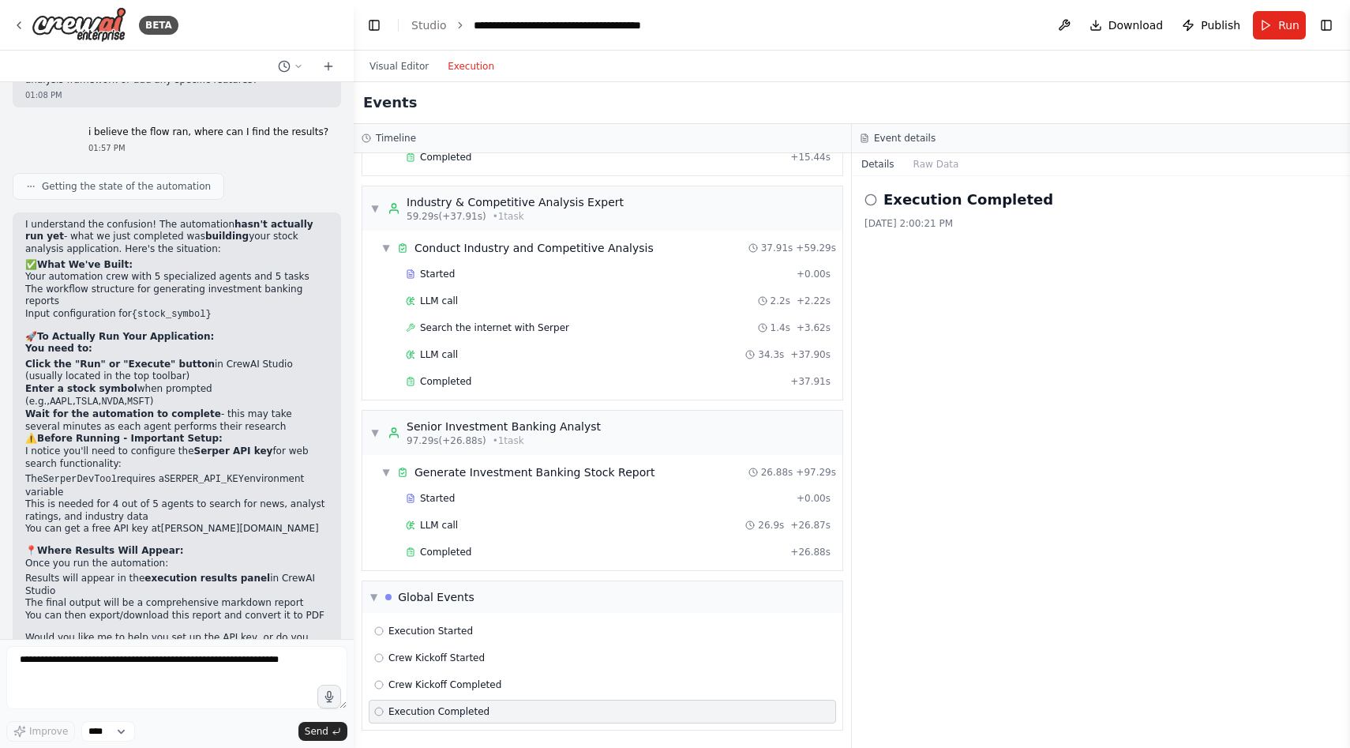
click at [923, 207] on h2 "Execution Completed" at bounding box center [969, 200] width 170 height 22
click at [205, 685] on textarea at bounding box center [176, 677] width 341 height 63
drag, startPoint x: 346, startPoint y: 707, endPoint x: 350, endPoint y: 608, distance: 98.8
click at [350, 608] on div "BETA I want to build a stock outlook application. I will type the name of a pub…" at bounding box center [177, 374] width 354 height 748
click at [288, 693] on textarea at bounding box center [176, 677] width 341 height 63
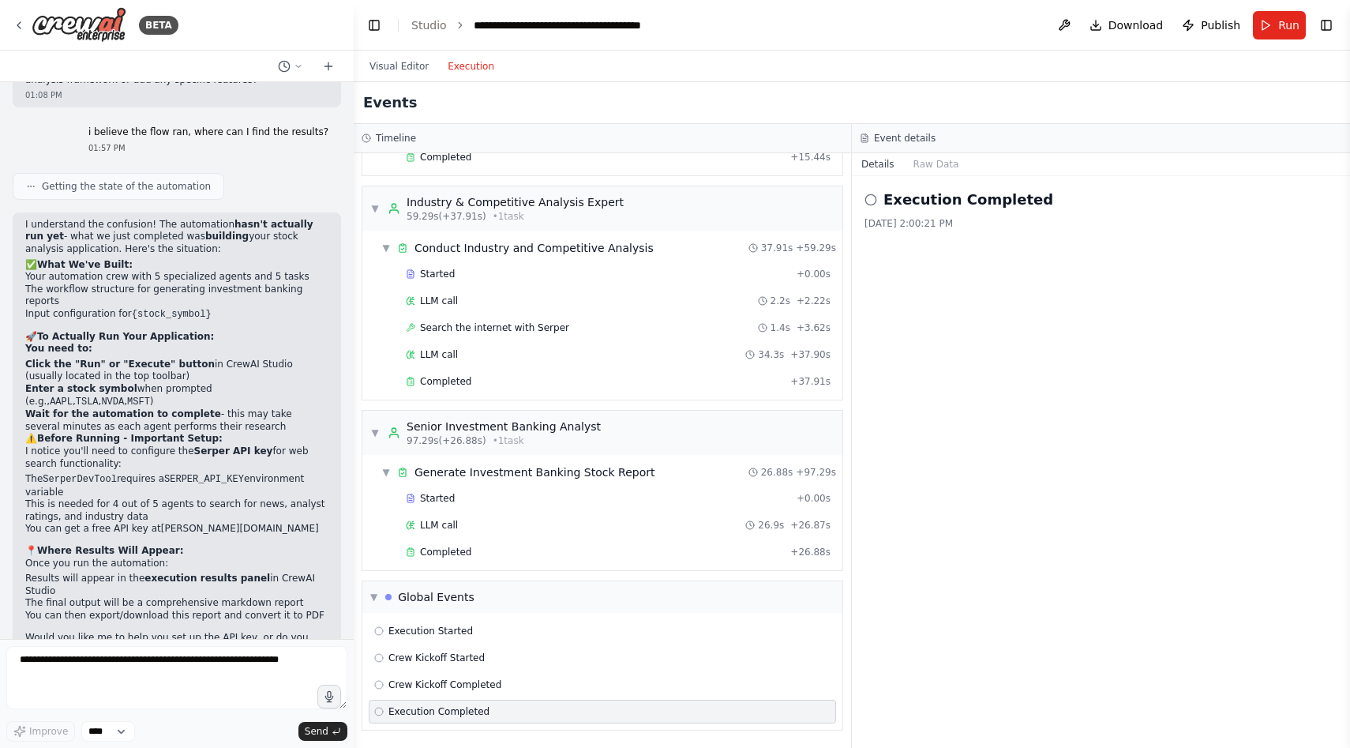
click at [965, 195] on h2 "Execution Completed" at bounding box center [969, 200] width 170 height 22
drag, startPoint x: 1046, startPoint y: 203, endPoint x: 881, endPoint y: 203, distance: 165.0
click at [881, 203] on div "Execution Completed" at bounding box center [1101, 200] width 473 height 22
copy h2 "Execution Completed"
click at [106, 659] on textarea at bounding box center [176, 677] width 341 height 63
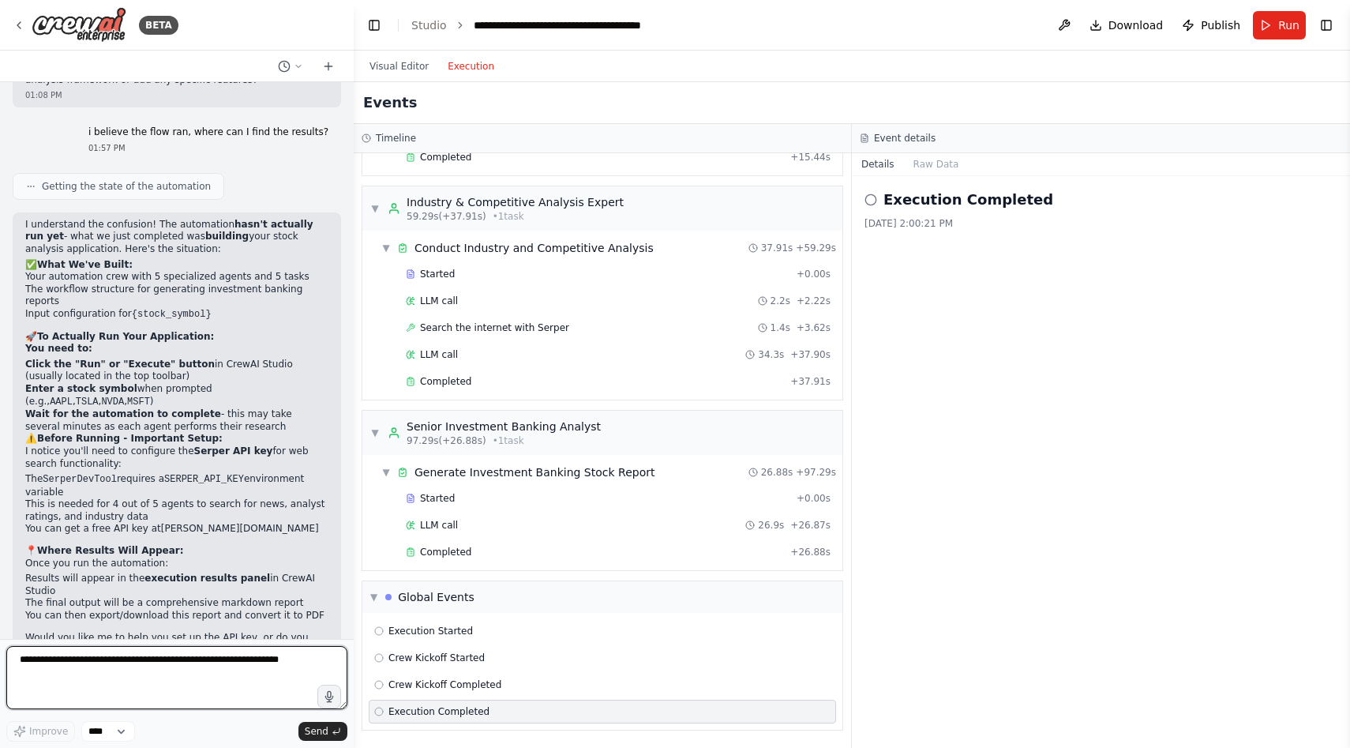
paste textarea "**********"
type textarea "**********"
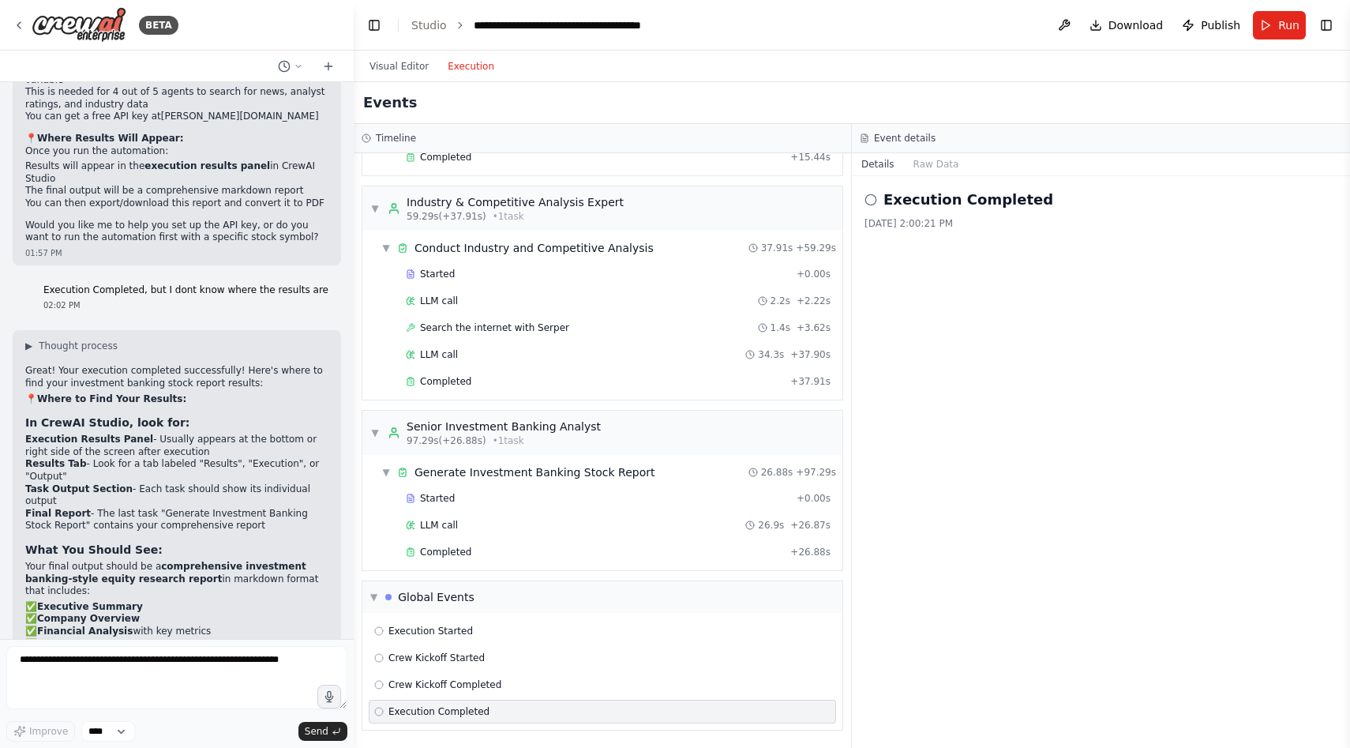
click at [268, 358] on div "▶ Thought process Great! Your execution completed successfully! Here's where to…" at bounding box center [176, 507] width 303 height 335
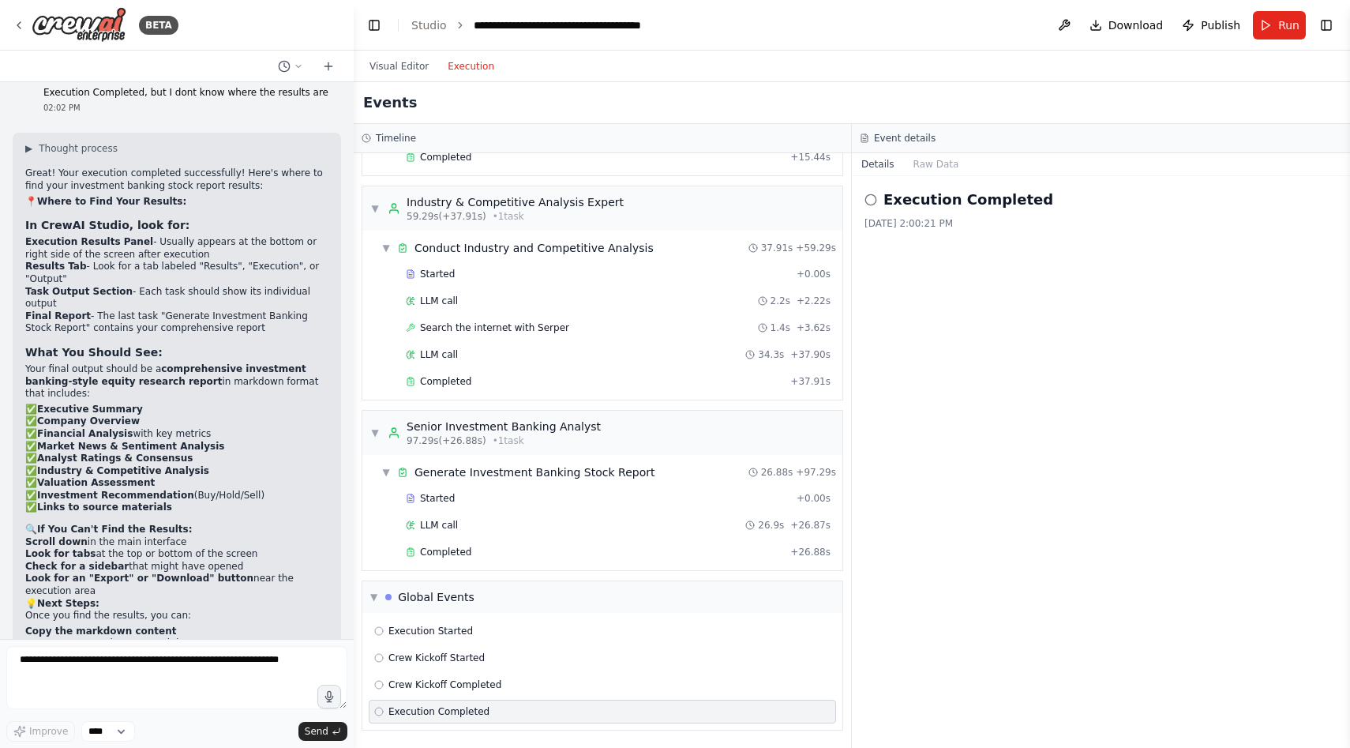
click at [956, 219] on div "8/13/2025, 2:00:21 PM" at bounding box center [1101, 223] width 473 height 13
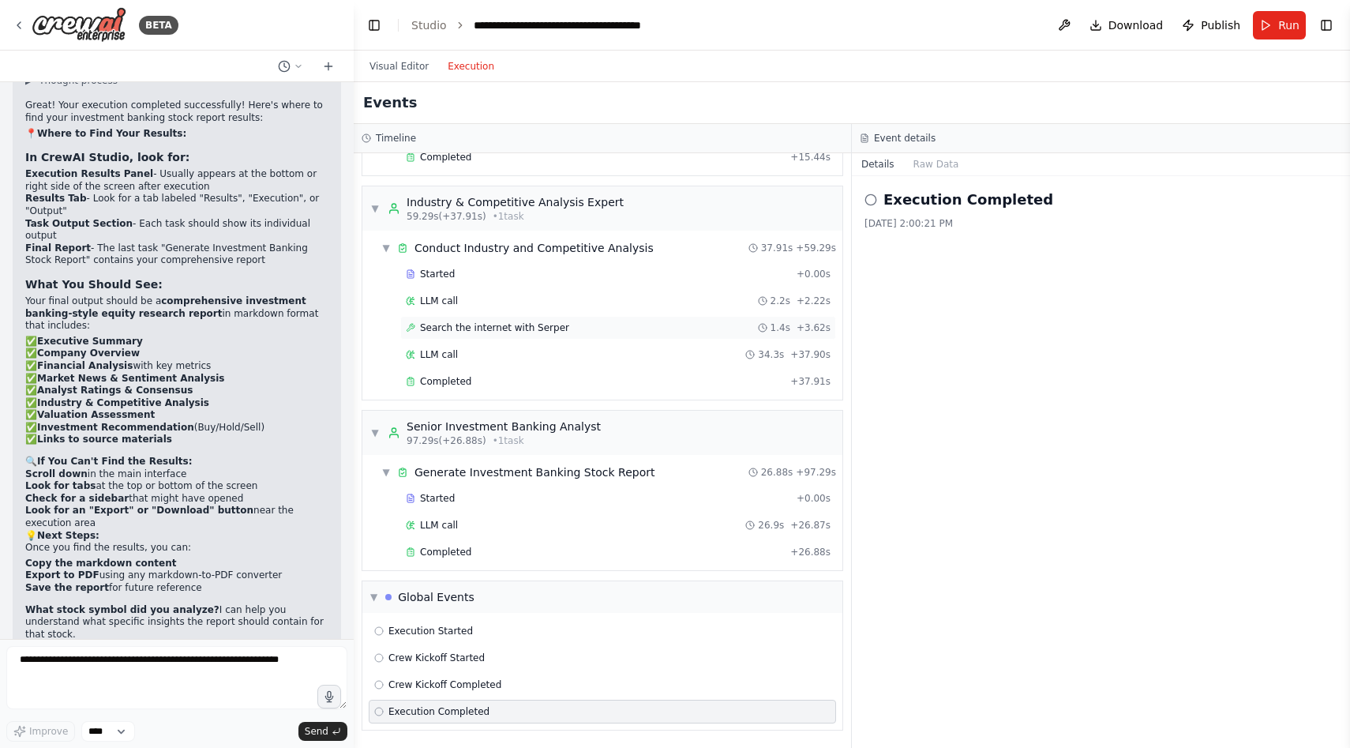
scroll to position [0, 0]
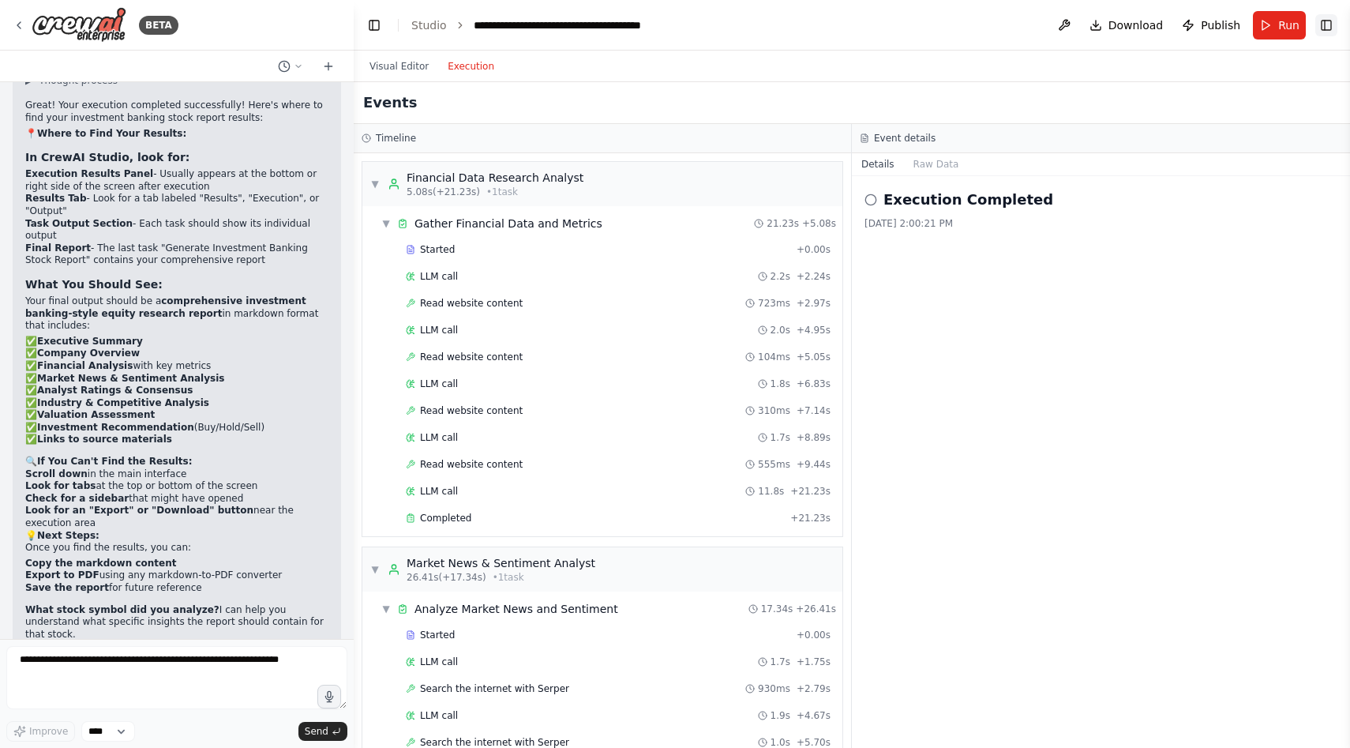
click at [1328, 23] on button "Toggle Right Sidebar" at bounding box center [1327, 25] width 22 height 22
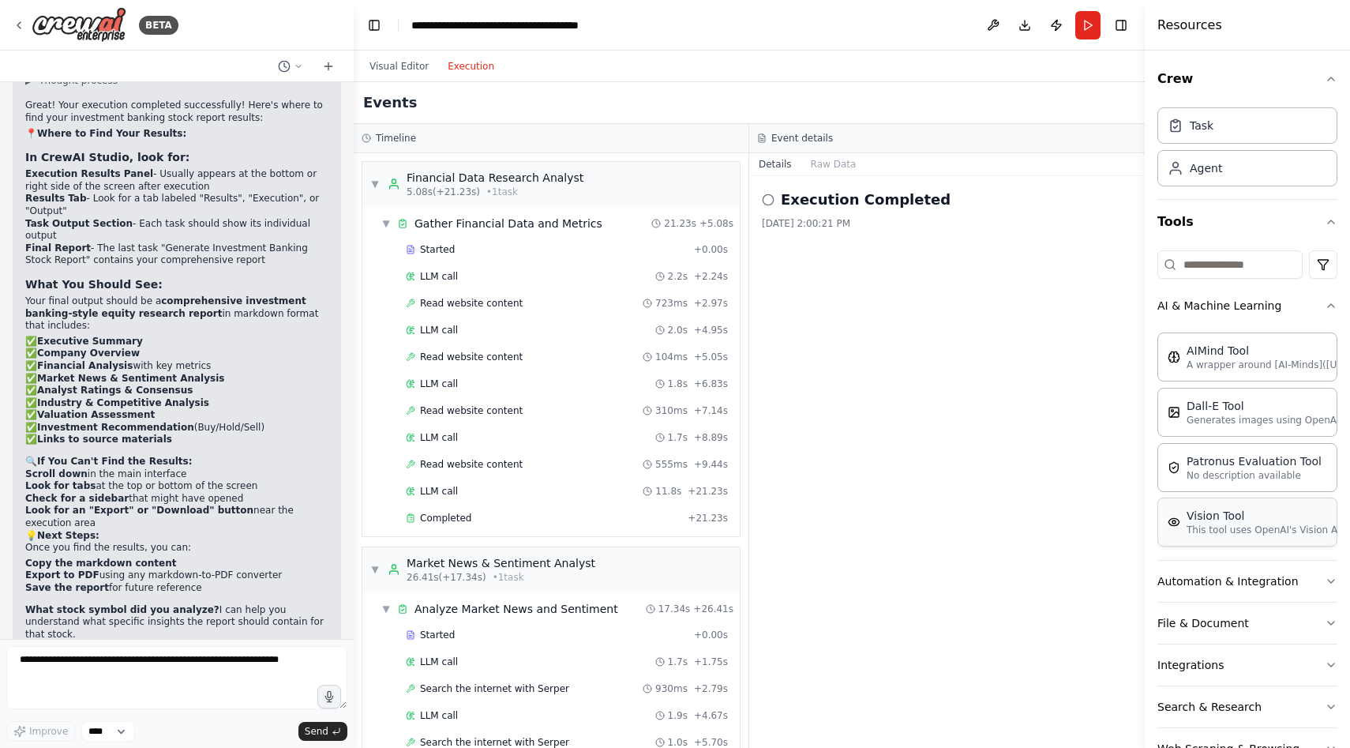
scroll to position [47, 0]
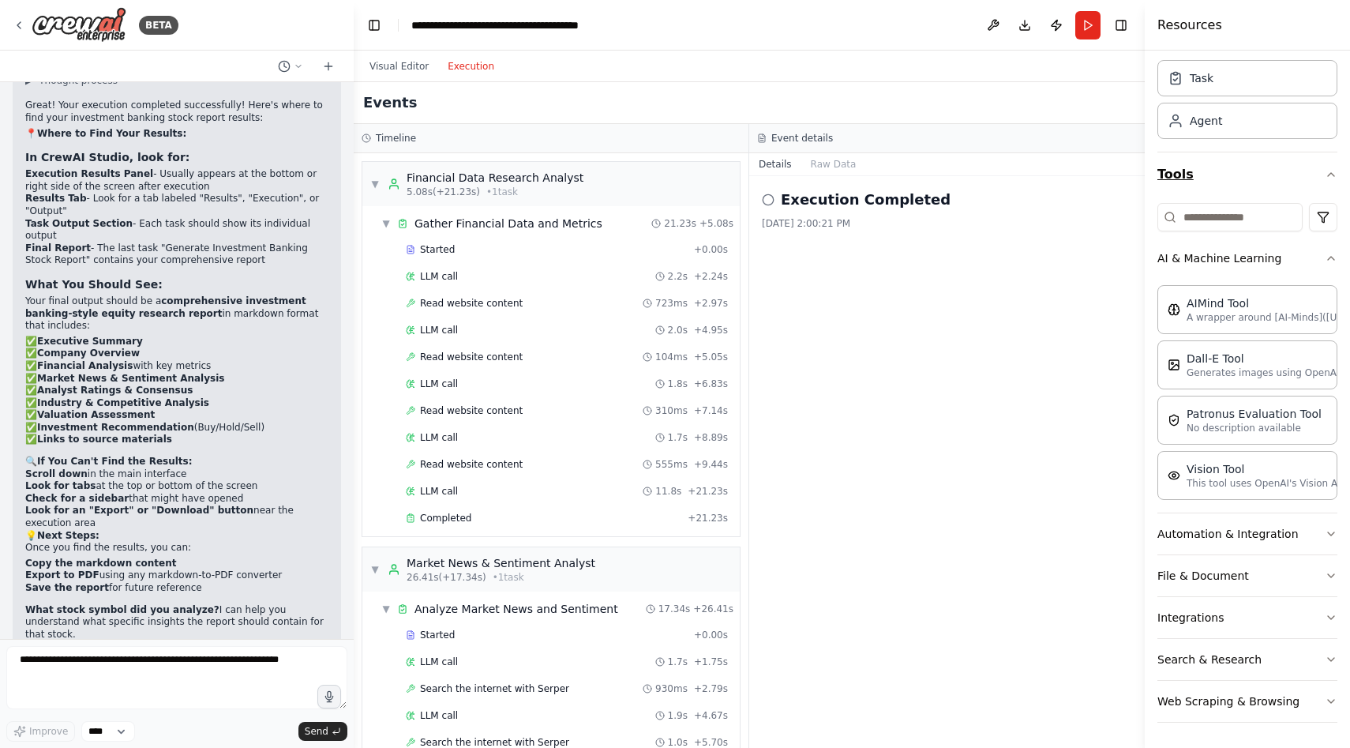
click at [1328, 178] on icon "button" at bounding box center [1331, 174] width 13 height 13
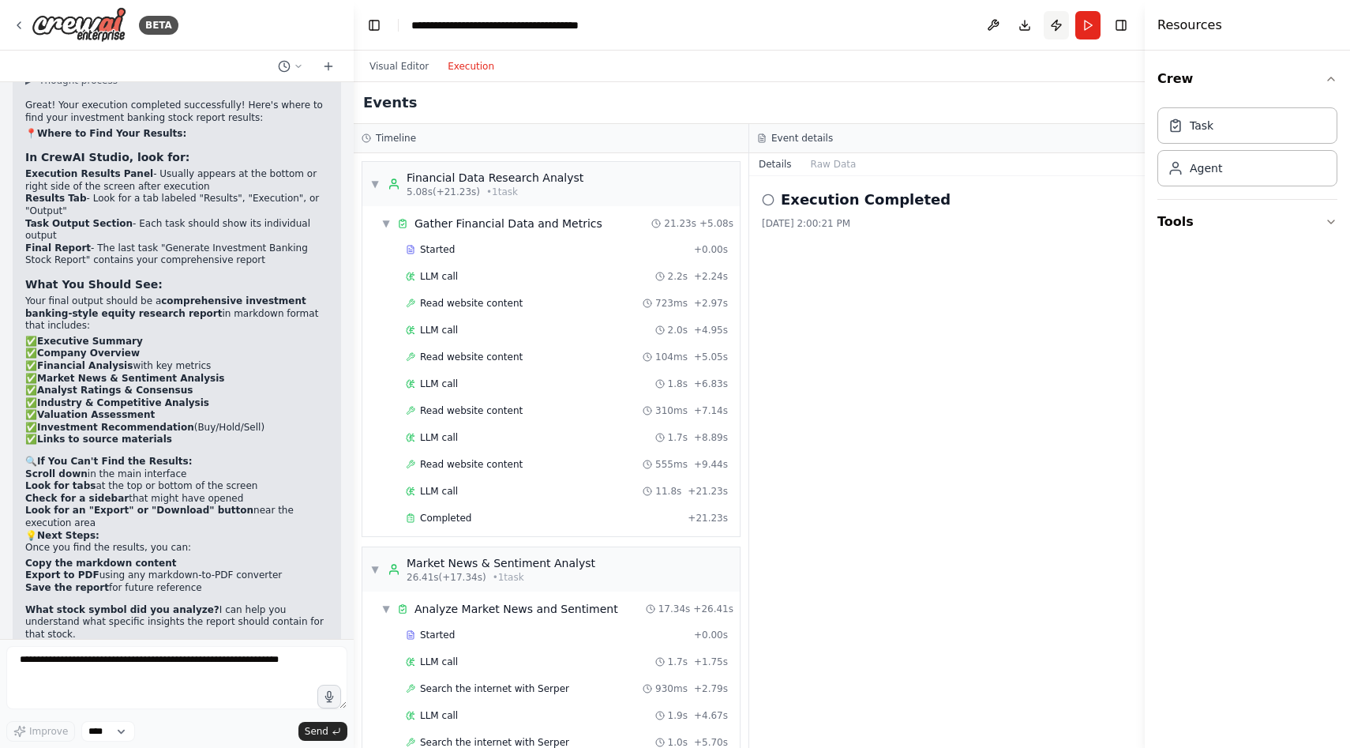
click at [1057, 30] on button "Publish" at bounding box center [1056, 25] width 25 height 28
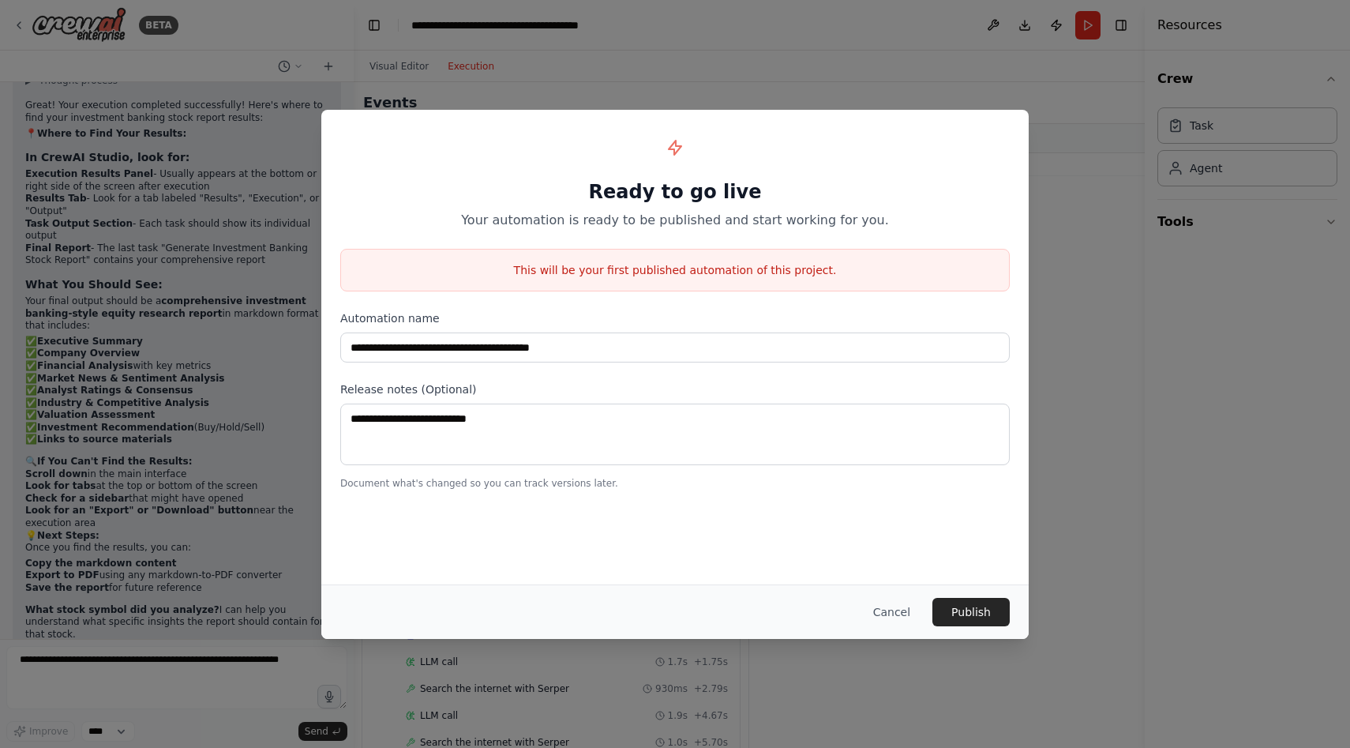
click at [1063, 306] on div "**********" at bounding box center [675, 374] width 1350 height 748
click at [913, 615] on button "Cancel" at bounding box center [892, 612] width 62 height 28
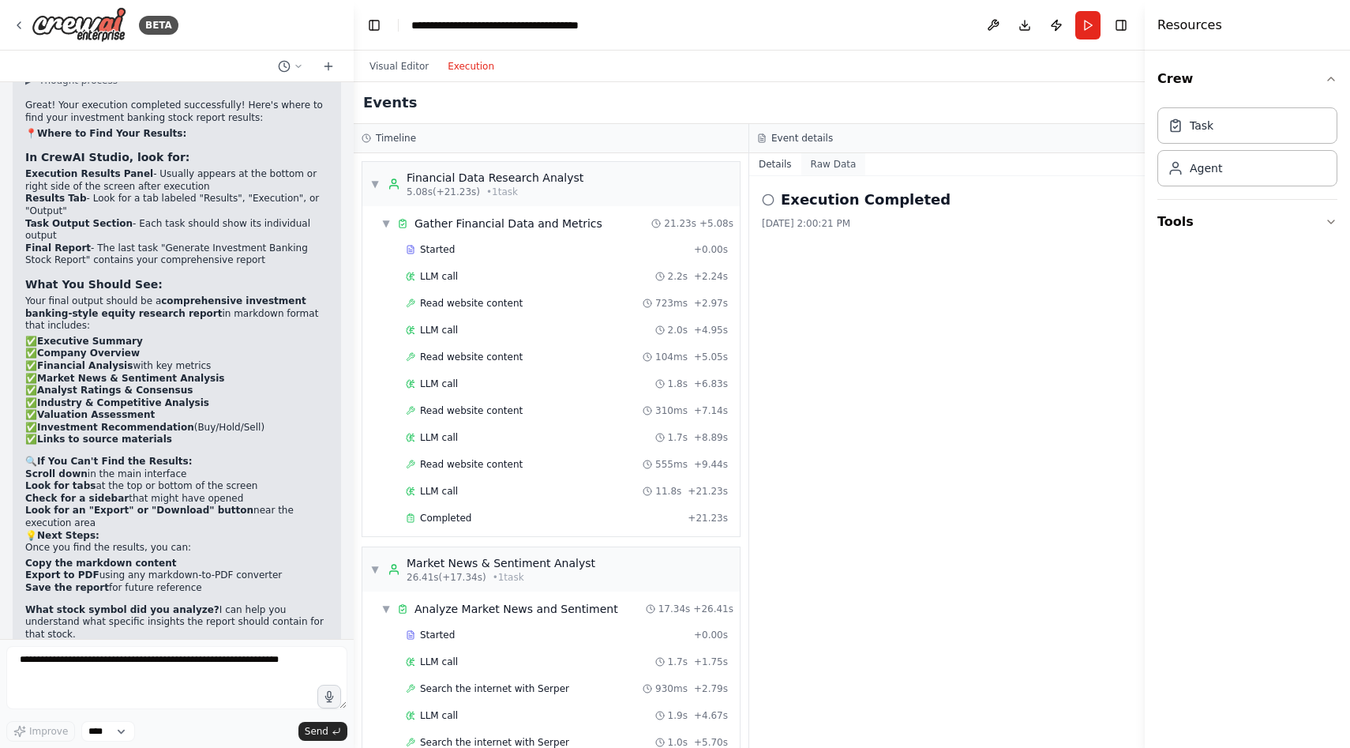
click at [827, 167] on button "Raw Data" at bounding box center [834, 164] width 65 height 22
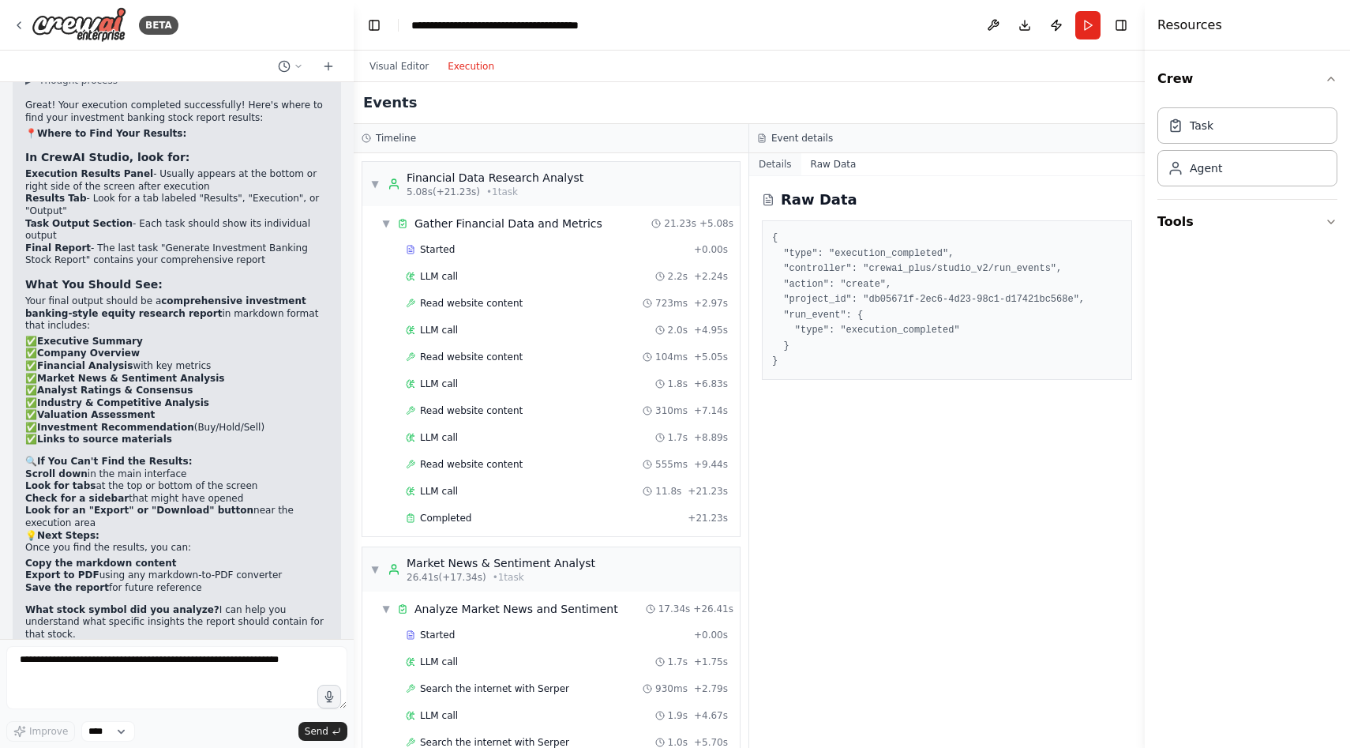
click at [787, 166] on button "Details" at bounding box center [775, 164] width 52 height 22
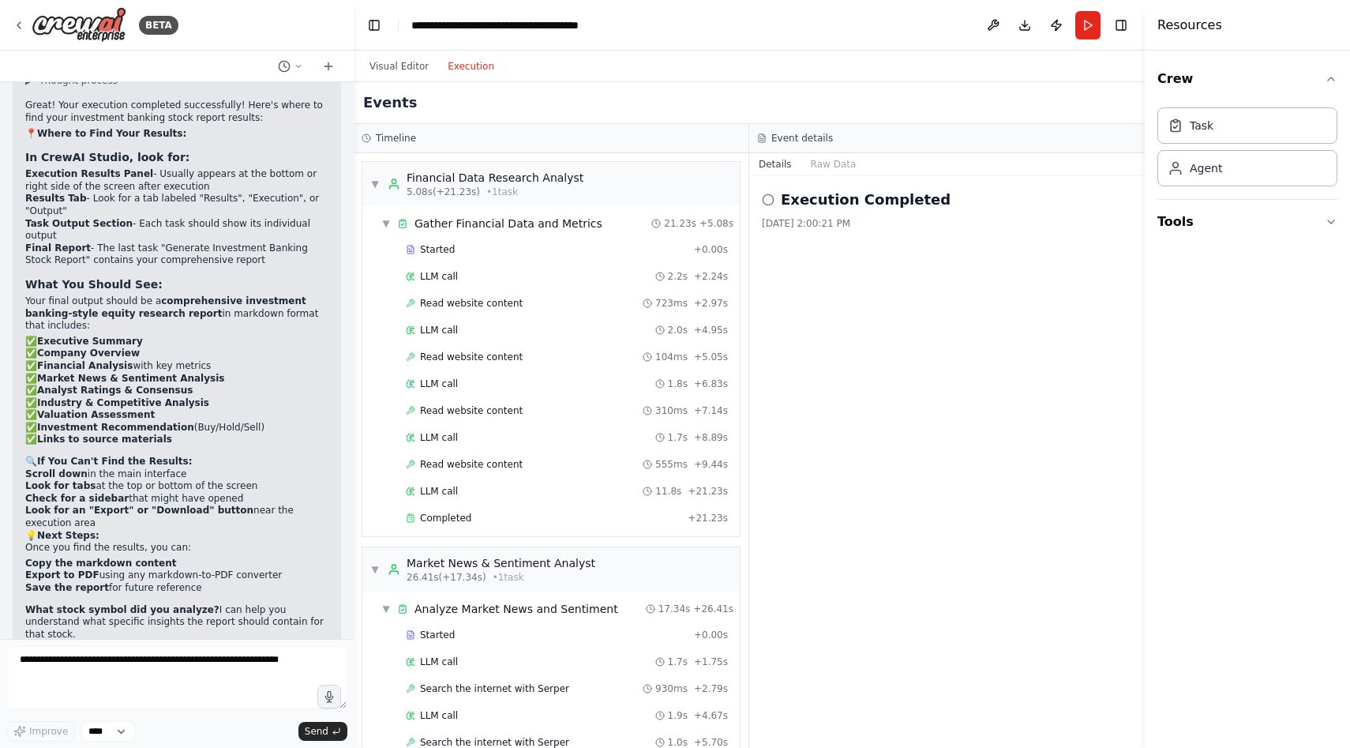
click at [143, 533] on div "▶ Thought process Great! Your execution completed successfully! Here's where to…" at bounding box center [176, 377] width 303 height 606
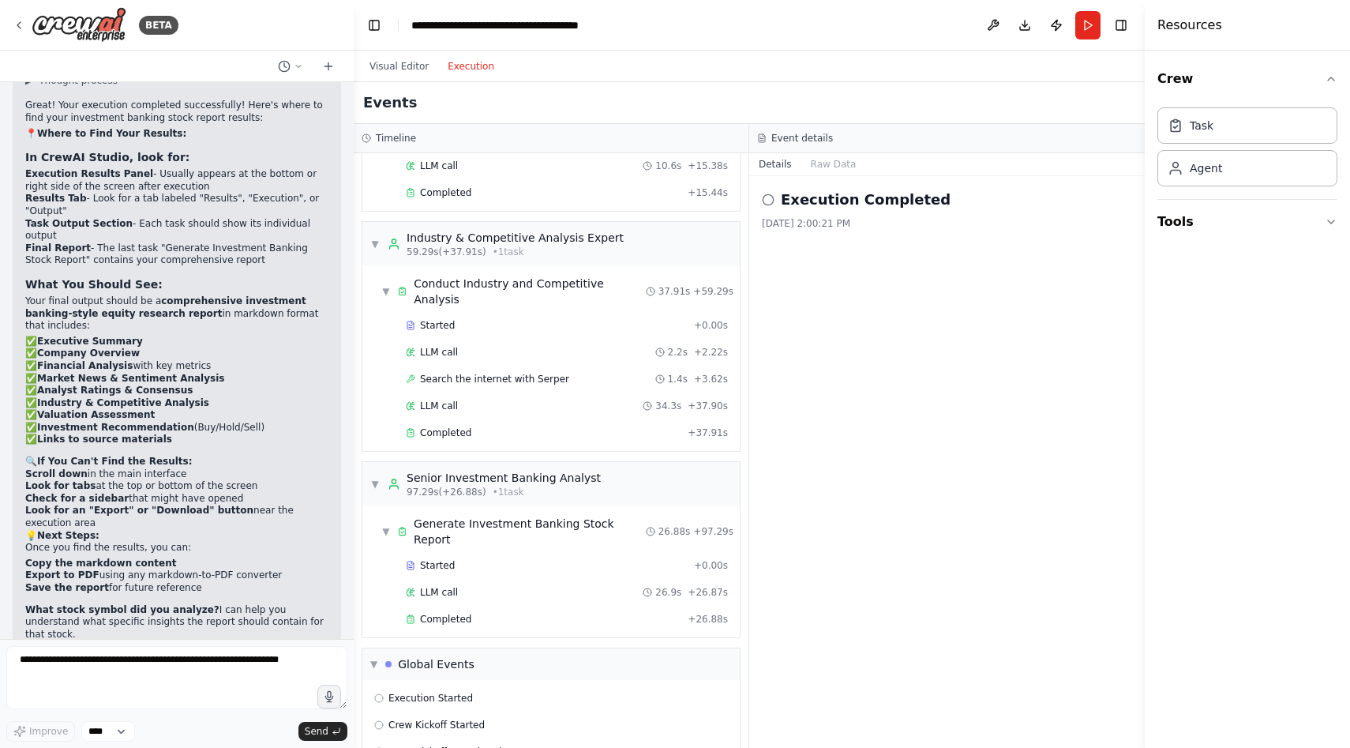
scroll to position [917, 0]
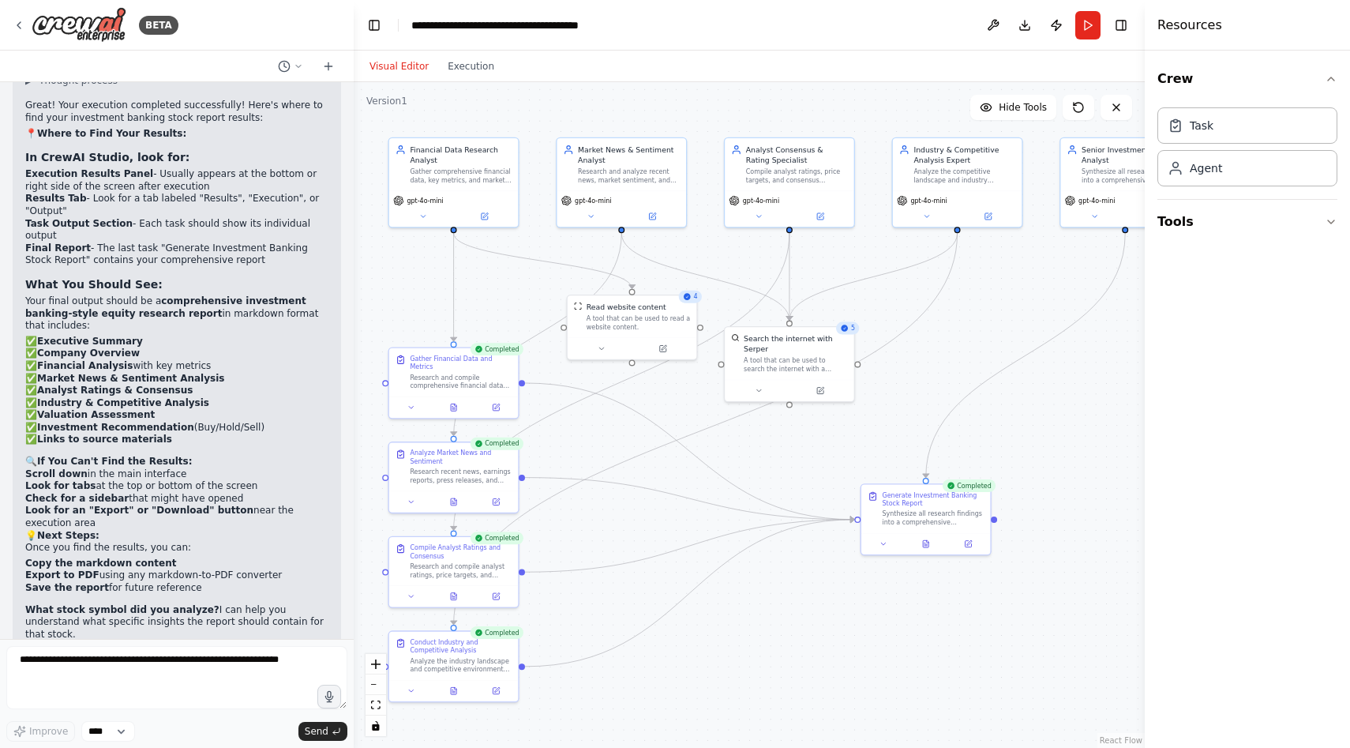
click at [404, 59] on button "Visual Editor" at bounding box center [399, 66] width 78 height 19
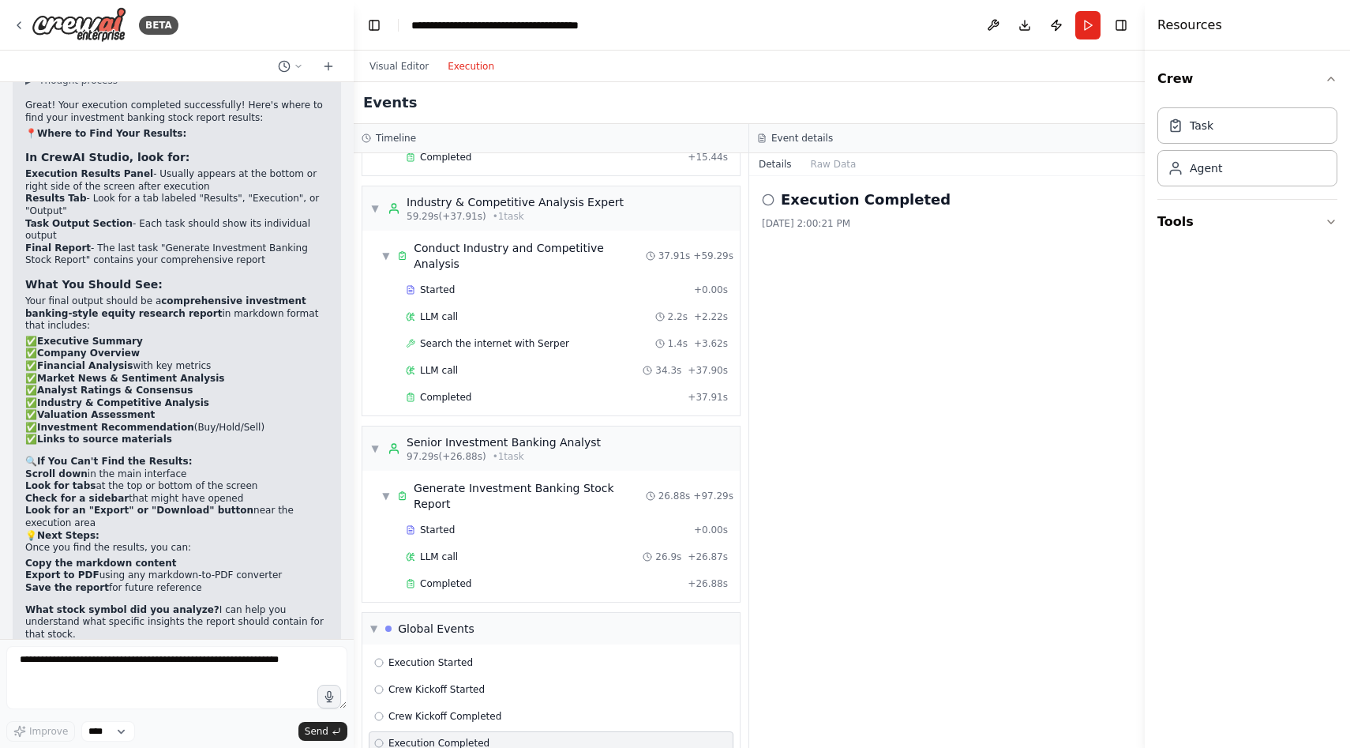
click at [447, 68] on button "Execution" at bounding box center [471, 66] width 66 height 19
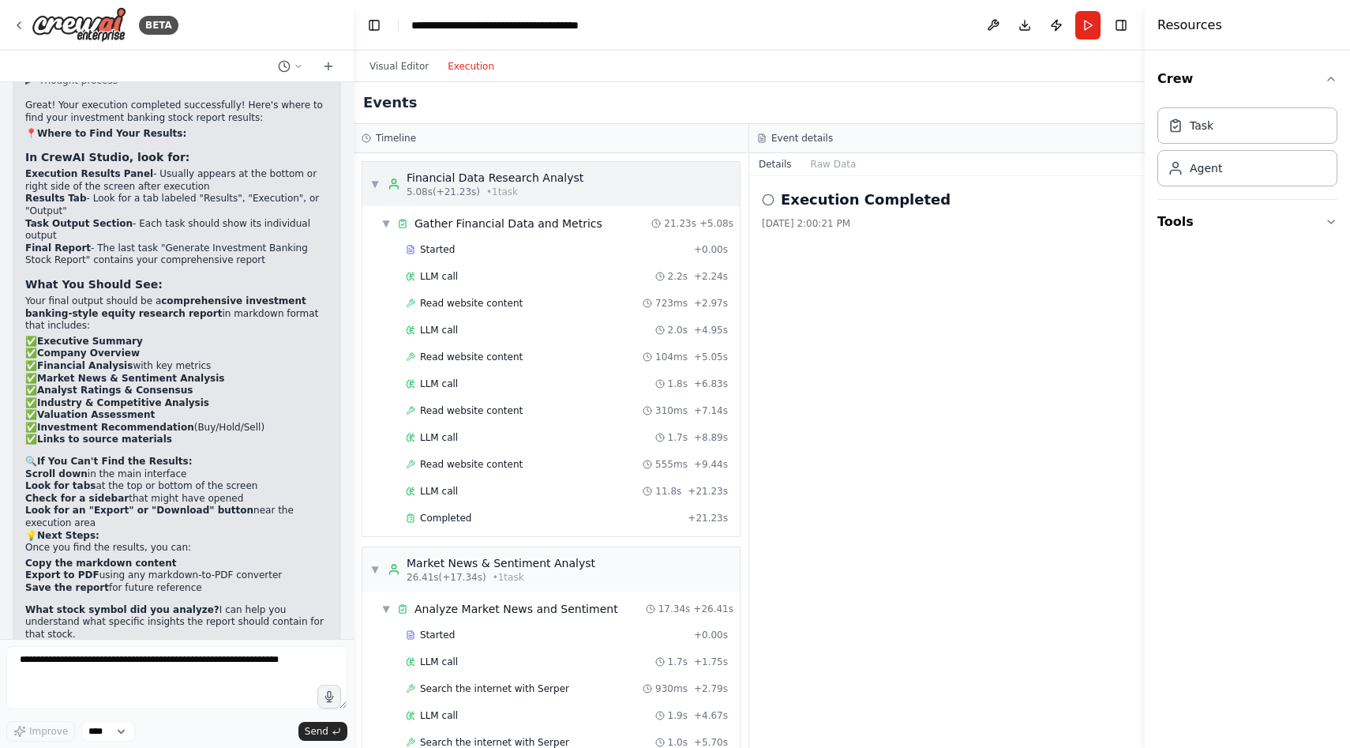
click at [370, 184] on span "▼" at bounding box center [374, 184] width 9 height 13
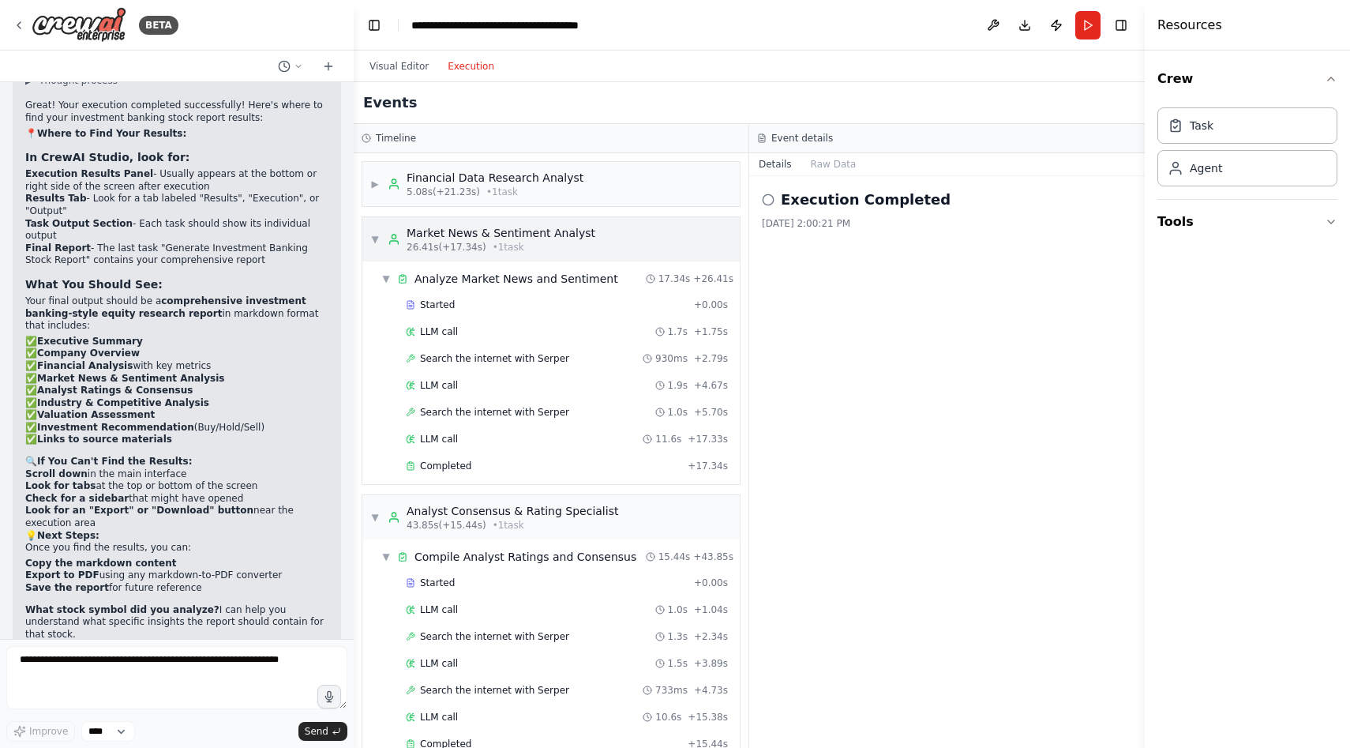
click at [380, 242] on div "▼ Market News & Sentiment Analyst 26.41s (+17.34s) • 1 task" at bounding box center [482, 239] width 225 height 28
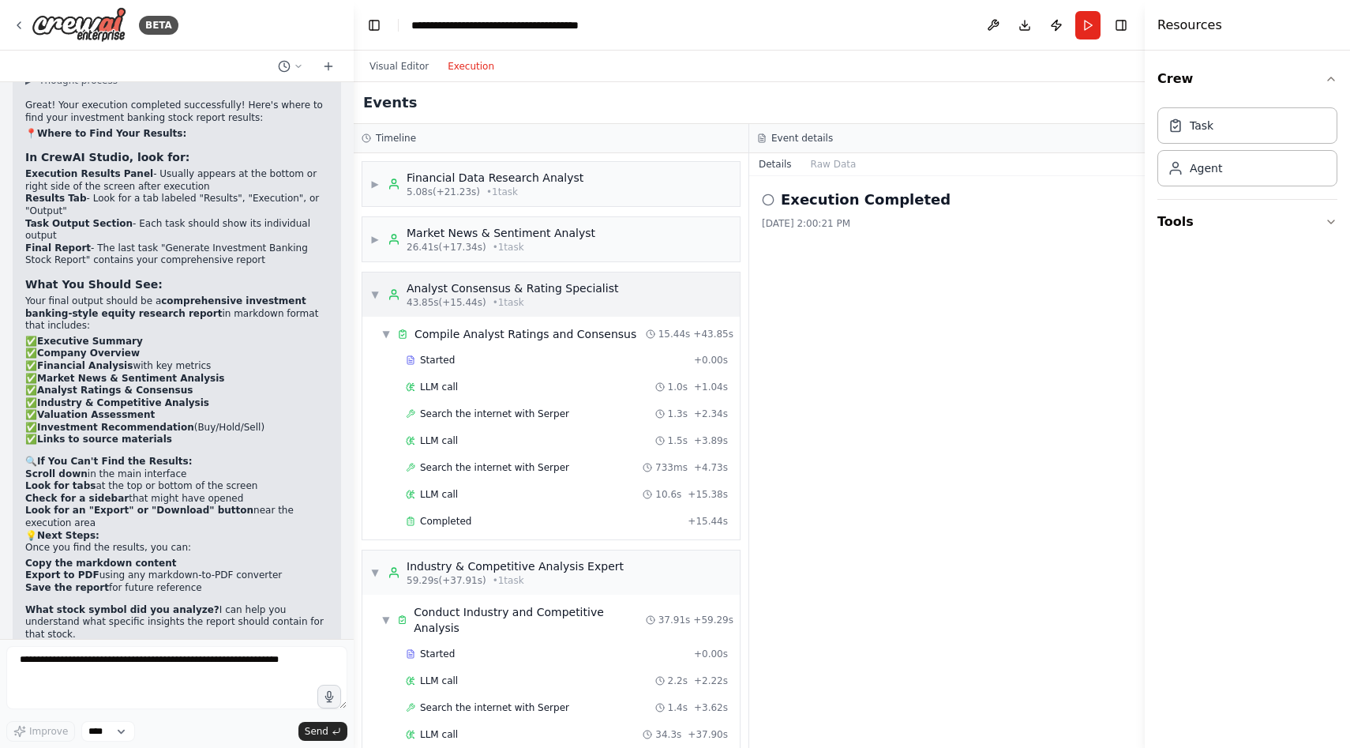
click at [368, 293] on div "▼ Analyst Consensus & Rating Specialist 43.85s (+15.44s) • 1 task" at bounding box center [550, 294] width 377 height 44
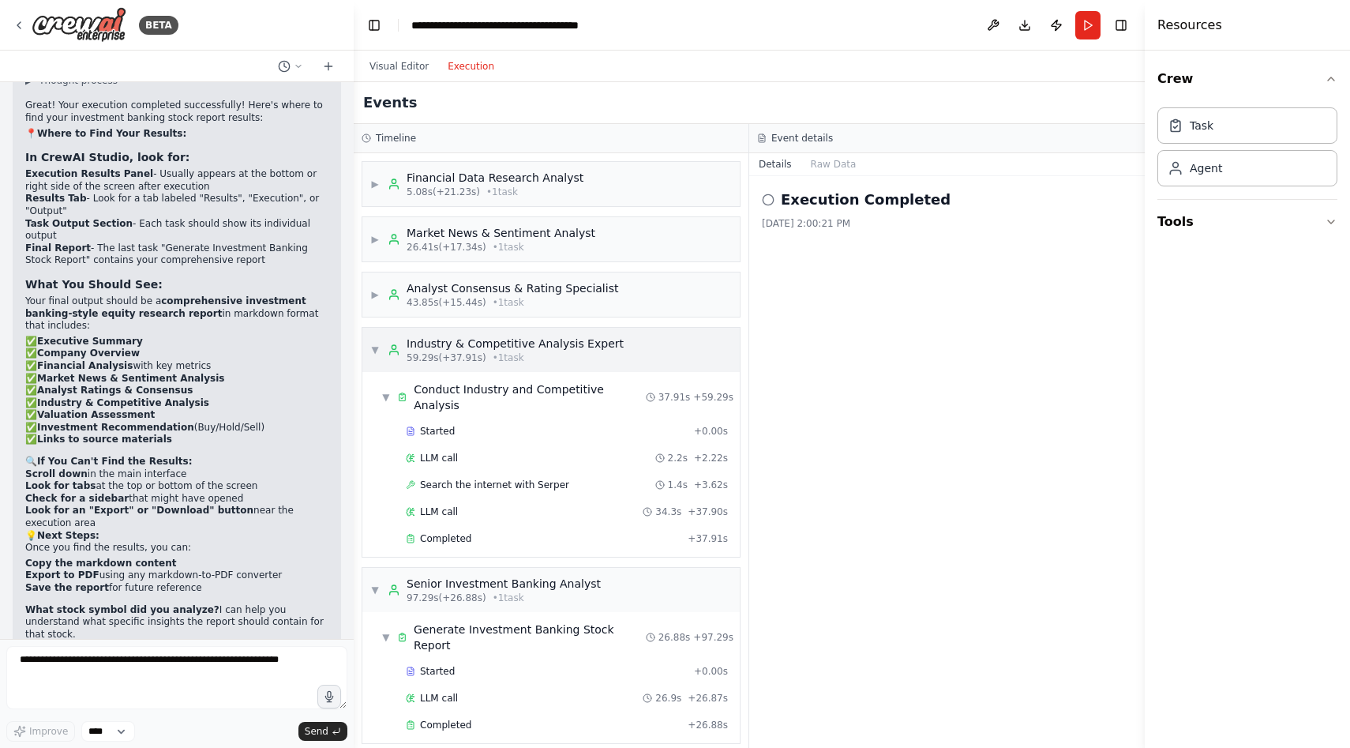
click at [372, 342] on div "▼ Industry & Competitive Analysis Expert 59.29s (+37.91s) • 1 task" at bounding box center [496, 350] width 253 height 28
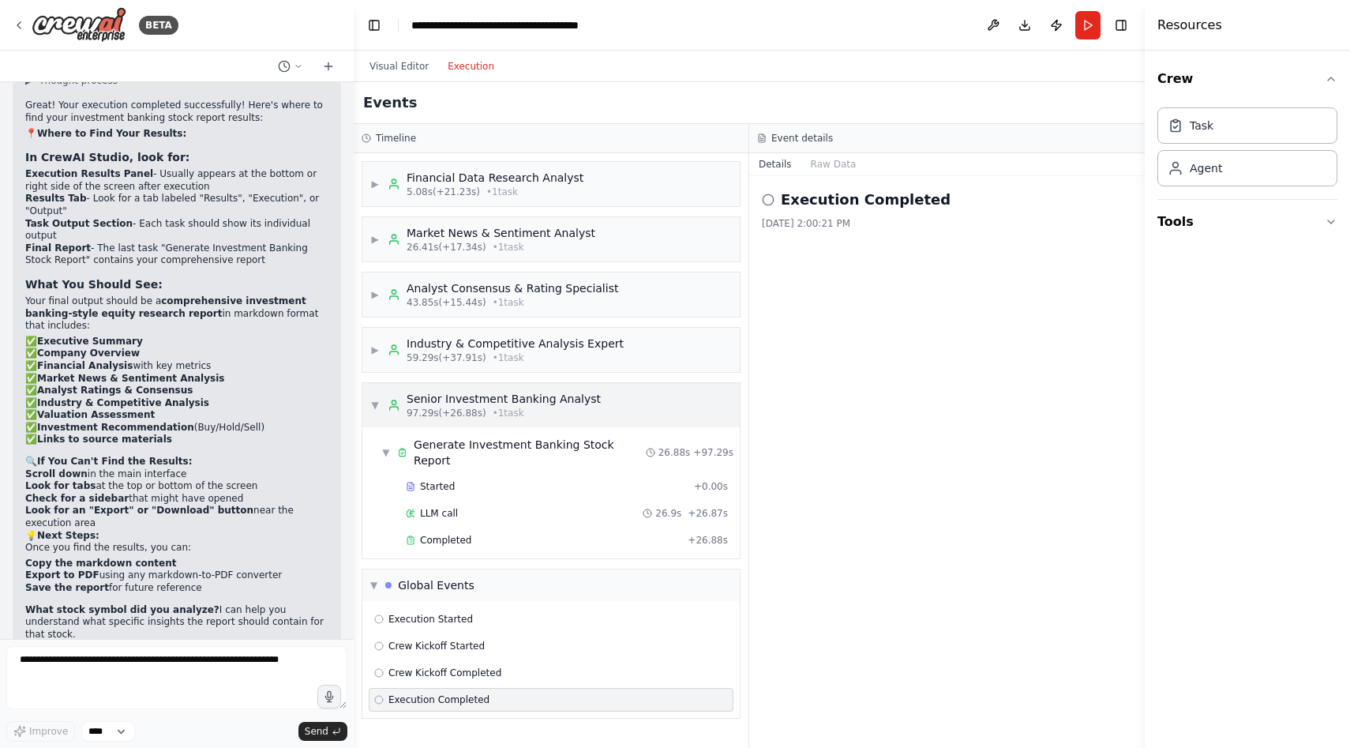
click at [373, 424] on div "▼ Senior Investment Banking Analyst 97.29s (+26.88s) • 1 task" at bounding box center [550, 405] width 377 height 44
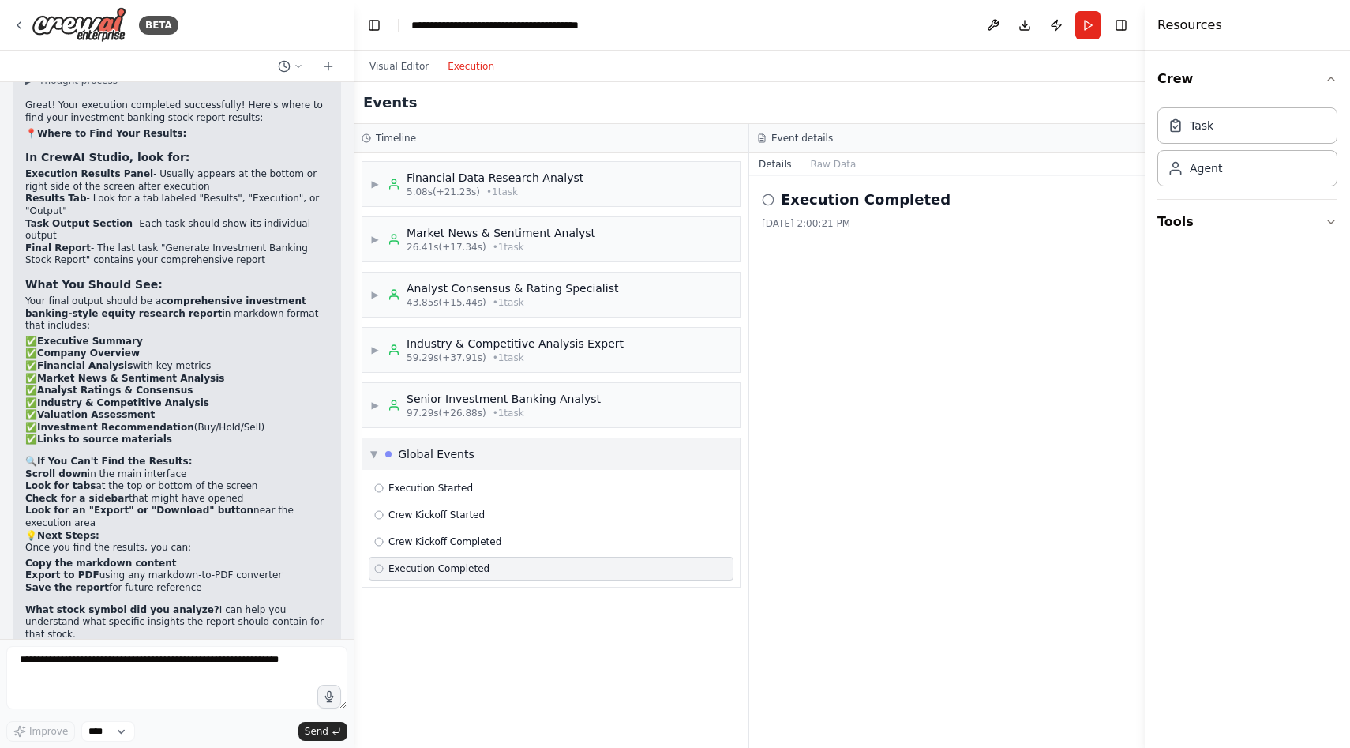
click at [373, 446] on div "▼ Global Events" at bounding box center [422, 454] width 104 height 16
click at [374, 459] on span "▶" at bounding box center [373, 454] width 7 height 13
click at [453, 548] on div "Crew Kickoff Completed" at bounding box center [551, 542] width 365 height 24
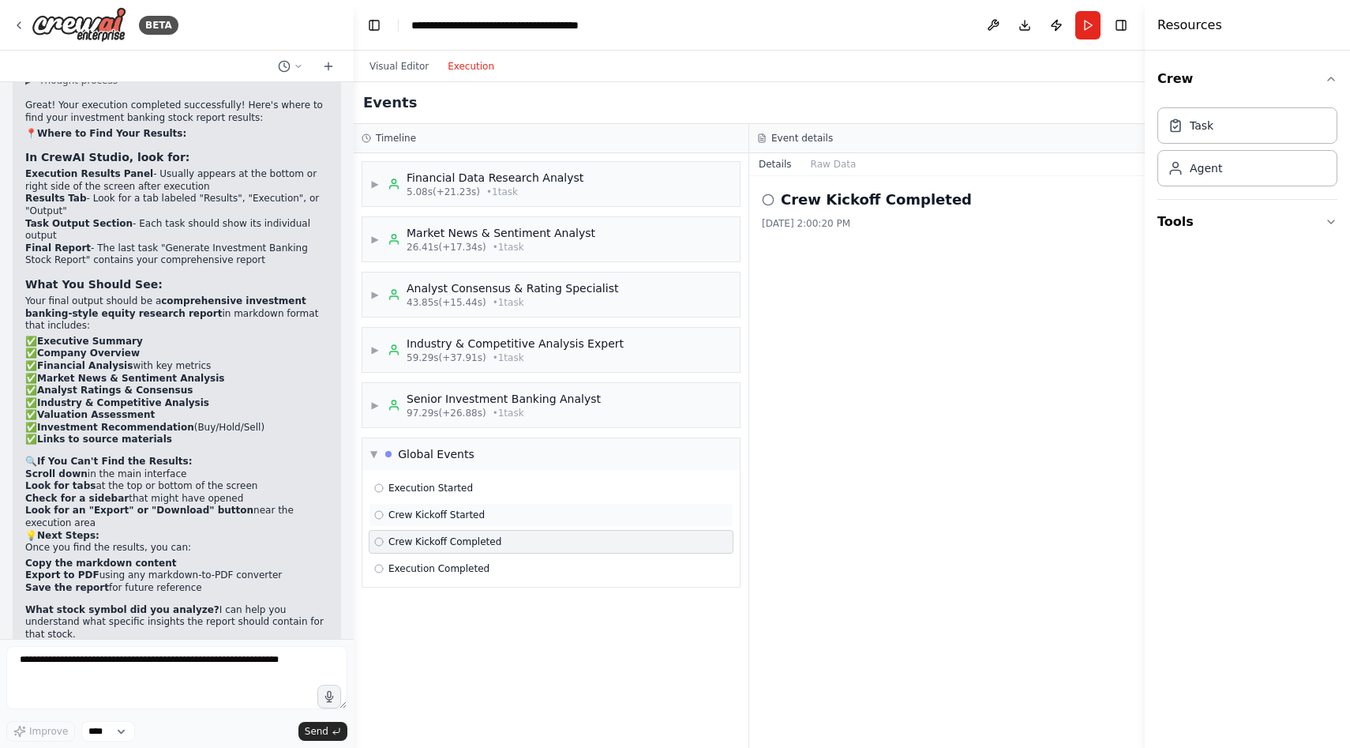
click at [483, 519] on span "Crew Kickoff Started" at bounding box center [437, 515] width 96 height 13
click at [501, 493] on div "Execution Started" at bounding box center [551, 488] width 354 height 13
click at [489, 509] on div "Crew Kickoff Started" at bounding box center [551, 515] width 354 height 13
click at [493, 542] on span "Crew Kickoff Completed" at bounding box center [445, 541] width 113 height 13
click at [486, 564] on div "Execution Completed" at bounding box center [551, 568] width 354 height 13
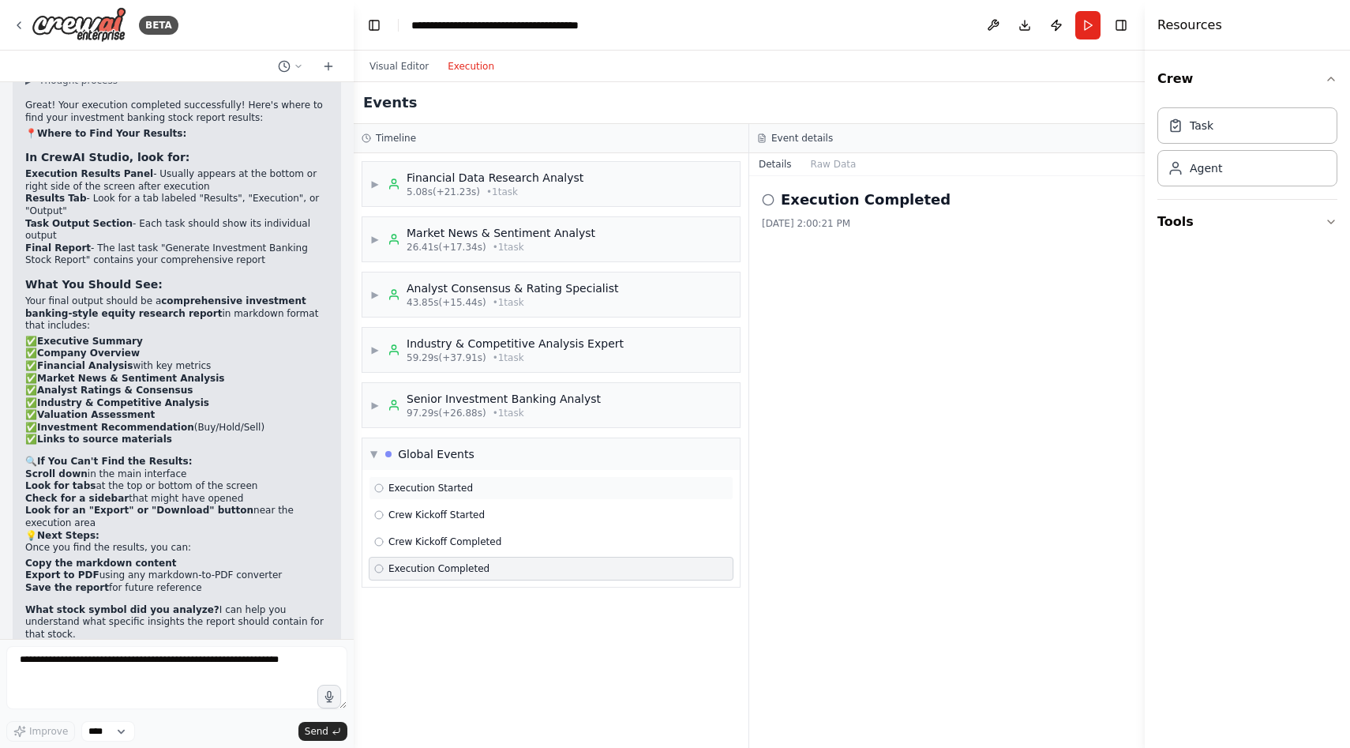
click at [490, 488] on div "Execution Started" at bounding box center [551, 488] width 354 height 13
click at [483, 509] on span "Crew Kickoff Started" at bounding box center [437, 515] width 96 height 13
click at [483, 539] on span "Crew Kickoff Completed" at bounding box center [445, 541] width 113 height 13
click at [477, 569] on span "Execution Completed" at bounding box center [439, 568] width 101 height 13
click at [1017, 25] on button "Download" at bounding box center [1024, 25] width 25 height 28
